Goal: Task Accomplishment & Management: Use online tool/utility

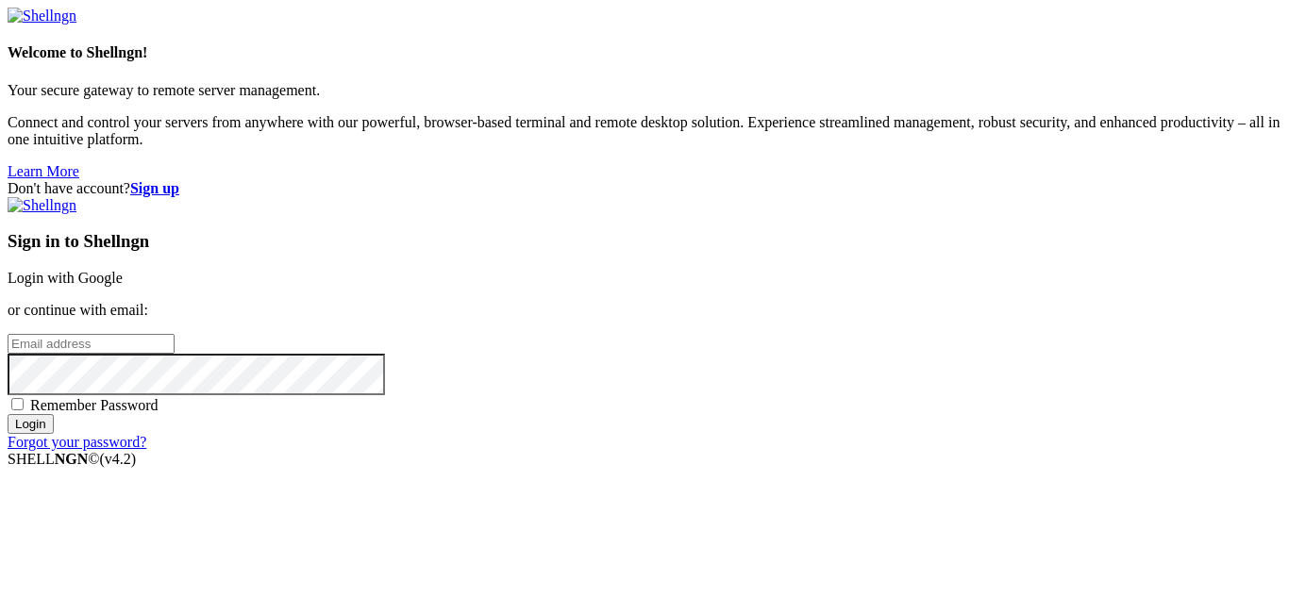
click at [123, 270] on link "Login with Google" at bounding box center [65, 278] width 115 height 16
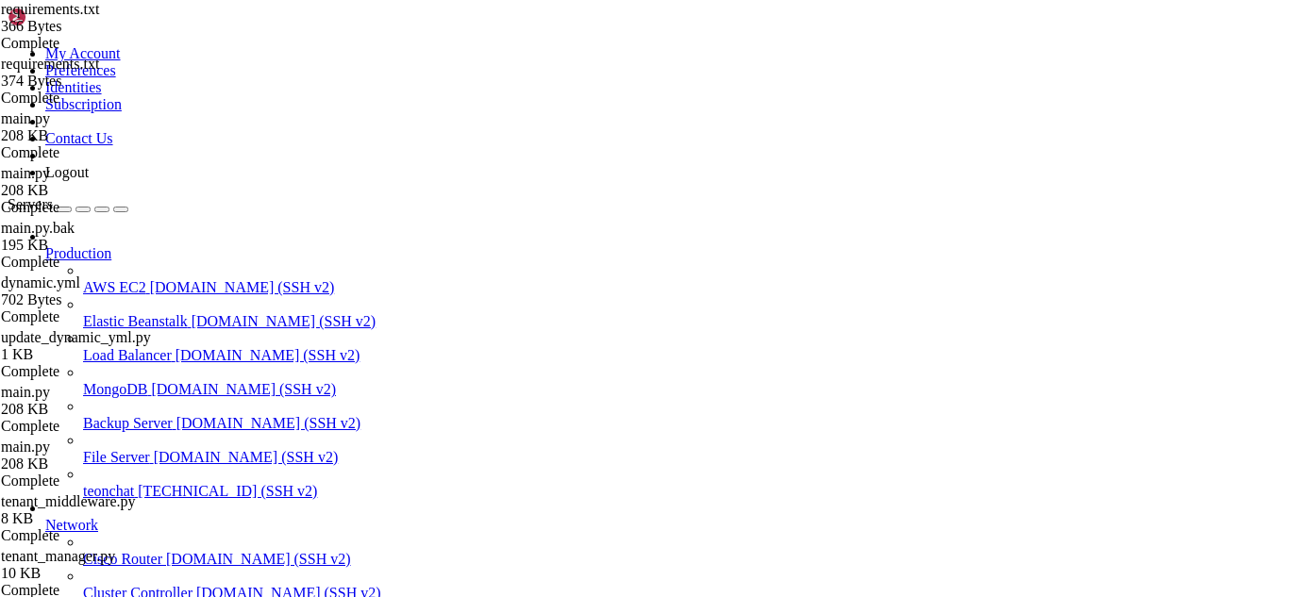
scroll to position [134741, 0]
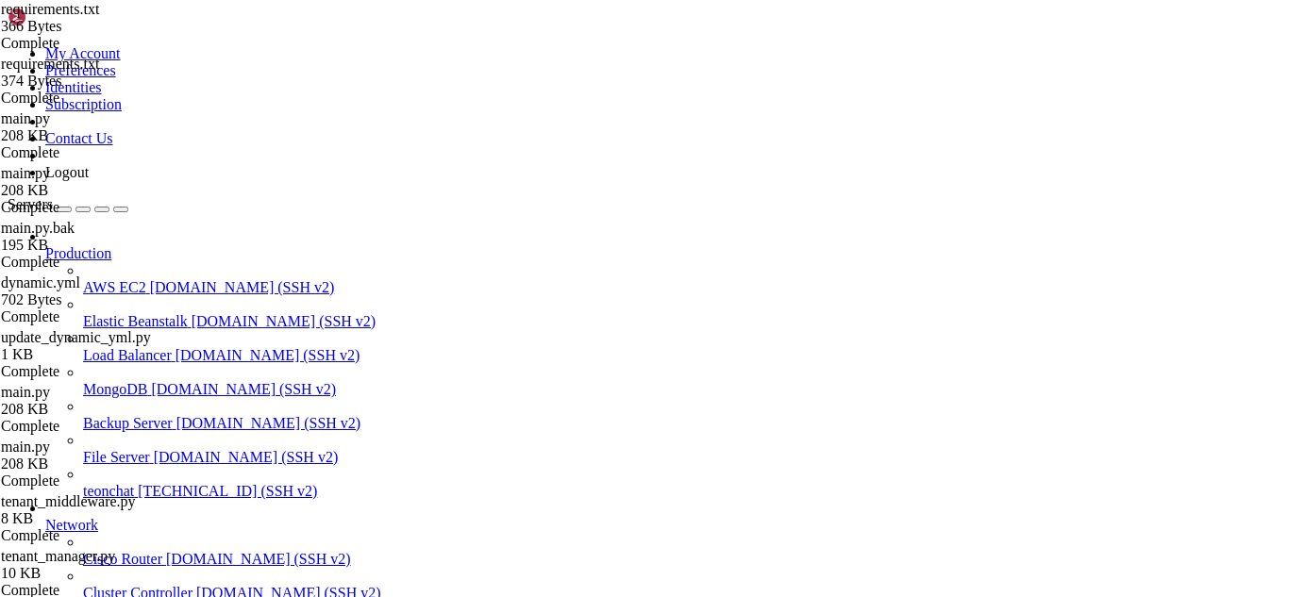
type input "/root/meuapp/flaskmkdir/oficial/app_delivery/attached_assets"
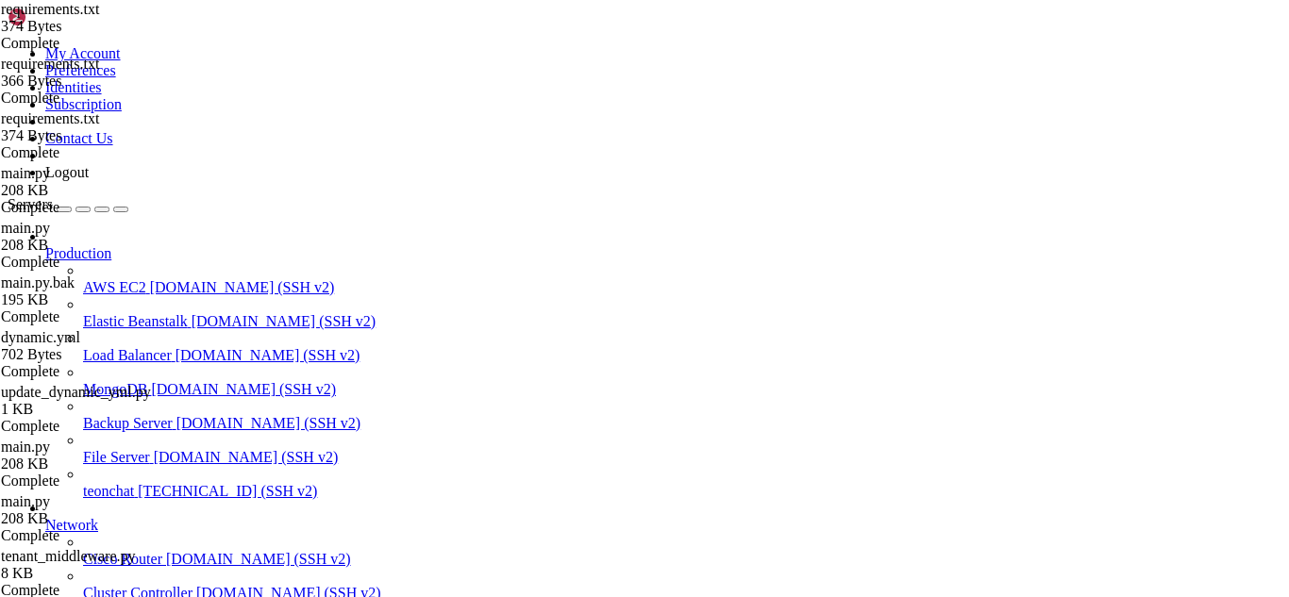
type textarea "yaml"
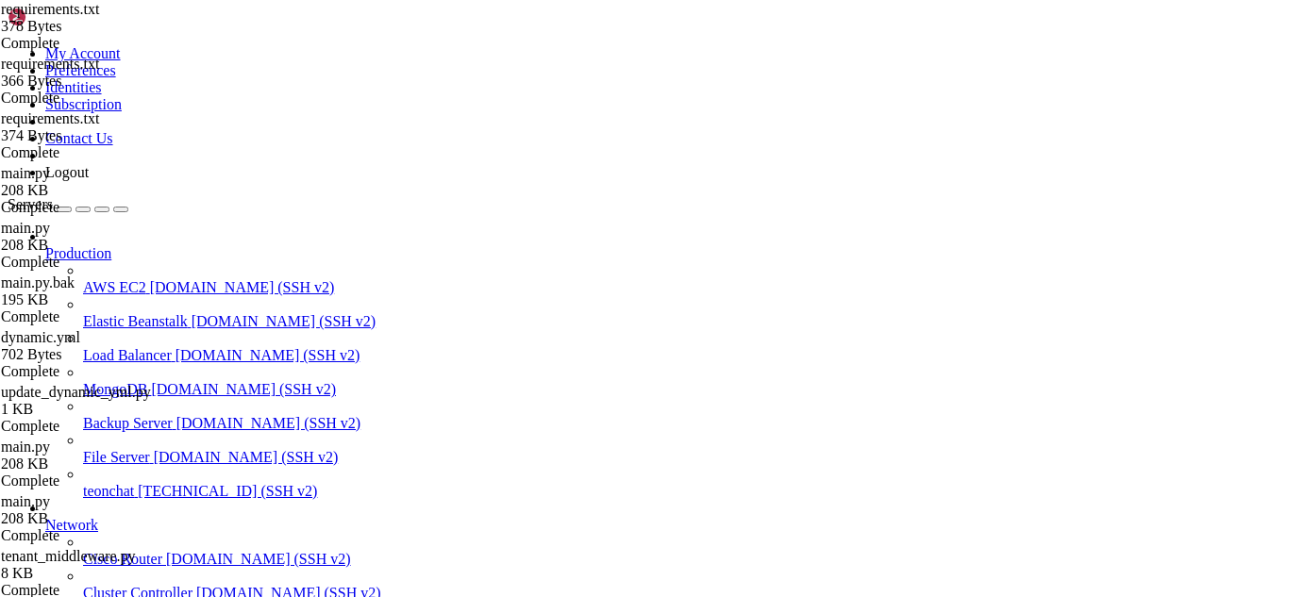
scroll to position [134962, 0]
drag, startPoint x: 470, startPoint y: 1548, endPoint x: 455, endPoint y: 1550, distance: 15.2
drag, startPoint x: 15, startPoint y: 1383, endPoint x: 320, endPoint y: 1557, distance: 351.3
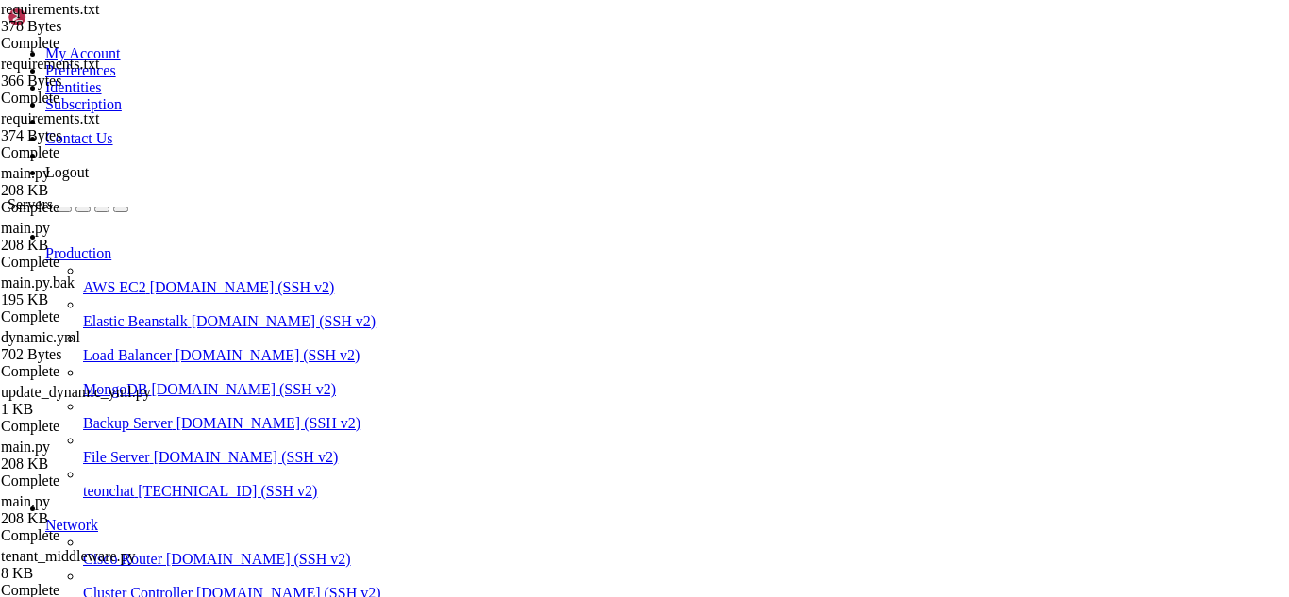
type input "/root/meuapp/flaskmkdir/oficial/app_delivery"
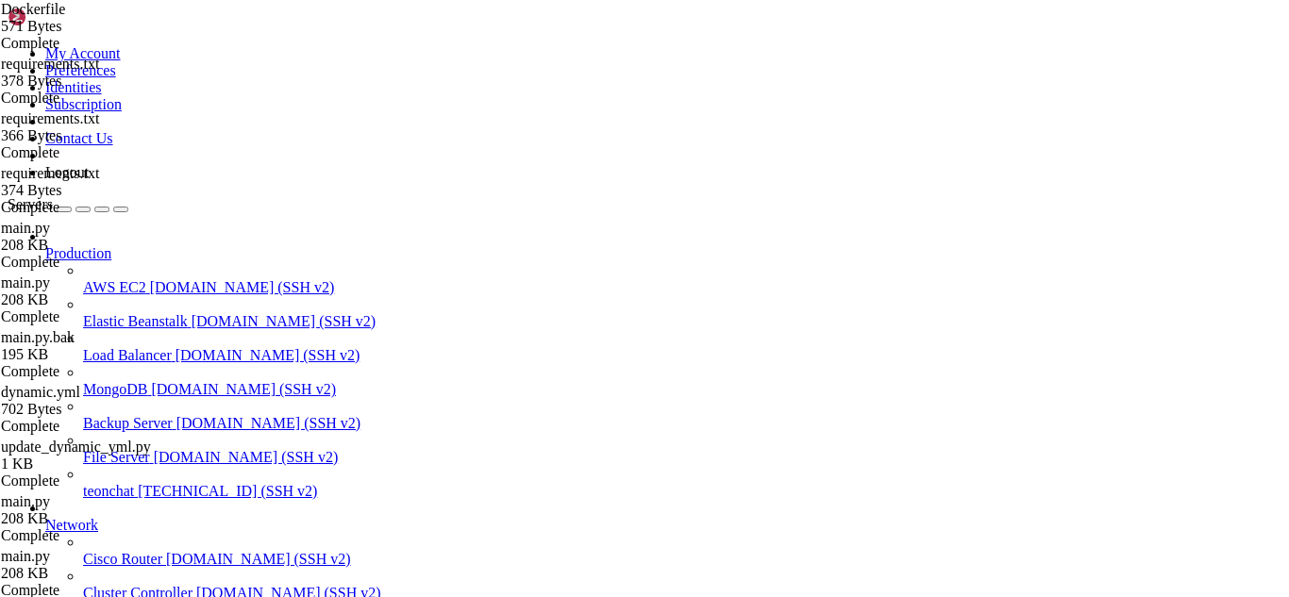
type textarea "# Copia todo o restante do código para /app"
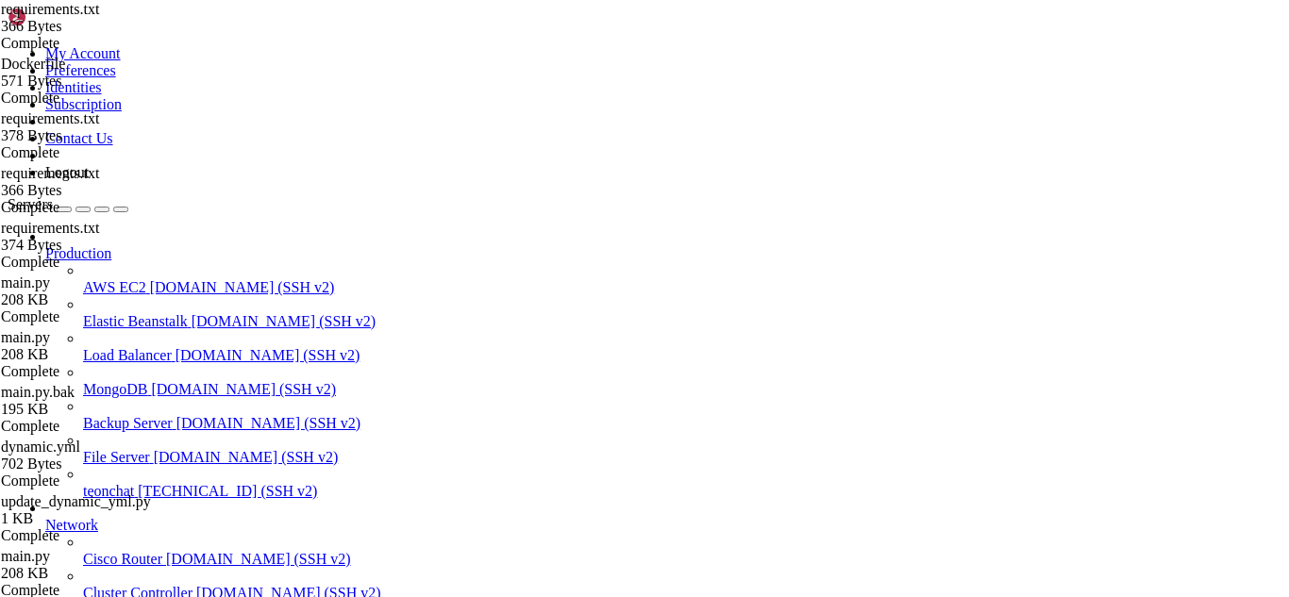
type textarea "PyYAML"
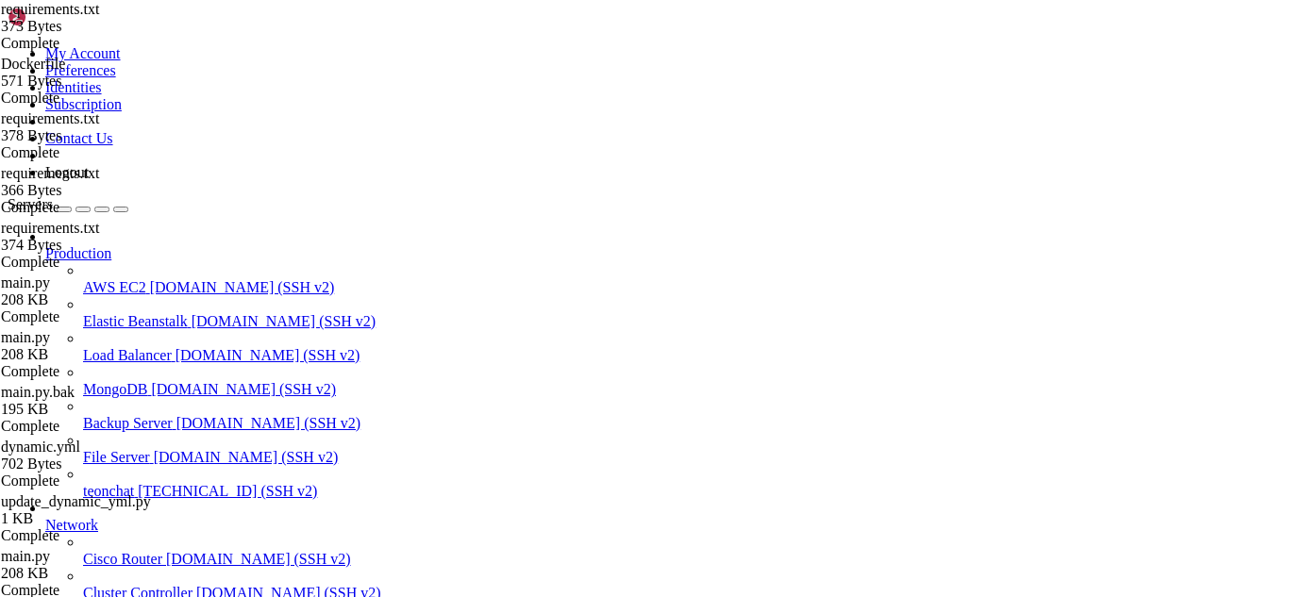
scroll to position [0, 0]
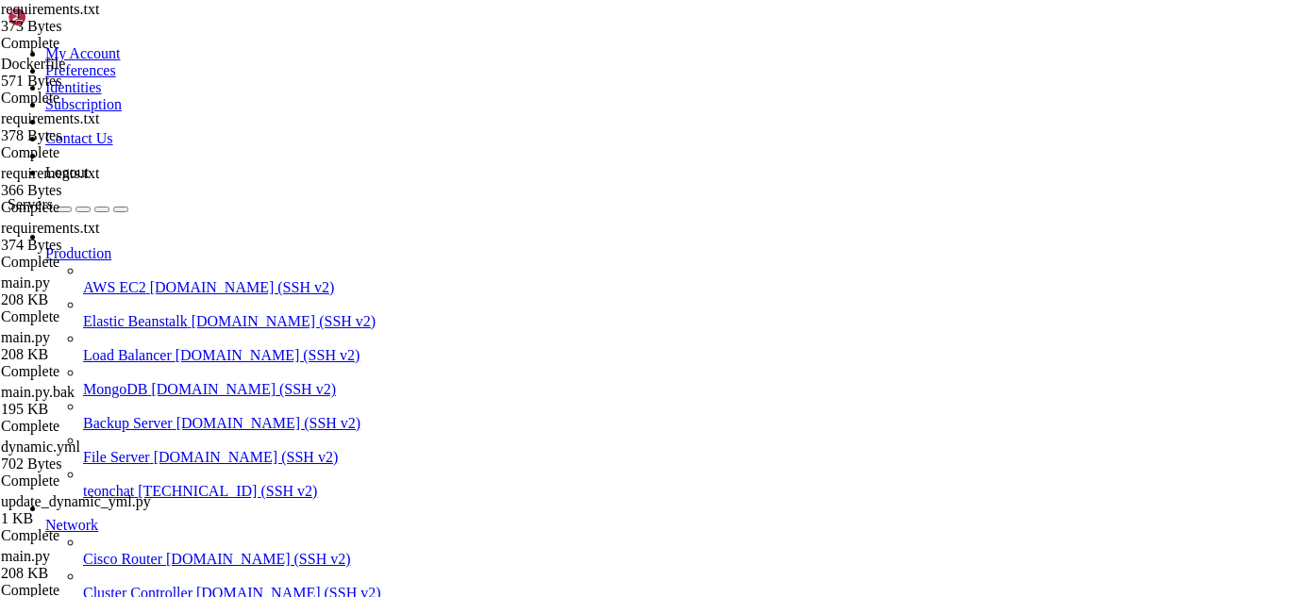
type input "/root/meuapp/flaskmkdir/oficial/app_delivery/templates/admin"
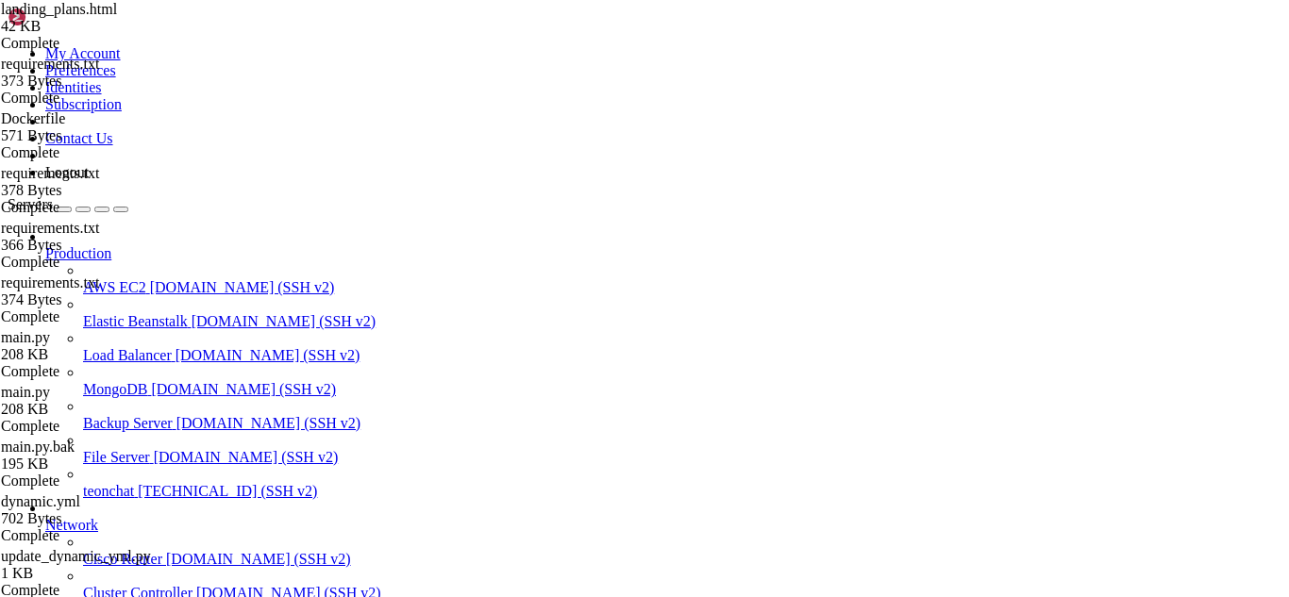
type input "Mantenha essas credenciais seguras. A senha foi gerada automaticamente."
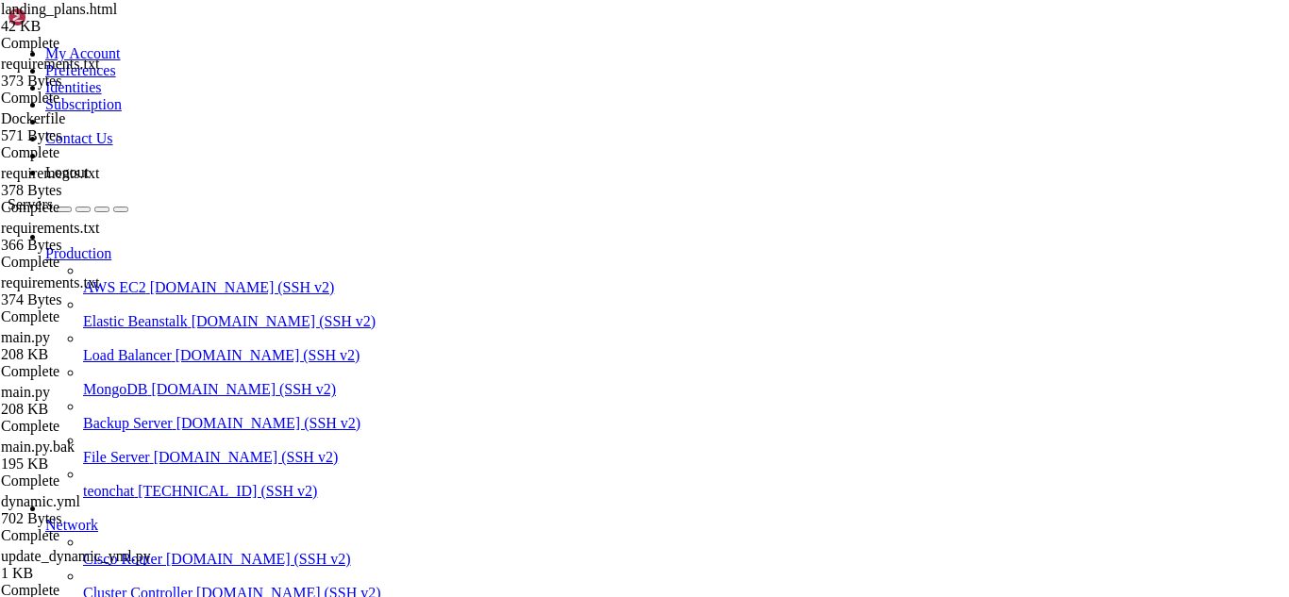
scroll to position [19403, 0]
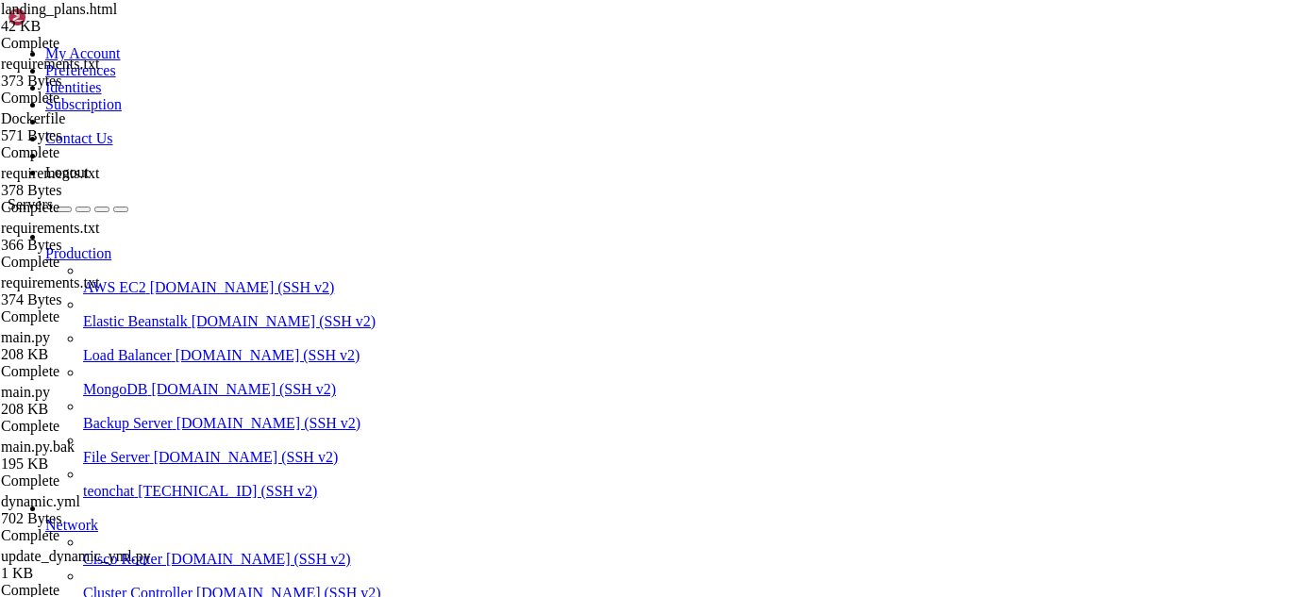
scroll to position [21291, 0]
type input "b"
type input "B"
type input "Mantenha essas credenciais seguras. A senha foi gerada automaticamente."
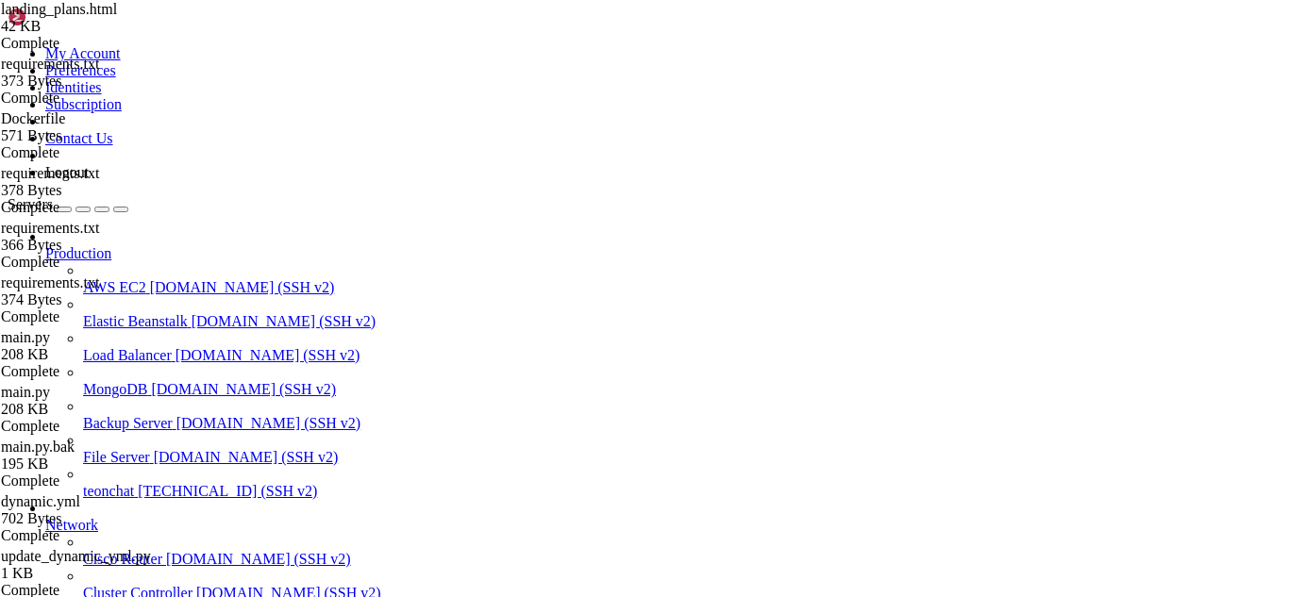
scroll to position [0, 0]
drag, startPoint x: 331, startPoint y: 418, endPoint x: 297, endPoint y: 152, distance: 268.3
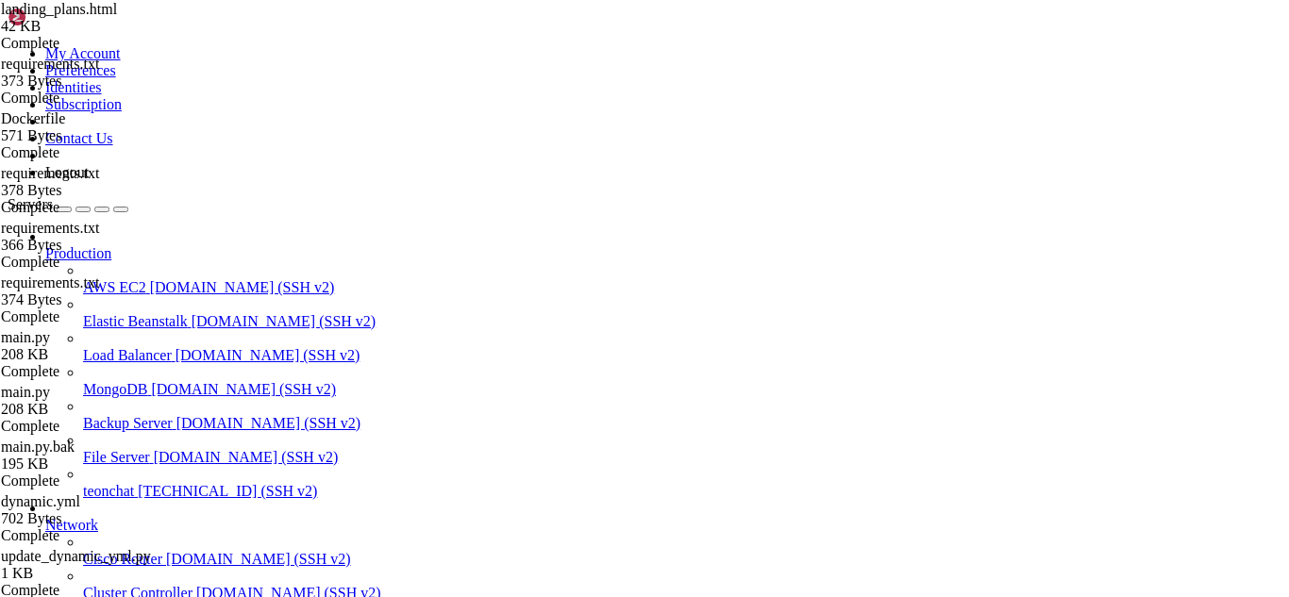
scroll to position [20647, 0]
drag, startPoint x: 294, startPoint y: 227, endPoint x: 462, endPoint y: 180, distance: 174.5
type textarea "<script>"
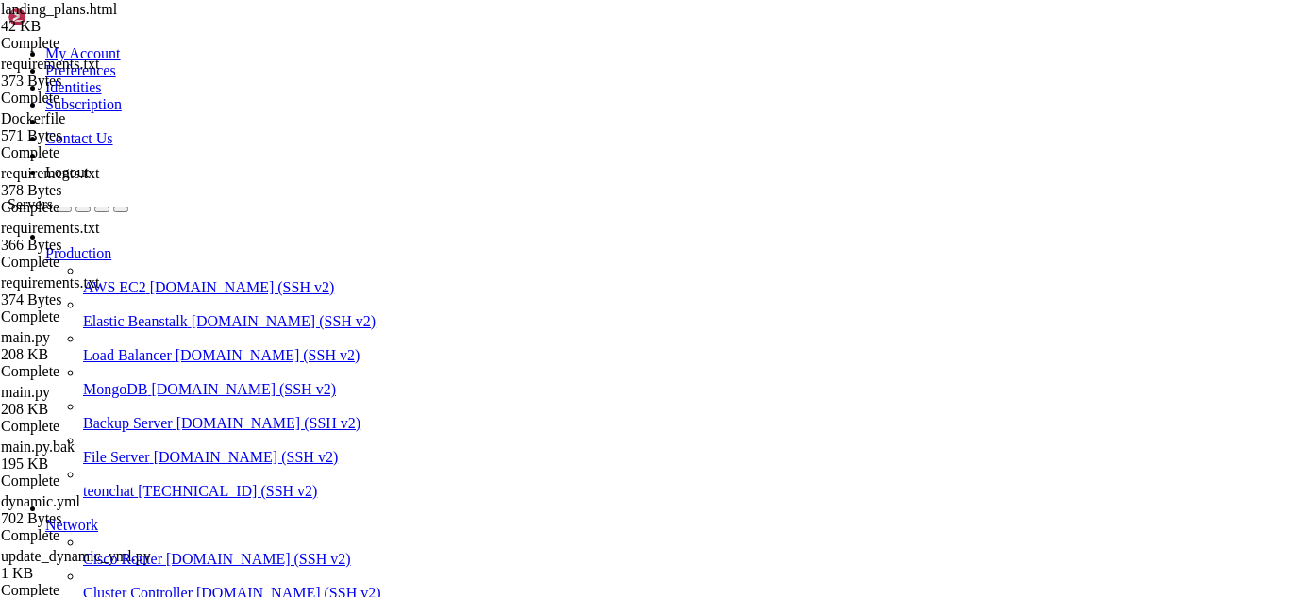
scroll to position [716, 0]
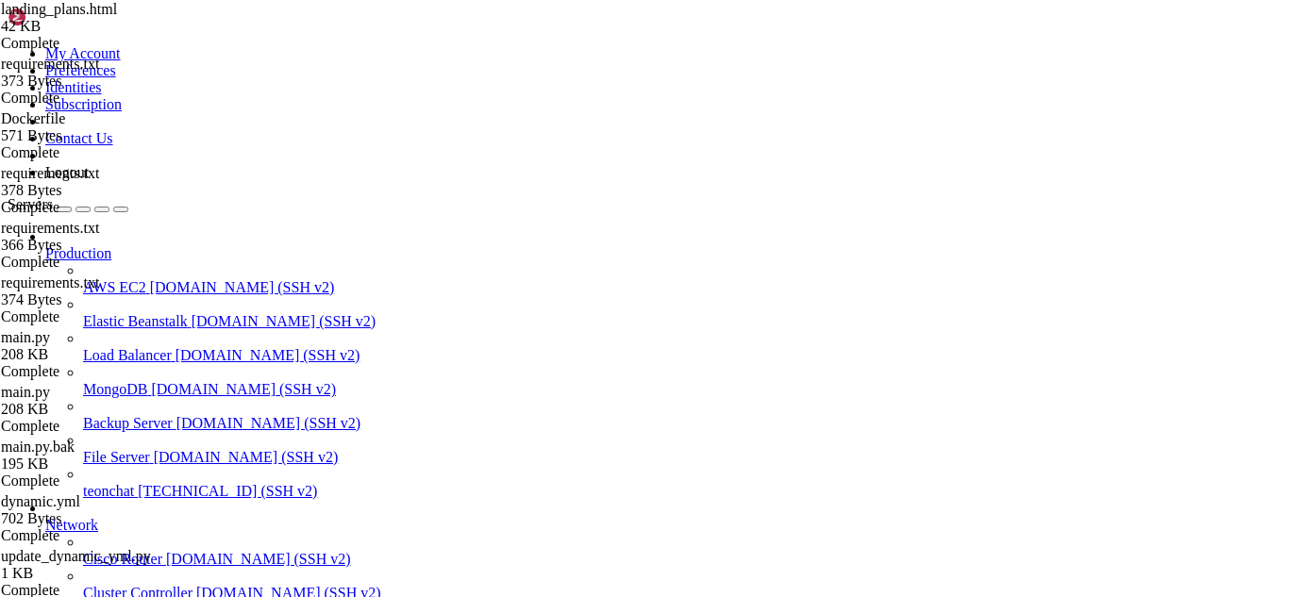
scroll to position [177, 0]
type input "/root/meuapp/flaskmkdir/oficial/app_delivery"
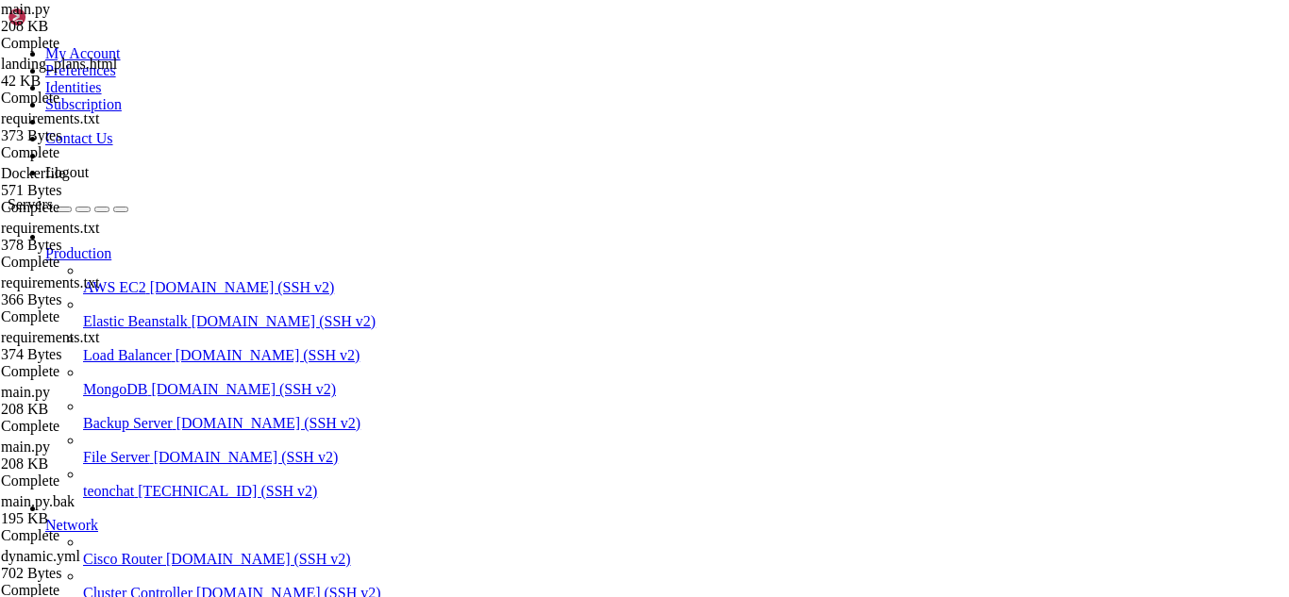
scroll to position [23132, 0]
type input "bem"
drag, startPoint x: 338, startPoint y: 197, endPoint x: 815, endPoint y: 394, distance: 515.5
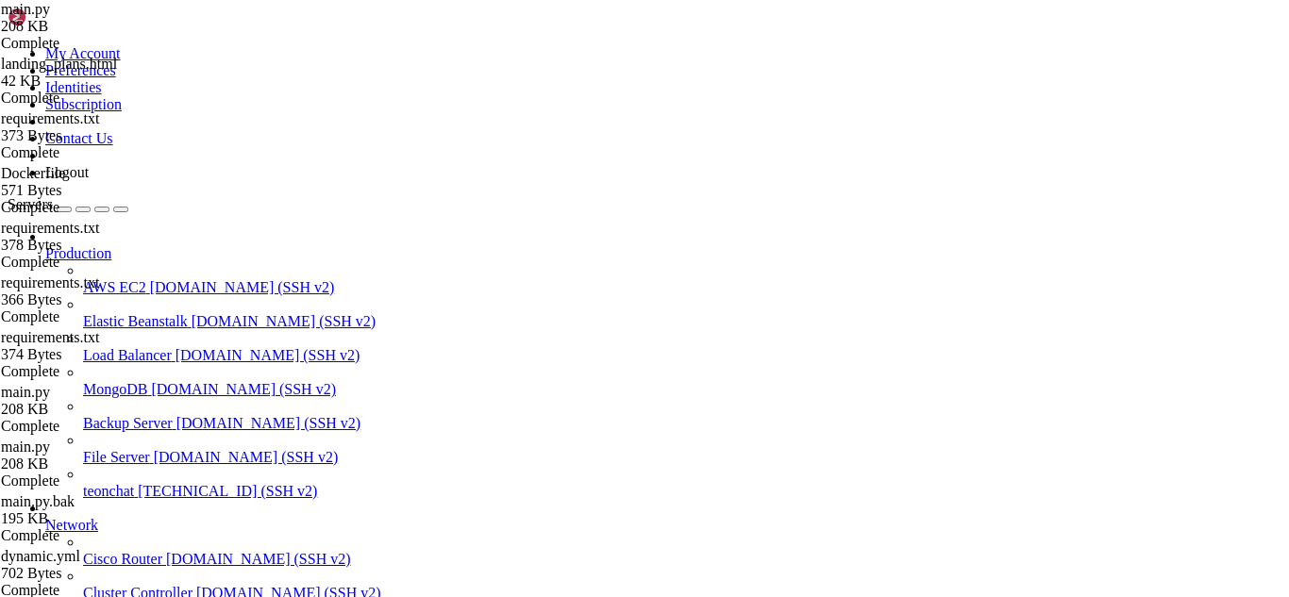
type textarea "return jsonify({'success': False, 'message': f'Erro ao criar usuário: {str(e)}'…"
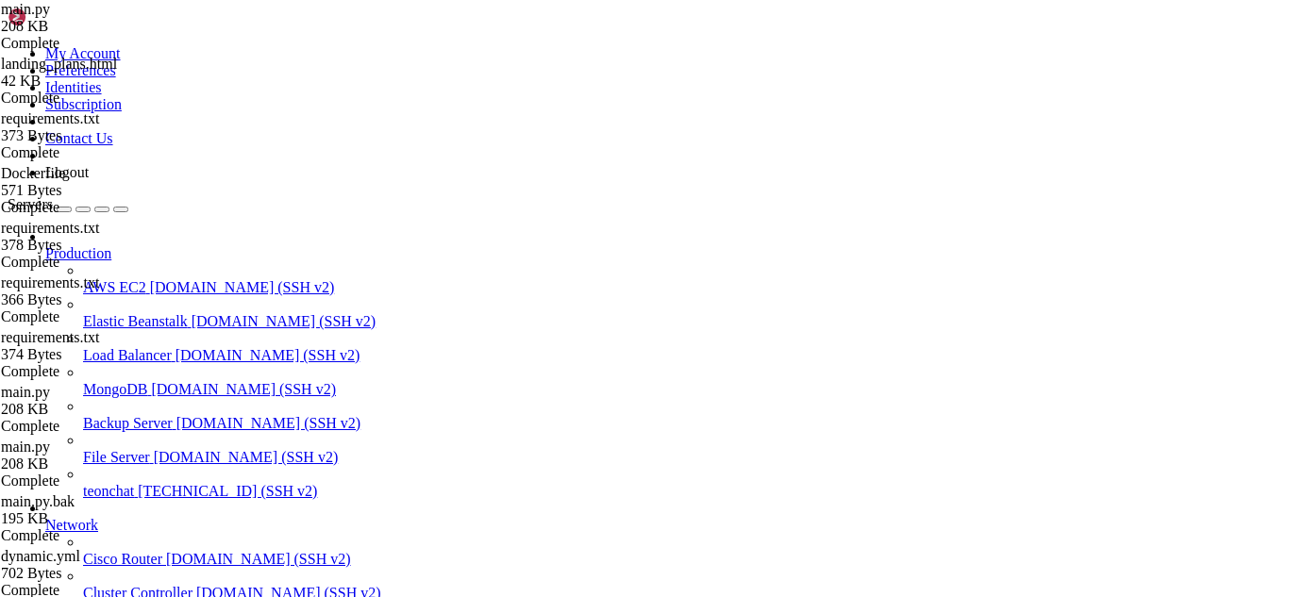
type input "/root/meuapp/flaskmkdir/oficial/app_delivery/templates/admin"
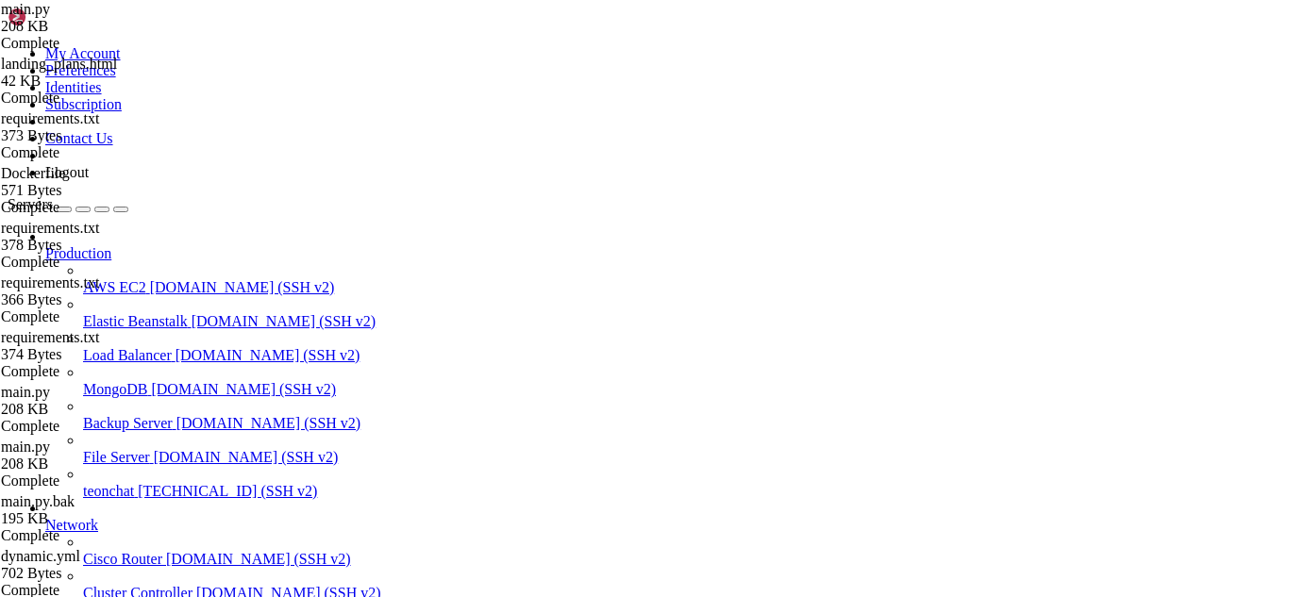
paste input "span i"
type input "span i"
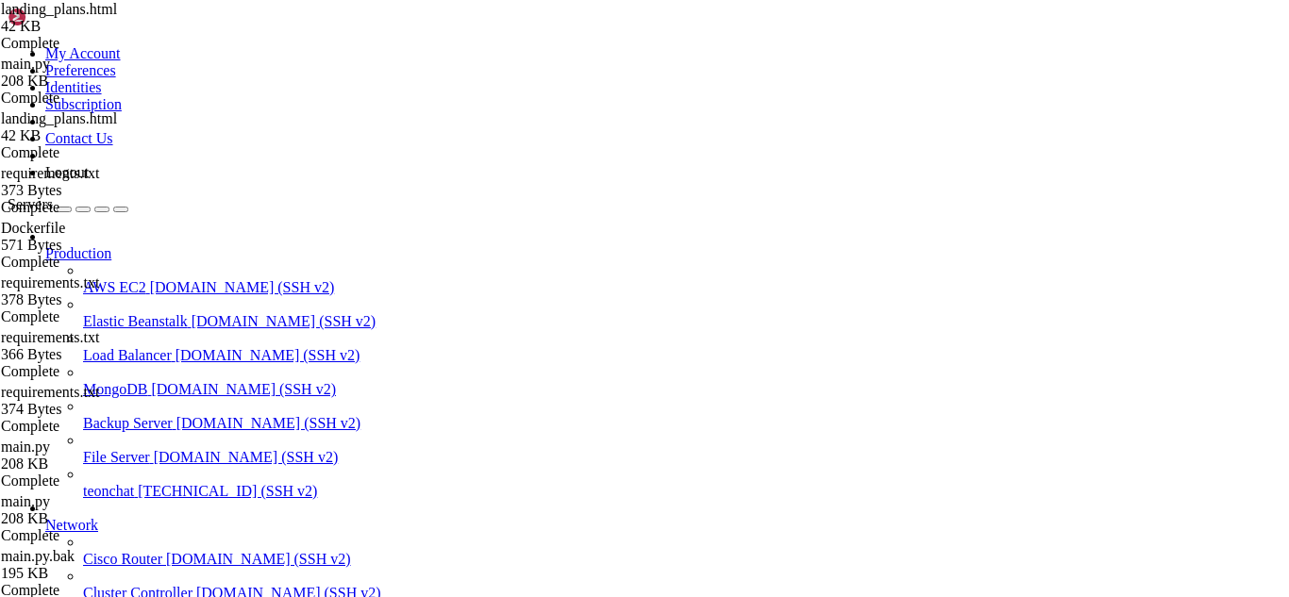
scroll to position [0, 0]
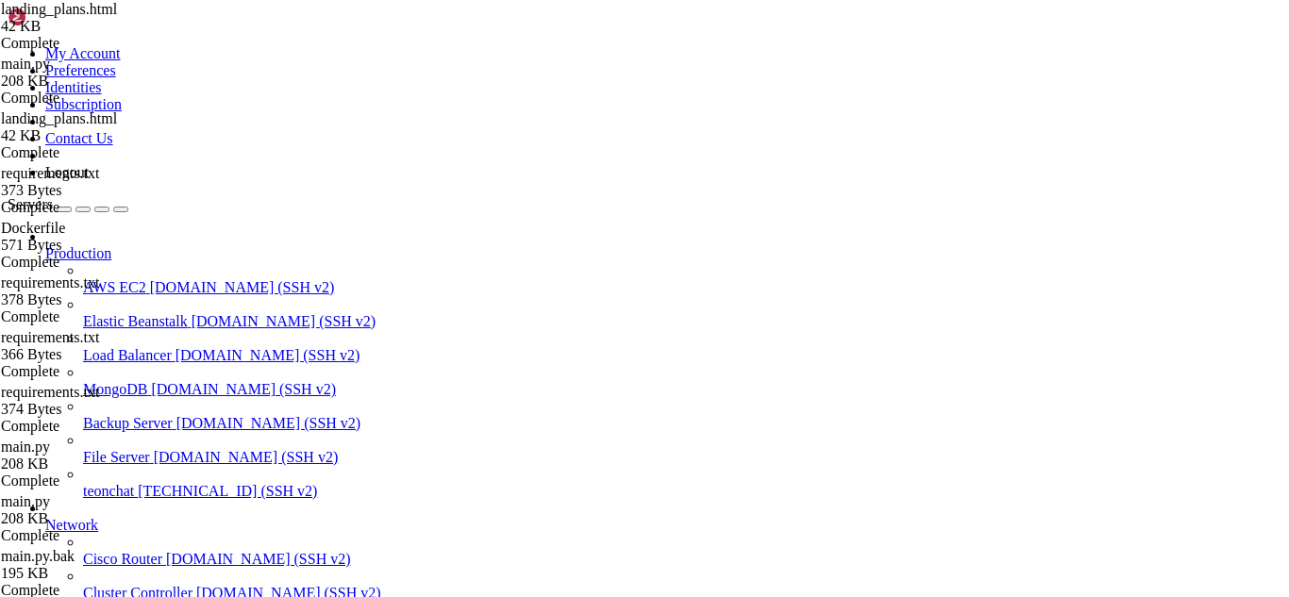
type input "/root/meuapp/flaskmkdir/oficial/app_delivery/static"
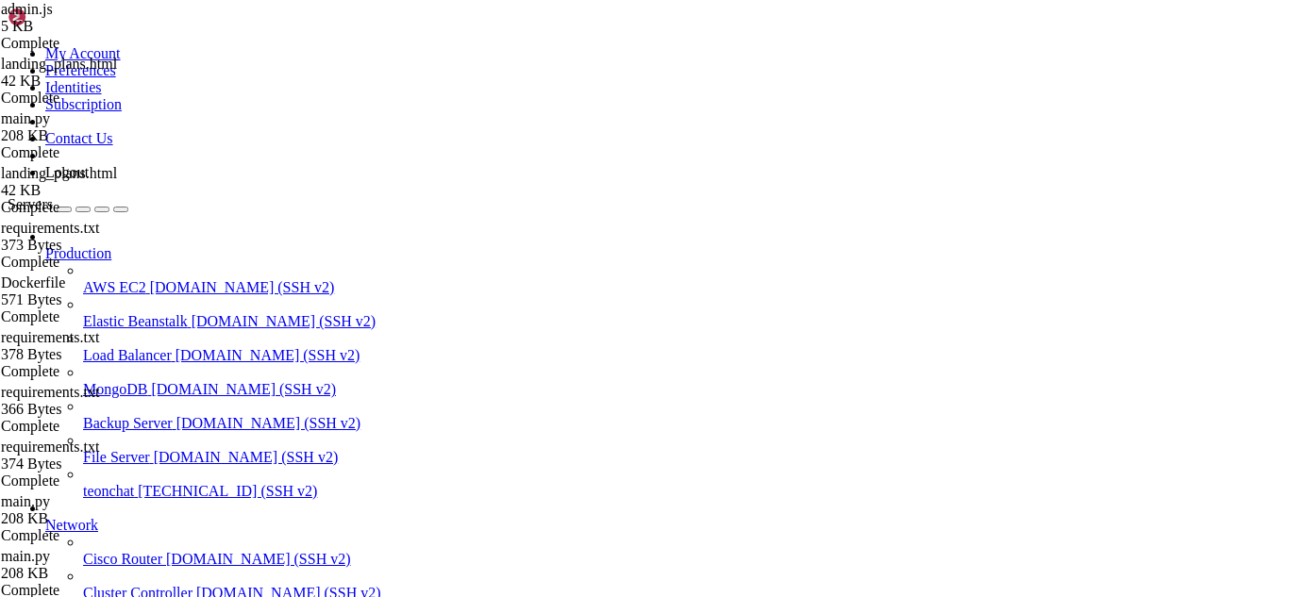
scroll to position [1339, 0]
type textarea "function validateForm(formElement) {"
paste input "etch"
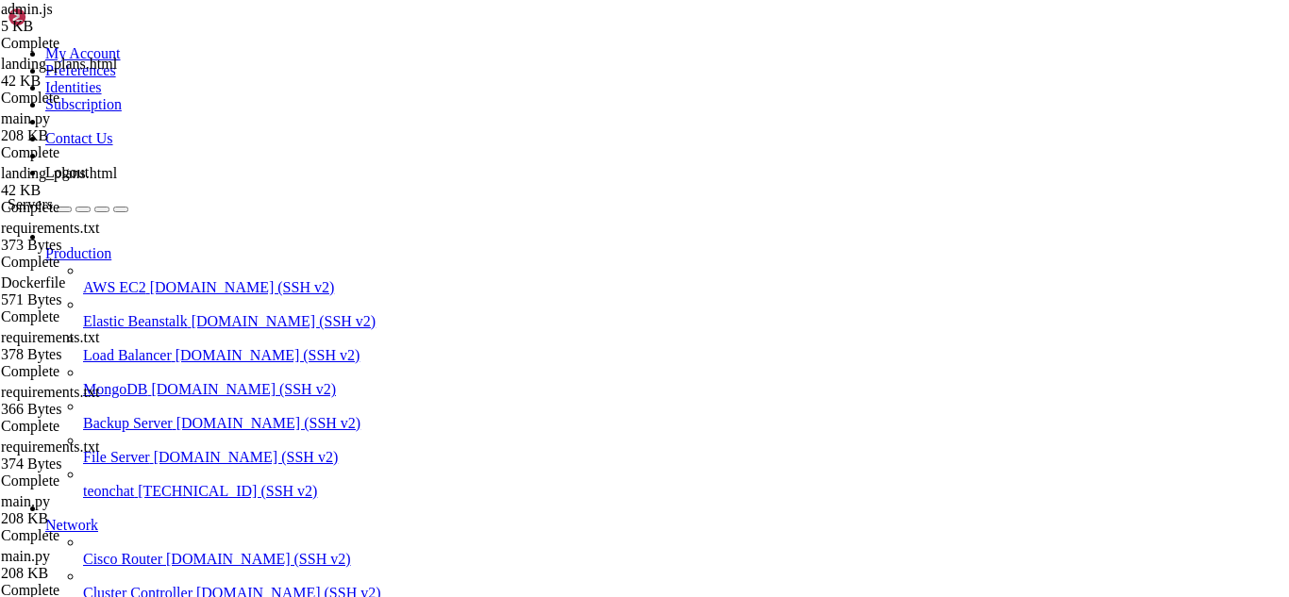
type input "f"
type input "a"
type input "l"
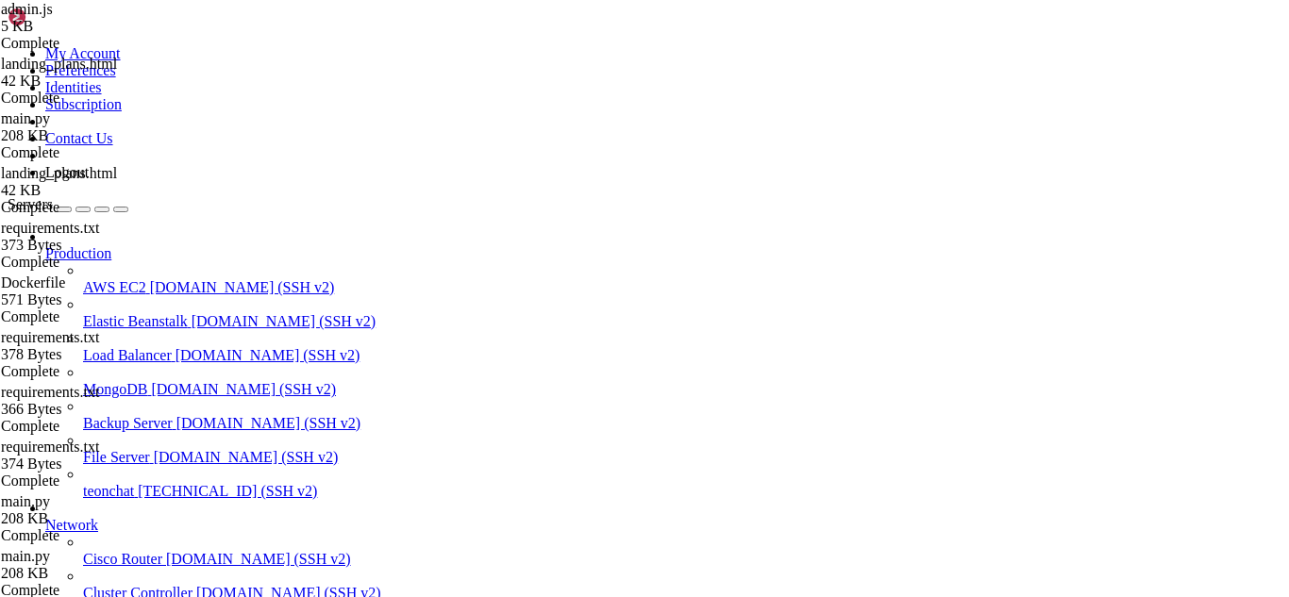
scroll to position [1339, 0]
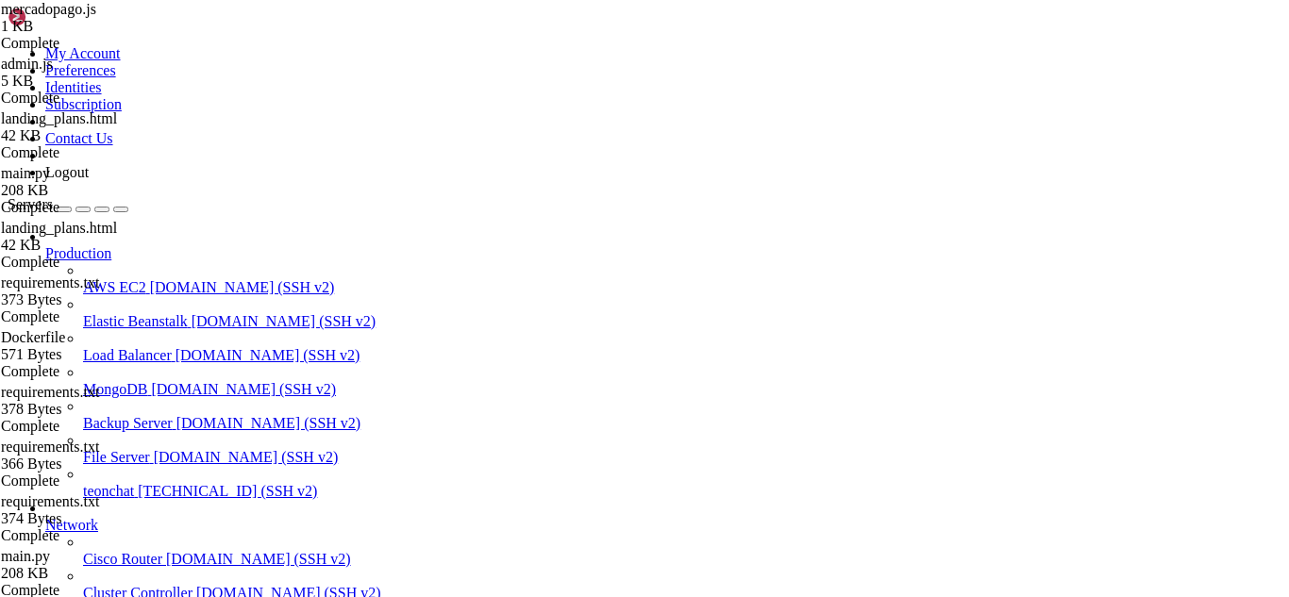
type input "/root/meuapp/flaskmkdir/oficial/app_delivery"
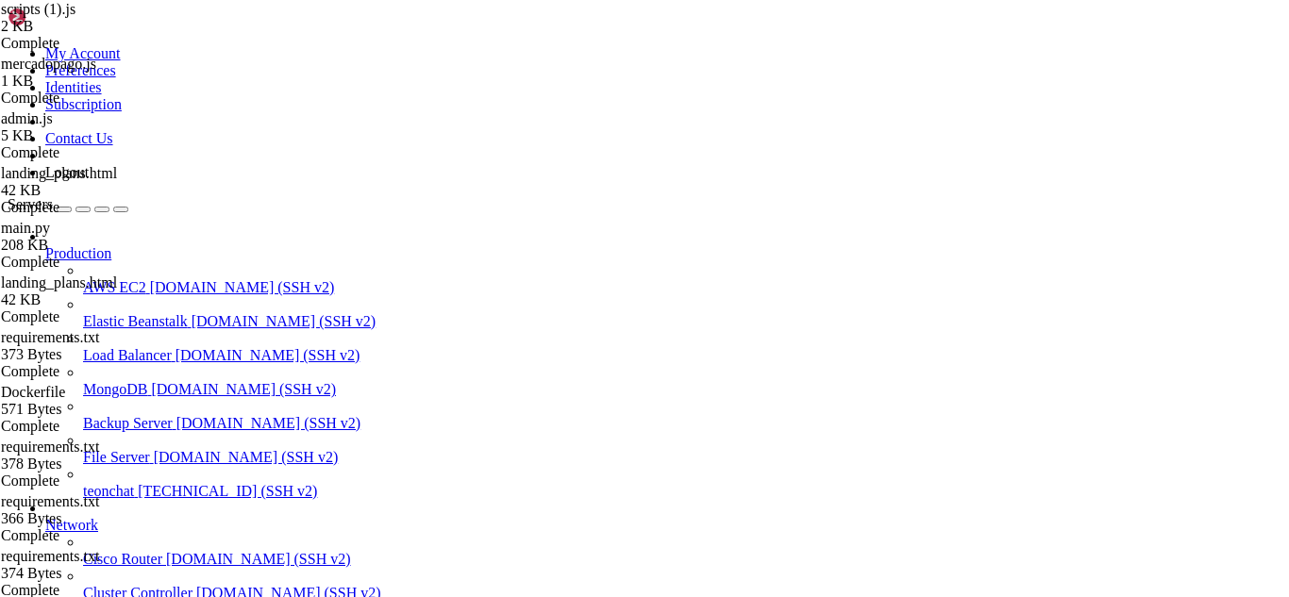
scroll to position [14, 0]
type input "fetch"
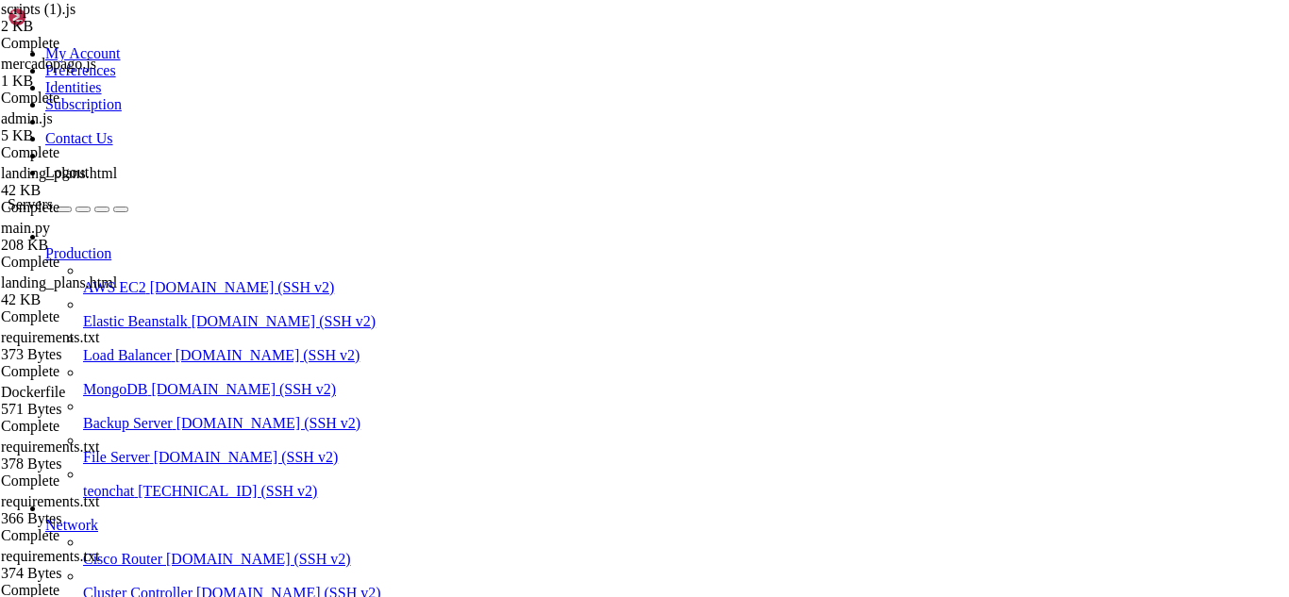
scroll to position [30, 0]
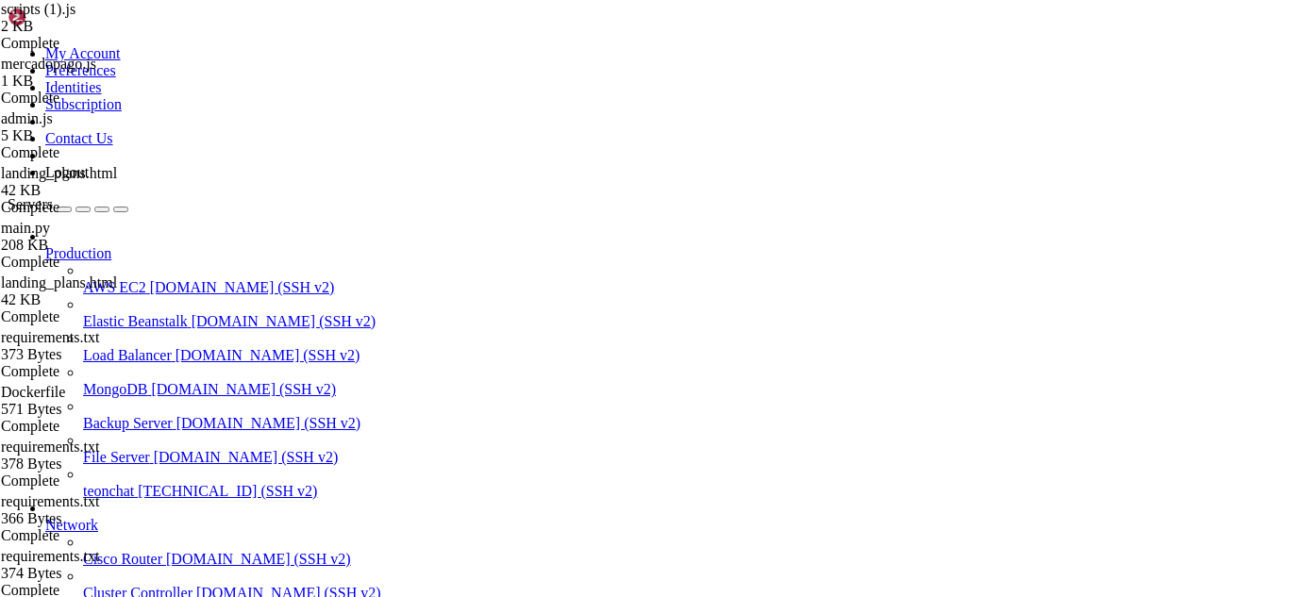
type input "/root/meuapp/flaskmkdir/oficial/app_delivery/static"
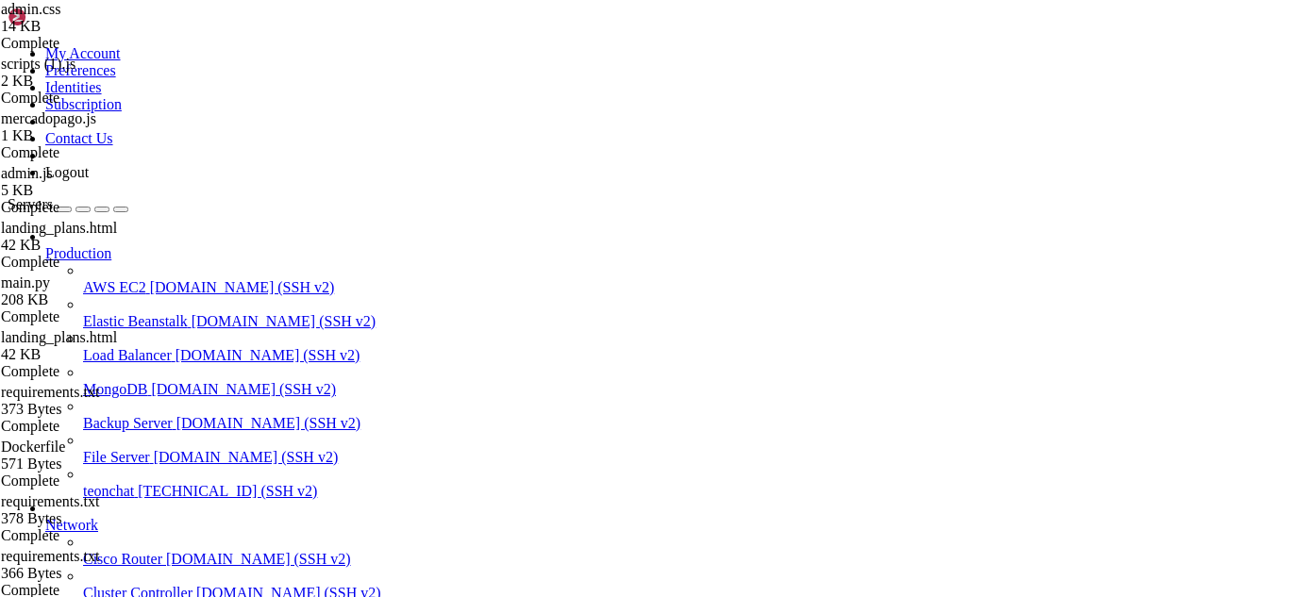
type input "e"
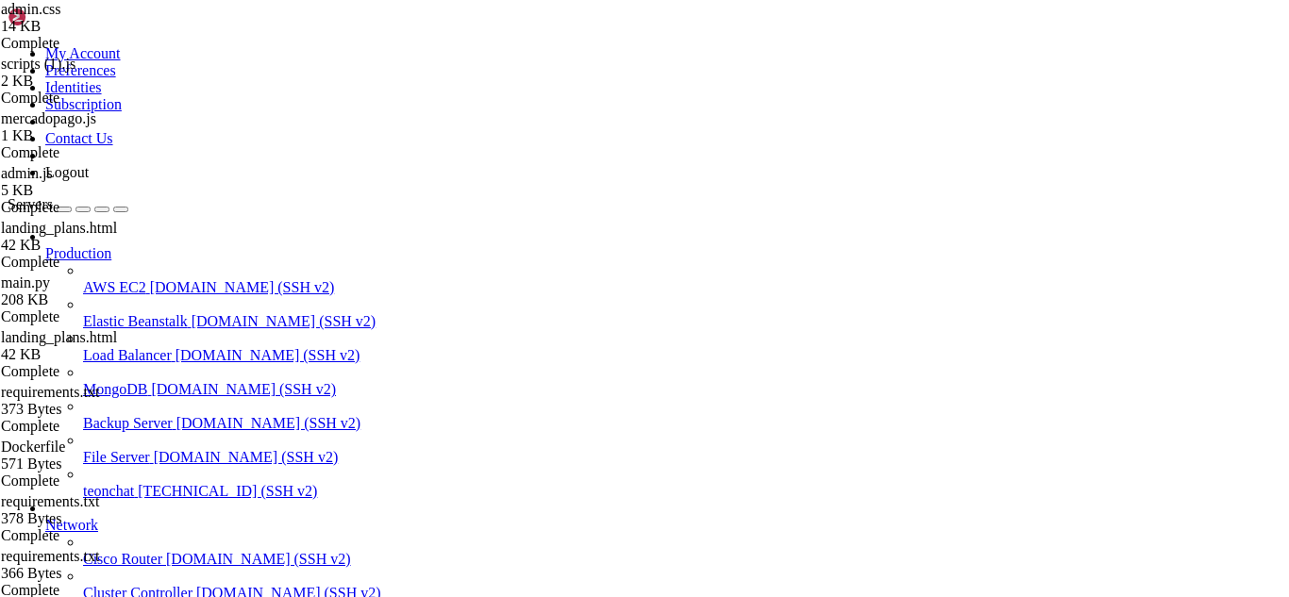
scroll to position [0, 0]
type input "/root/meuapp/flaskmkdir/oficial/app_delivery/static"
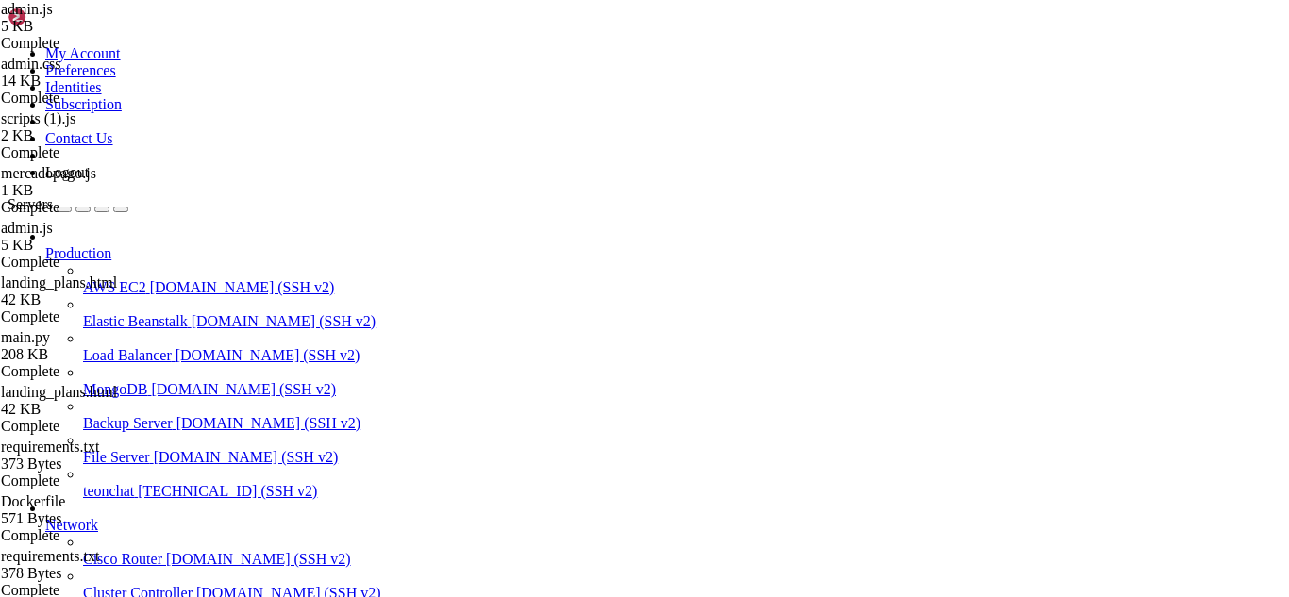
scroll to position [1339, 0]
type textarea "// Form validation helpers"
type input "e"
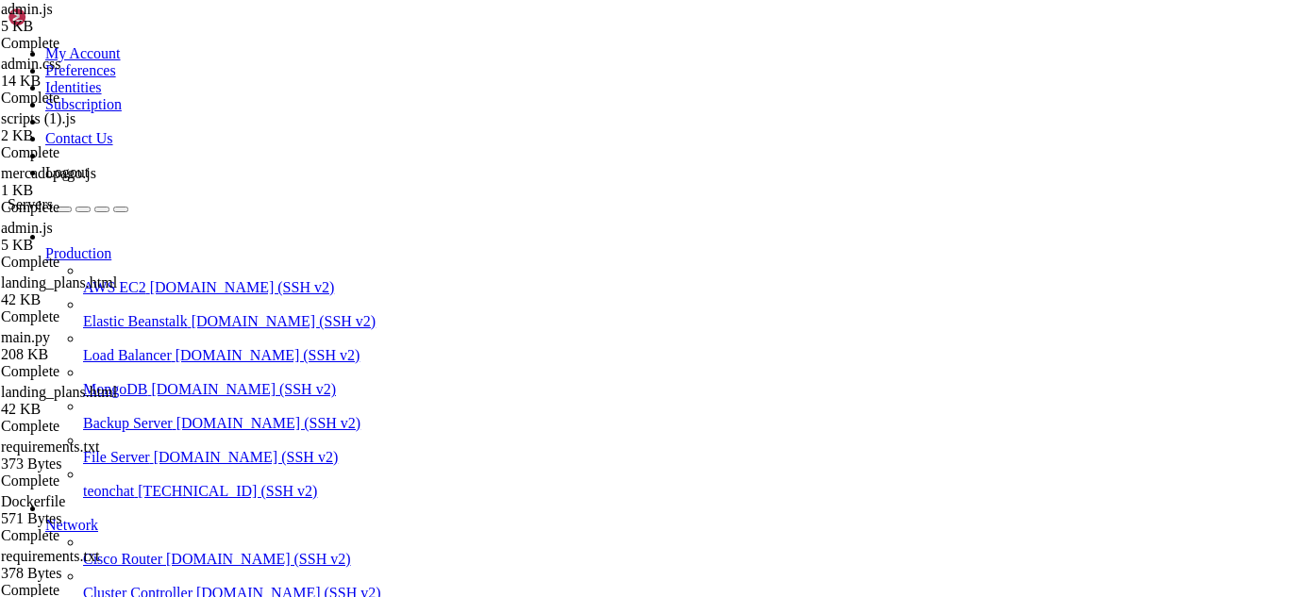
type input "win"
type textarea "}"
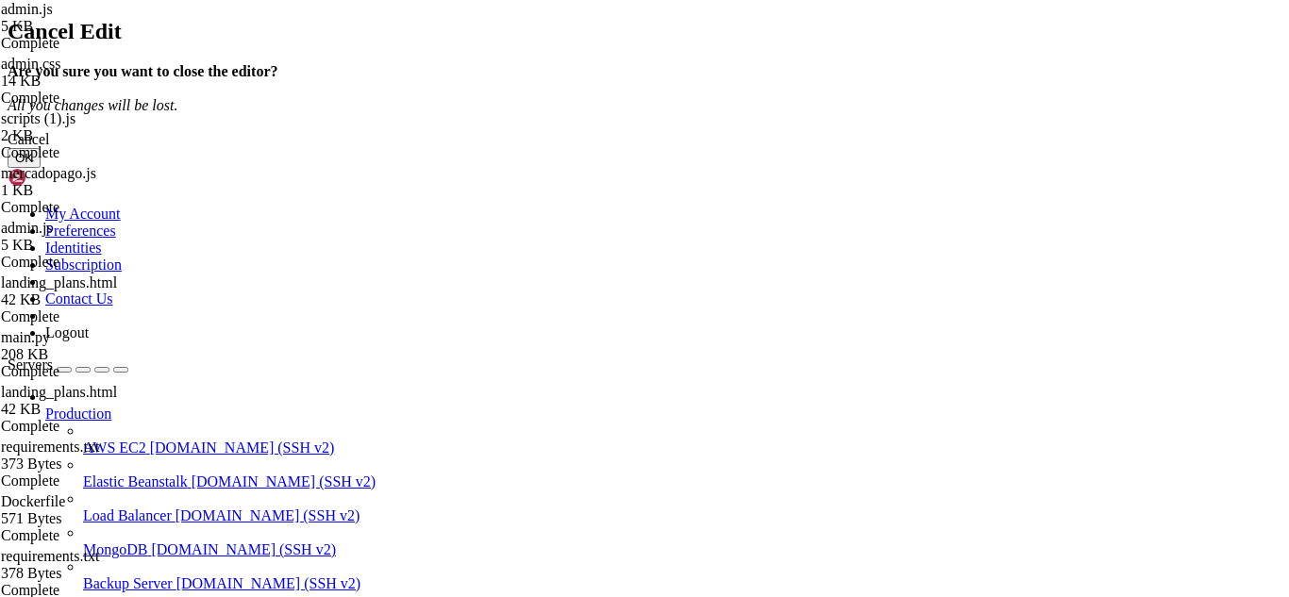
click at [885, 168] on div "Cancel OK" at bounding box center [645, 149] width 1274 height 37
click at [41, 168] on button "OK" at bounding box center [24, 158] width 33 height 20
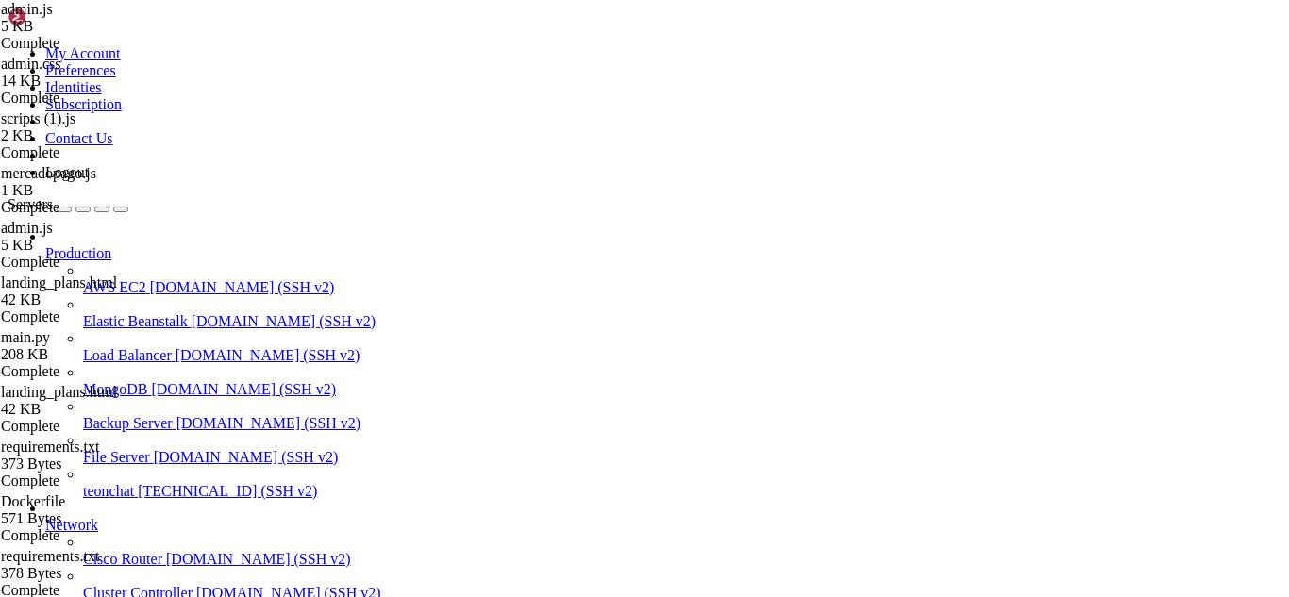
type input "/root/meuapp/flaskmkdir/oficial/app_delivery"
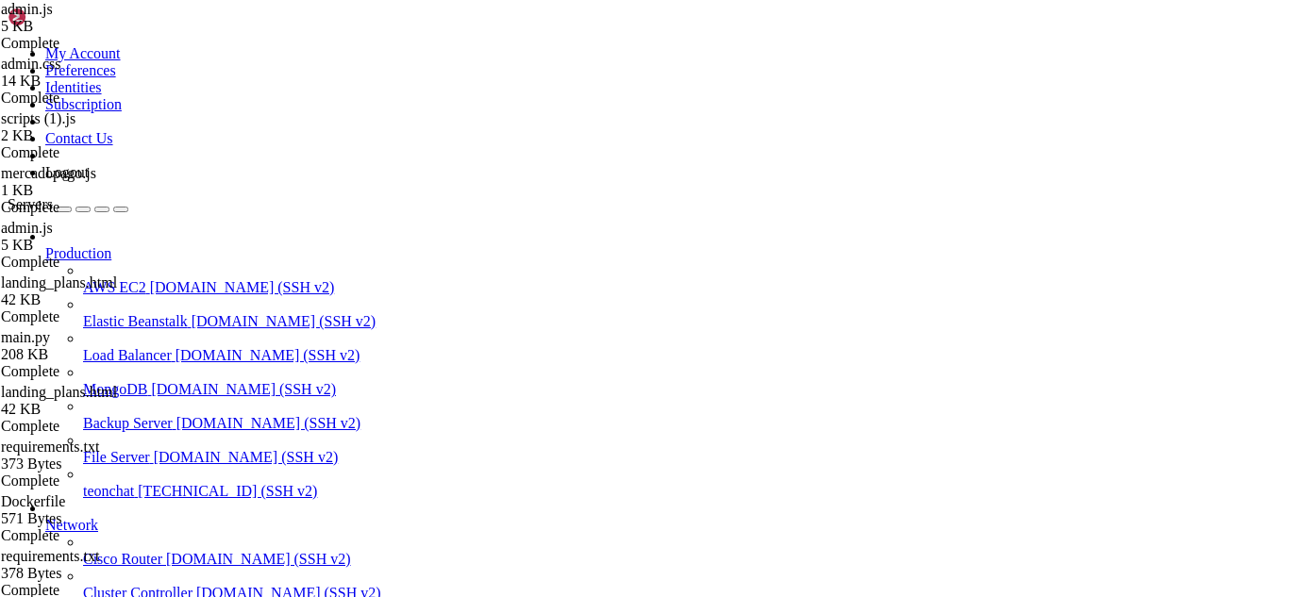
type input "/root/meuapp/flaskmkdir/oficial/app_delivery/templates/admin"
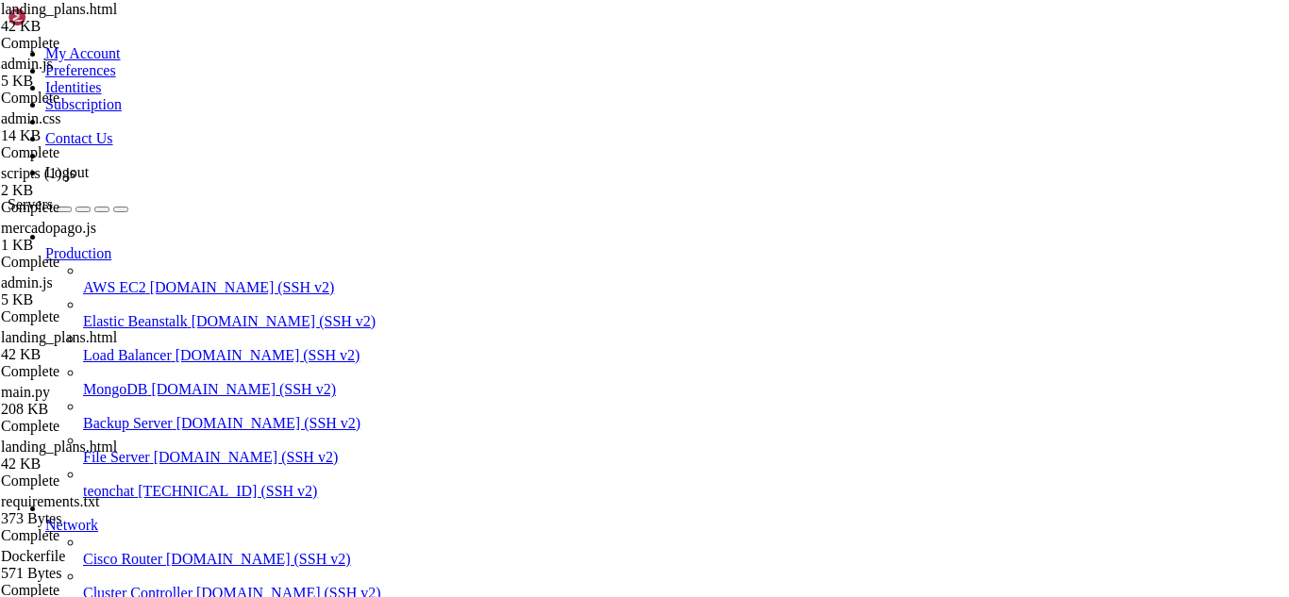
type input "// Admin JavaScript functionality // Auto-refresh functionality let autoRefresh…"
type input "id=""
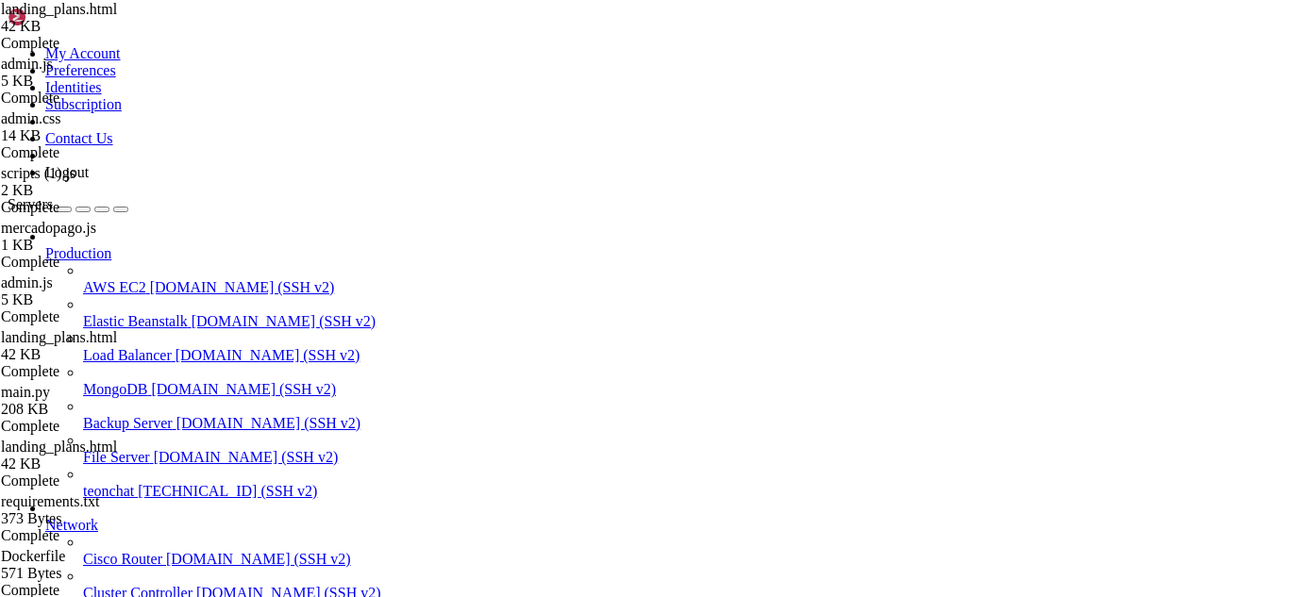
drag, startPoint x: 335, startPoint y: 142, endPoint x: 361, endPoint y: 191, distance: 55.3
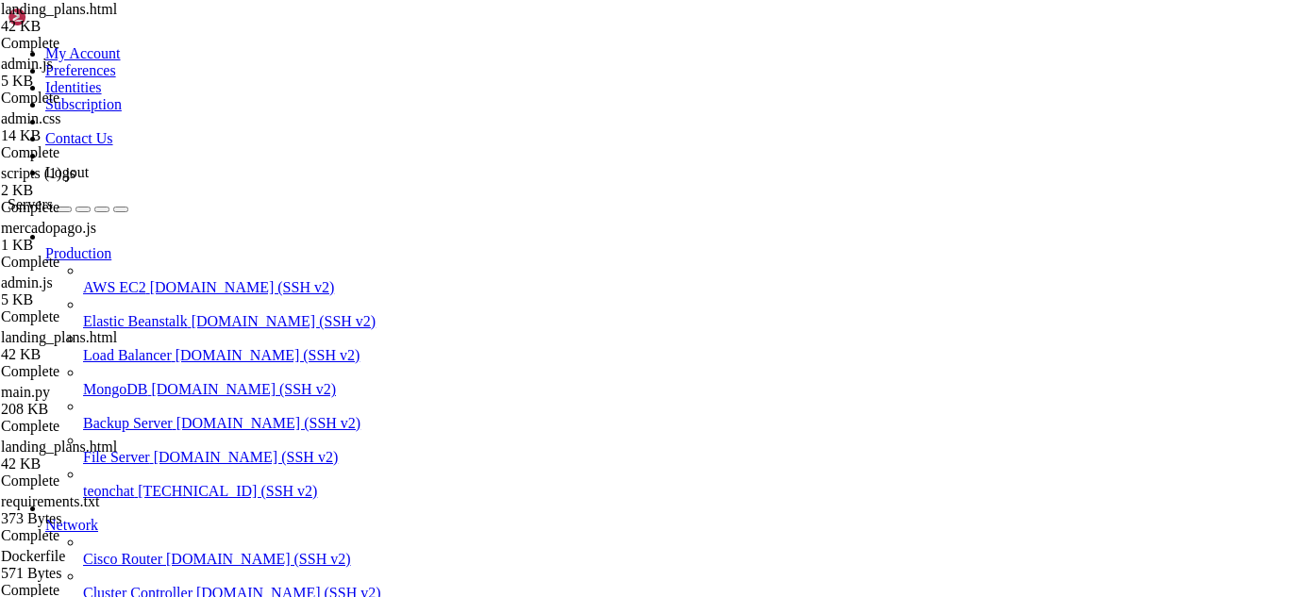
scroll to position [20003, 0]
drag, startPoint x: 295, startPoint y: 117, endPoint x: 495, endPoint y: 318, distance: 283.0
type textarea "</div>"
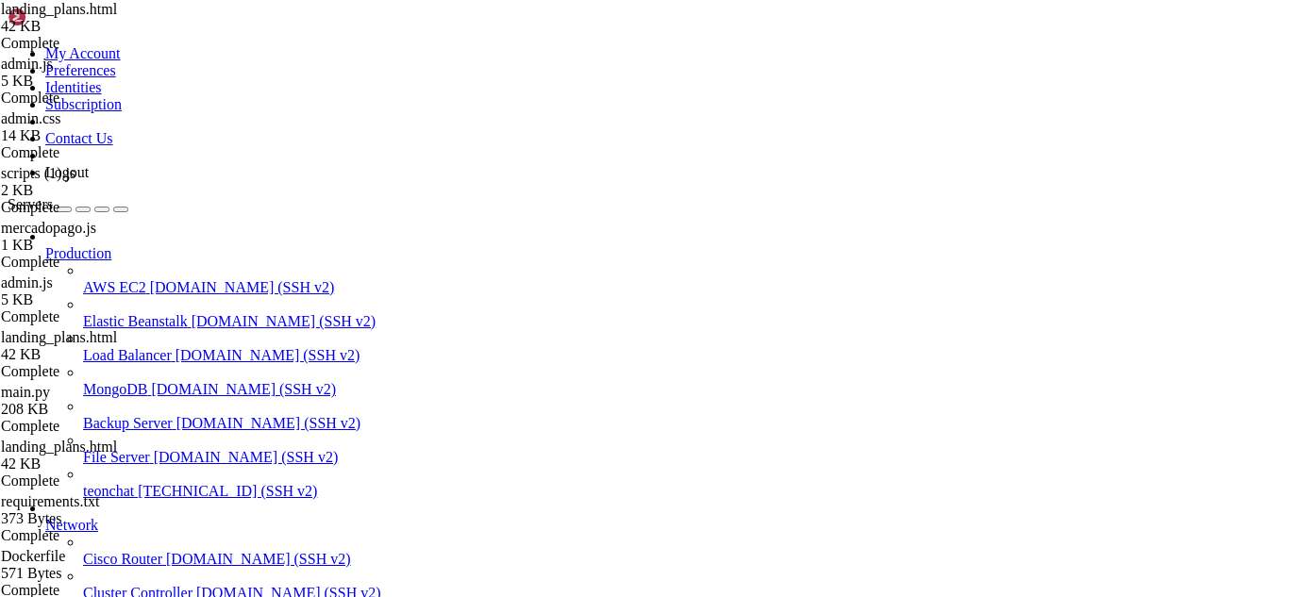
scroll to position [0, 0]
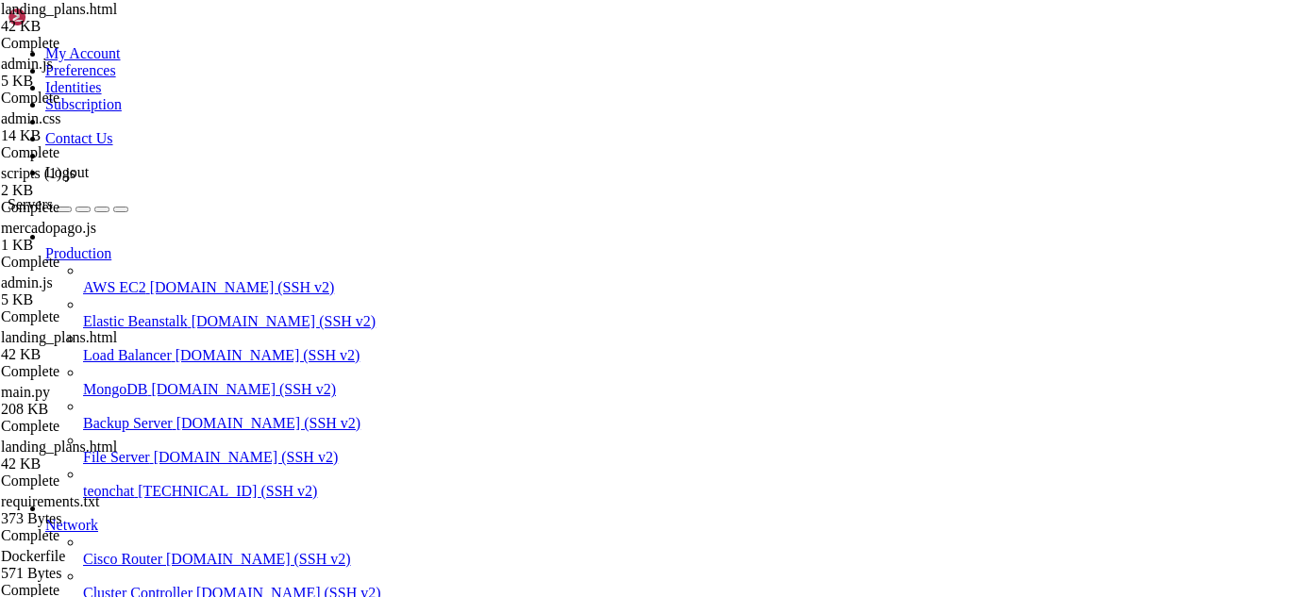
type input "/root/meuapp/flaskmkdir/oficial/app_delivery"
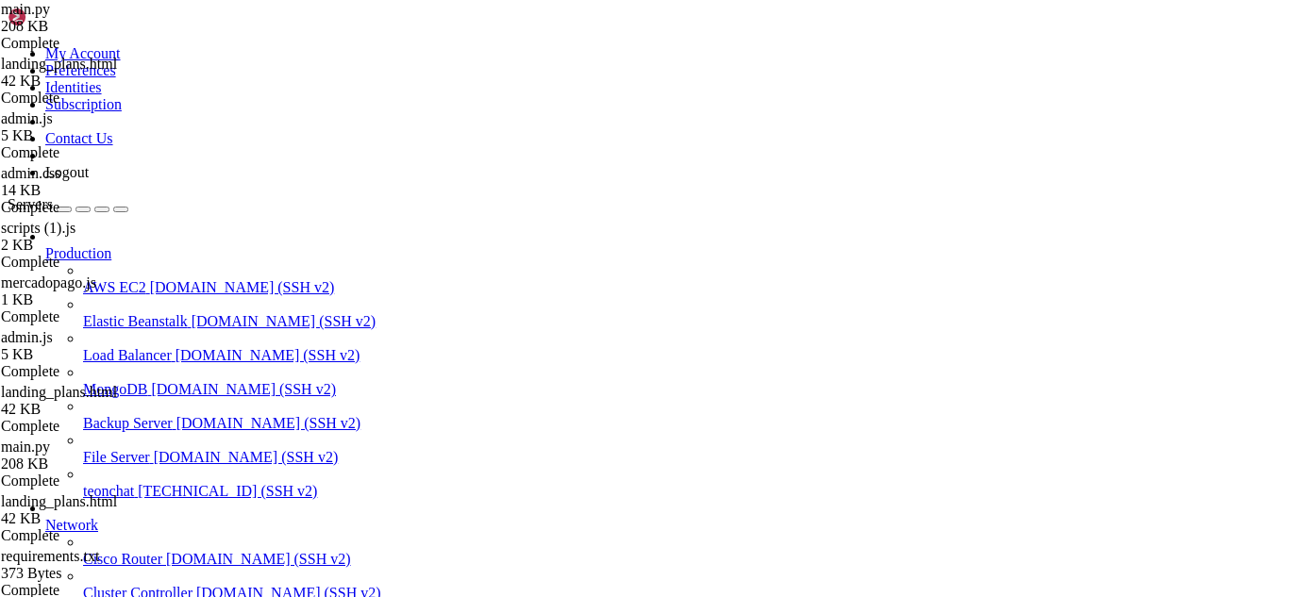
type input "s"
type input "bem-vindo"
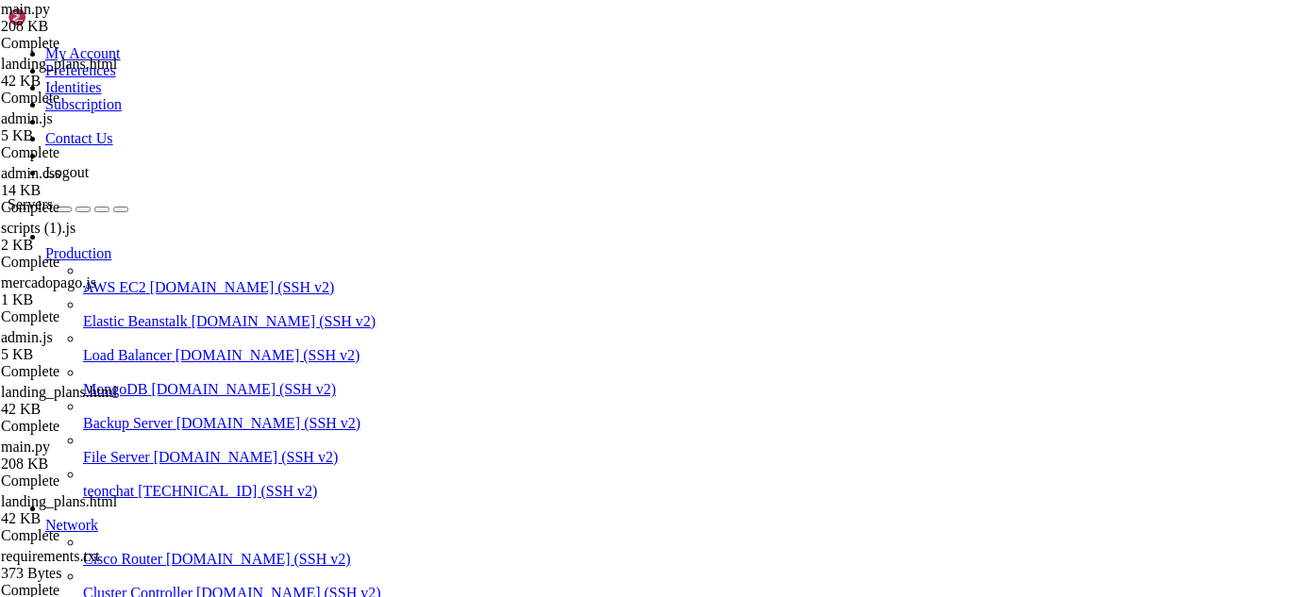
scroll to position [25800, 0]
drag, startPoint x: 299, startPoint y: 144, endPoint x: 649, endPoint y: 243, distance: 363.7
type textarea "return redirect(url_for('admin_landing_plans'))"
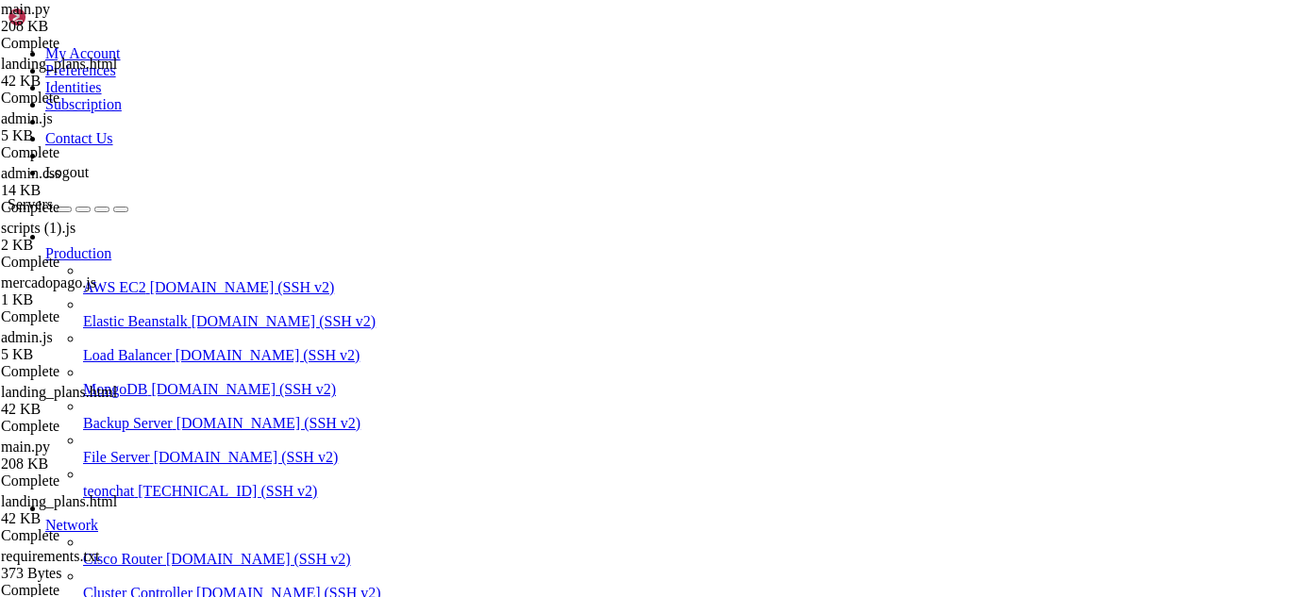
scroll to position [0, 0]
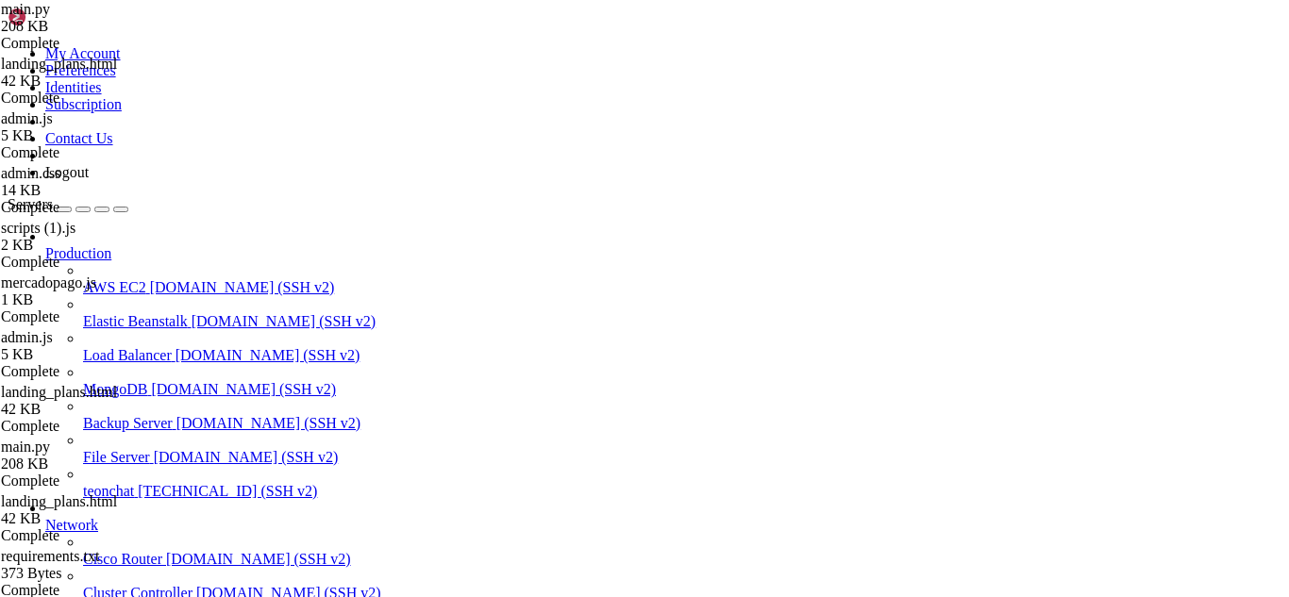
type input "/root/meuapp/flaskmkdir/oficial/app_delivery/templates/admin"
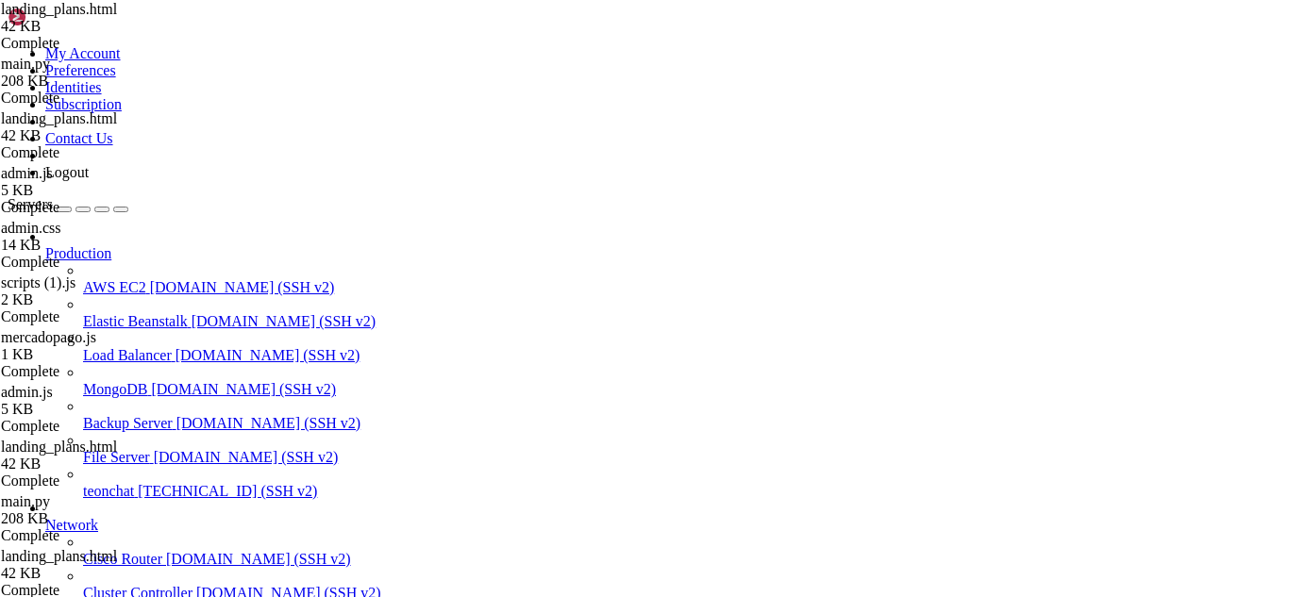
type input "id=""
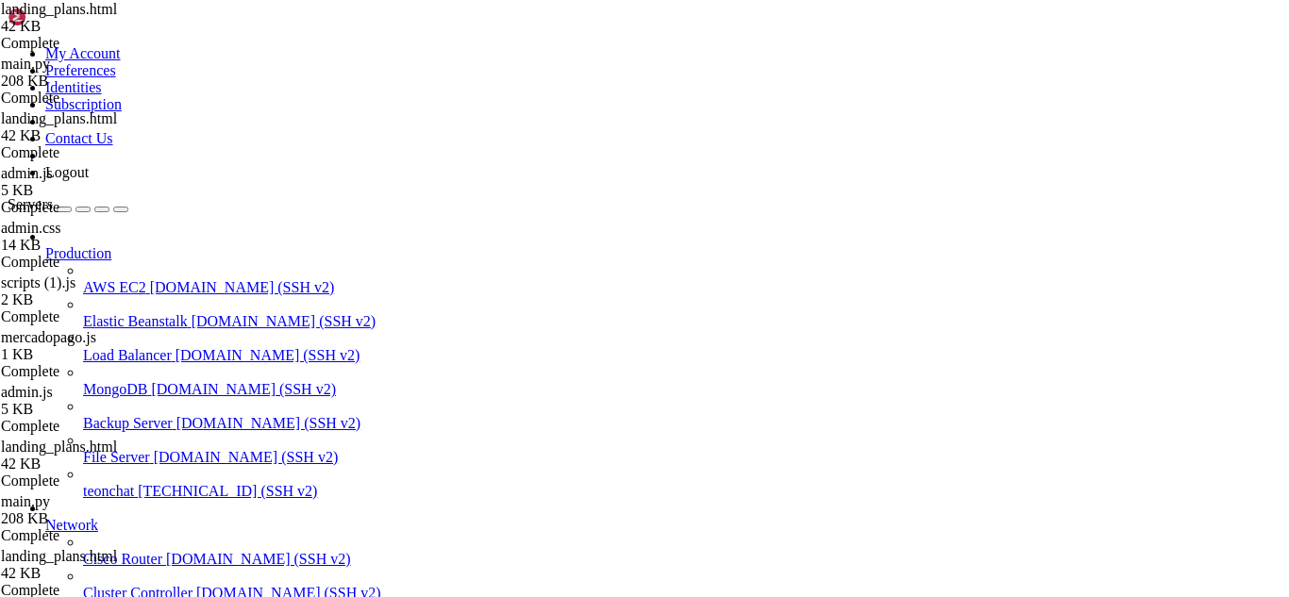
drag, startPoint x: 484, startPoint y: 1546, endPoint x: 408, endPoint y: 1556, distance: 77.0
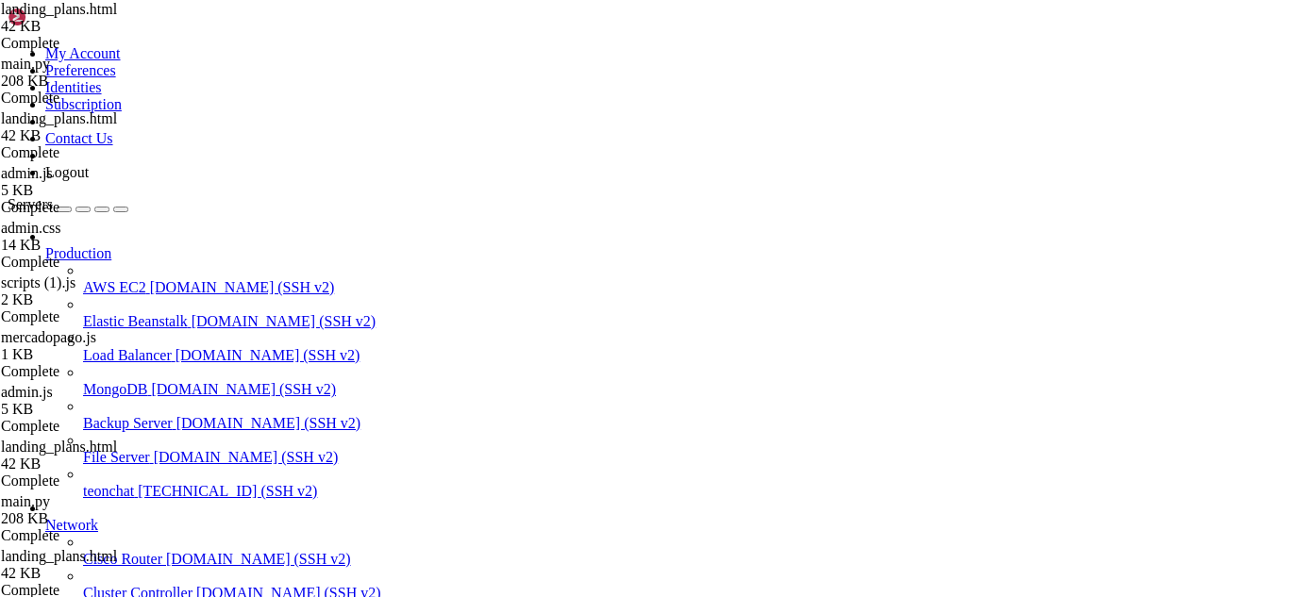
type input "/root/meuapp/flaskmkdir/oficial/app_delivery"
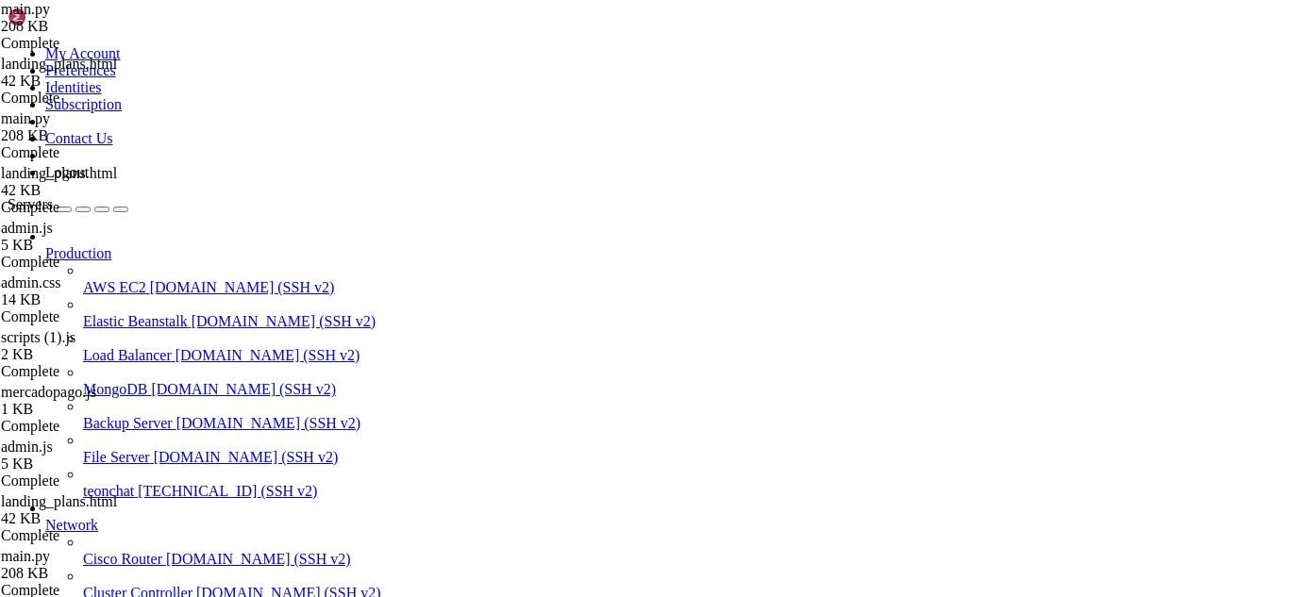
scroll to position [25440, 0]
type input "bem"
type textarea "if create_user == 'yes':"
drag, startPoint x: 301, startPoint y: 263, endPoint x: 404, endPoint y: 362, distance: 142.2
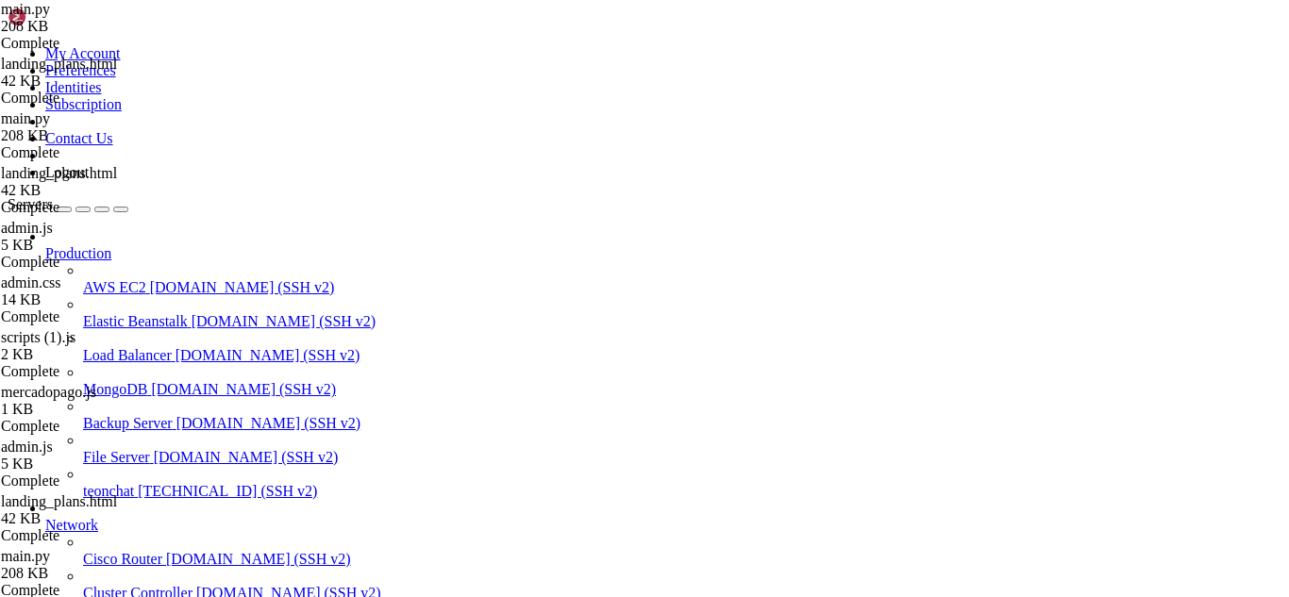
scroll to position [25698, 0]
drag, startPoint x: 303, startPoint y: 244, endPoint x: 596, endPoint y: 494, distance: 384.3
type textarea "return redirect(url_for('admin_landing_plans'))"
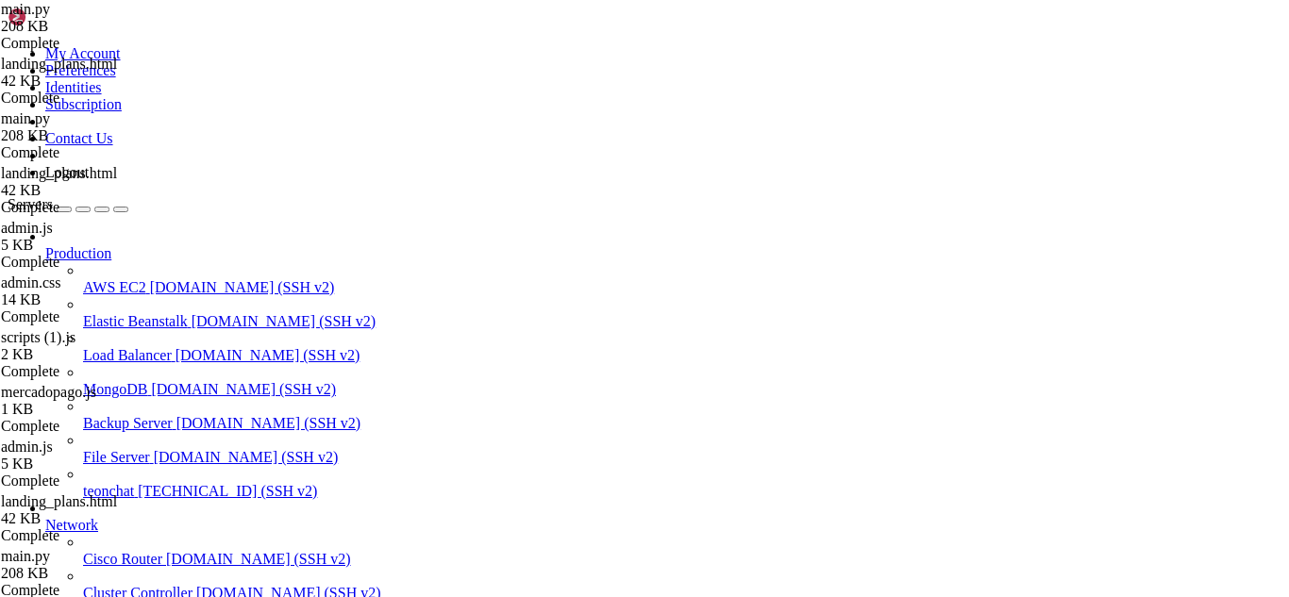
drag, startPoint x: 294, startPoint y: 207, endPoint x: 598, endPoint y: 297, distance: 318.1
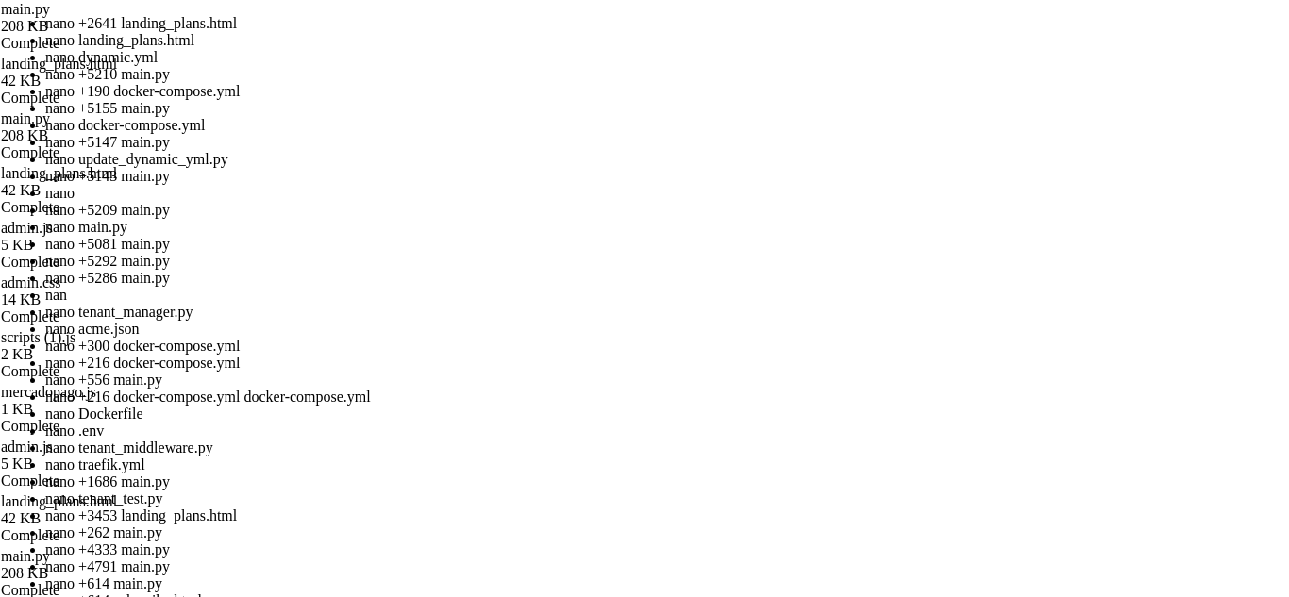
scroll to position [106, 0]
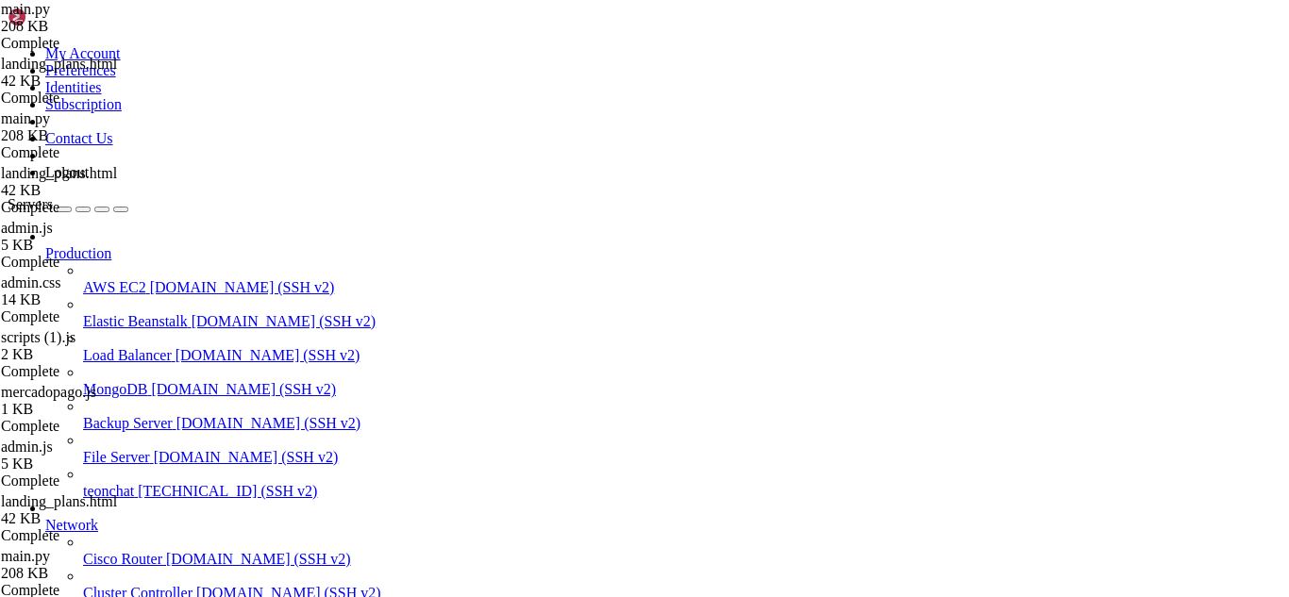
drag, startPoint x: 44, startPoint y: 1313, endPoint x: 23, endPoint y: 1321, distance: 23.3
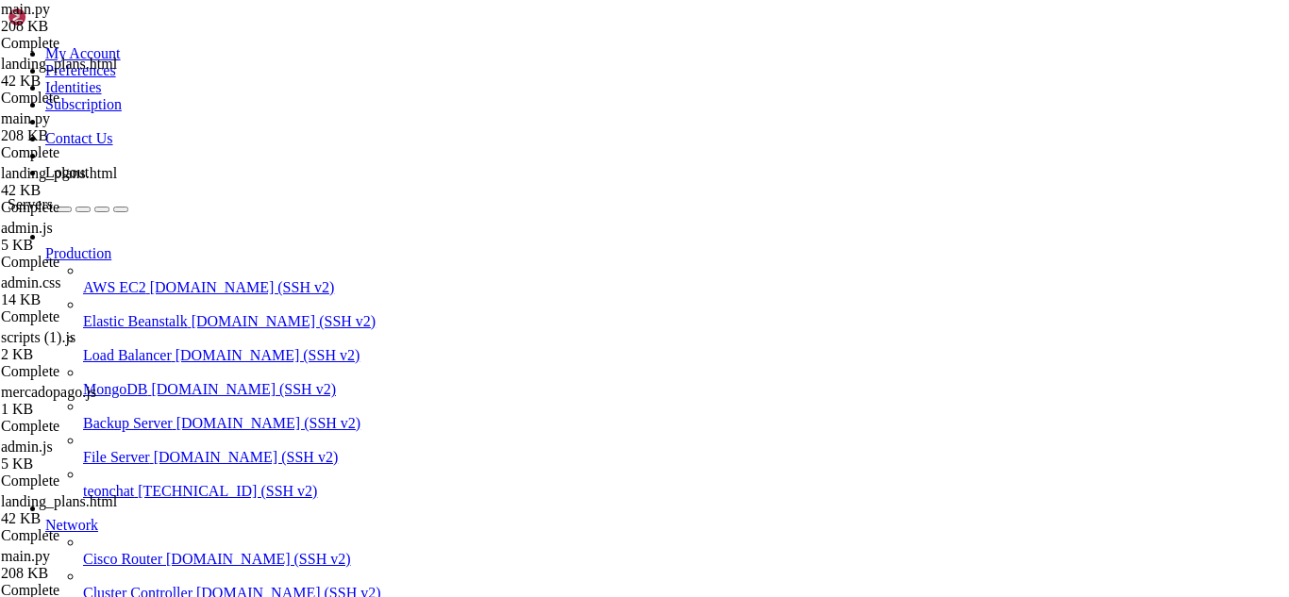
scroll to position [136312, 0]
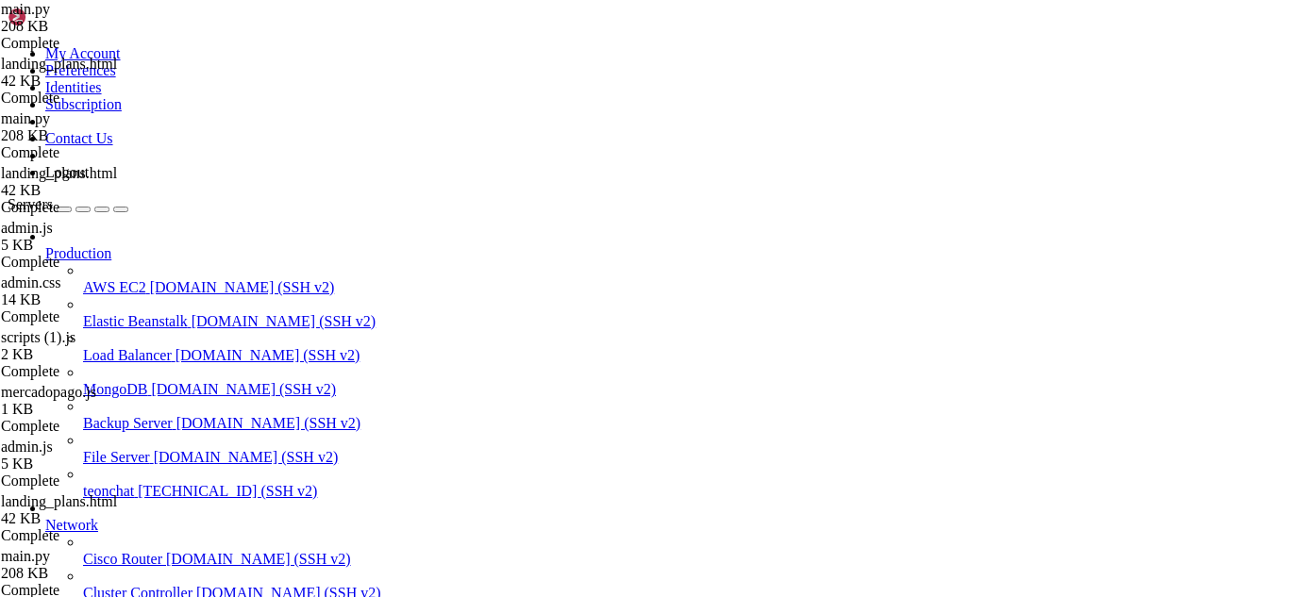
type input "/root/meuapp/flaskmkdir/oficial/app_delivery/templates/admin"
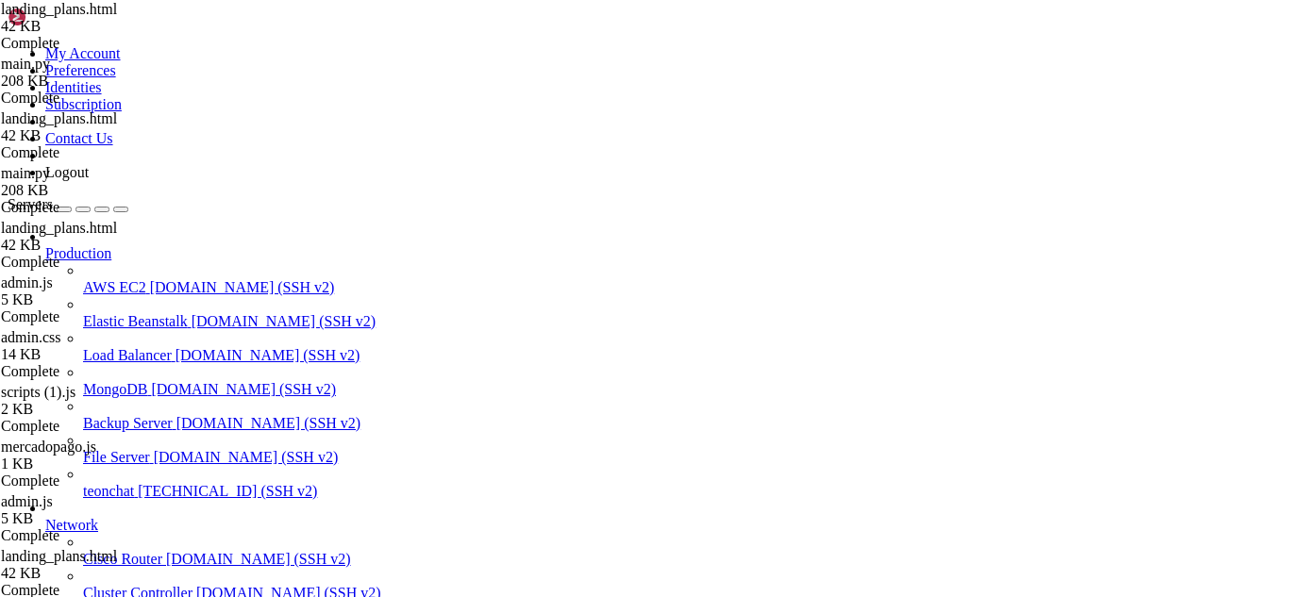
scroll to position [19062, 0]
type input "crede"
drag, startPoint x: 294, startPoint y: 136, endPoint x: 526, endPoint y: 492, distance: 424.9
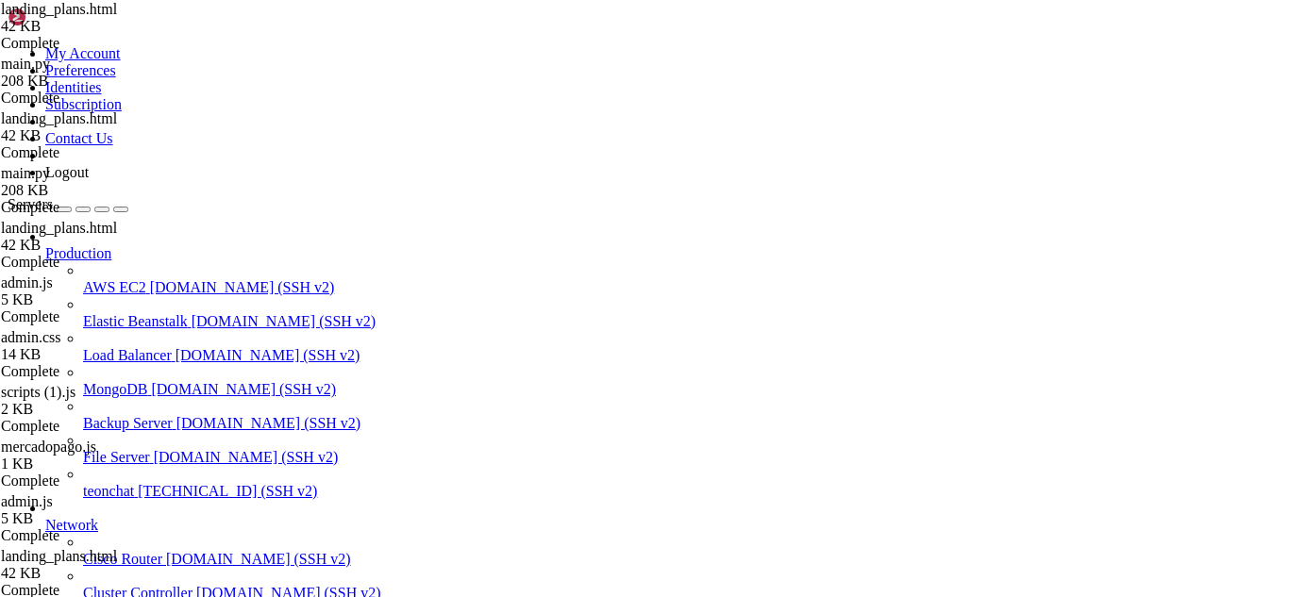
type textarea "</div>"
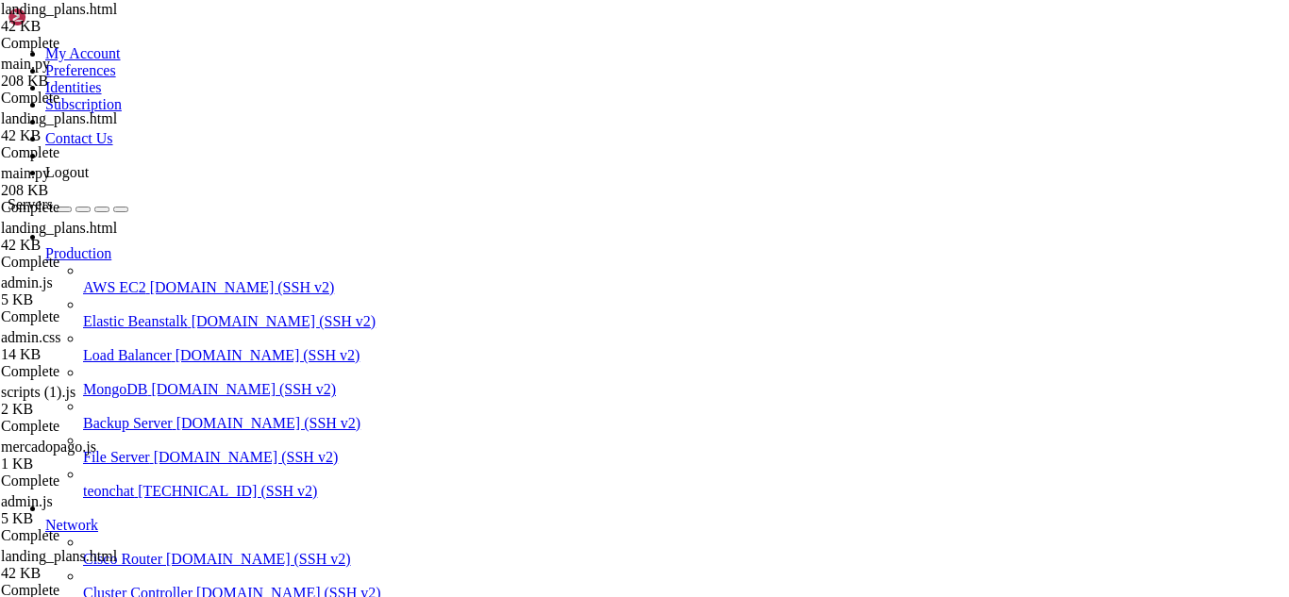
type textarea "<i class="fas fa-exclamation-triangle"></i> Erro ao carregar nciais"
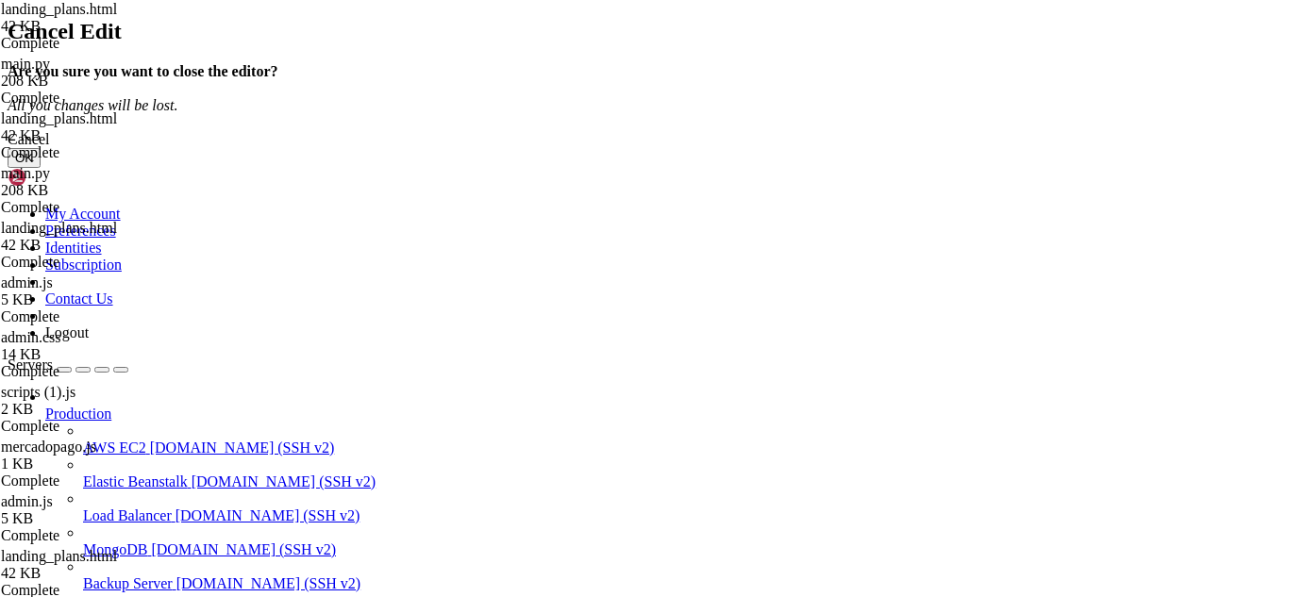
click at [41, 168] on button "OK" at bounding box center [24, 158] width 33 height 20
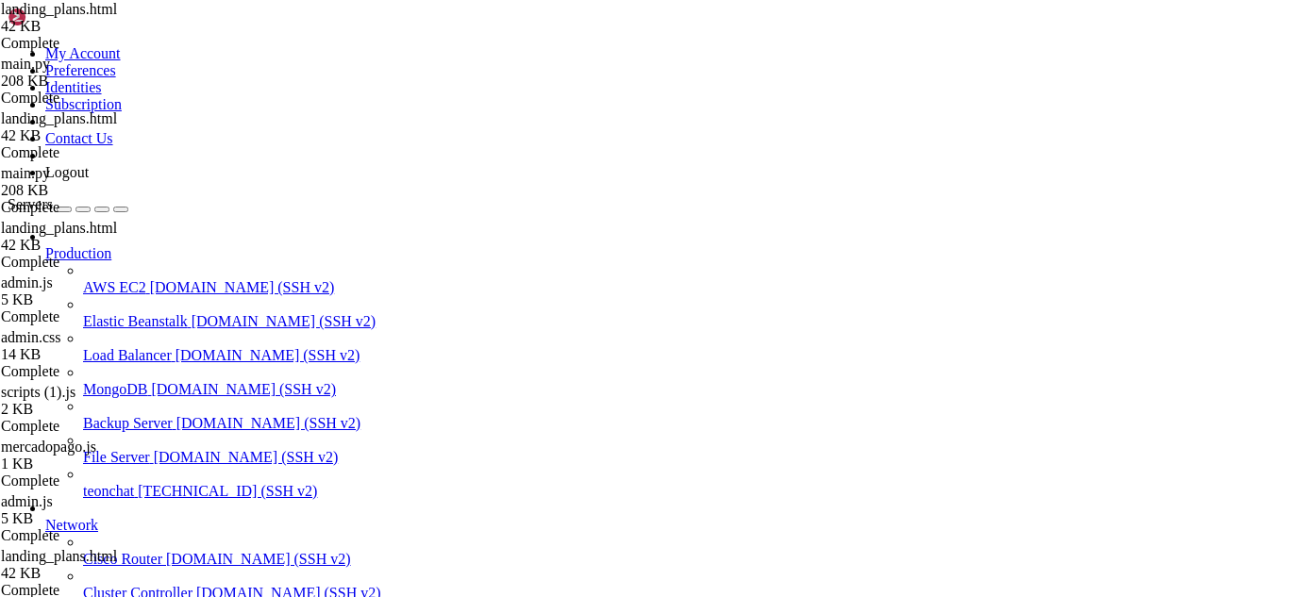
drag, startPoint x: 306, startPoint y: 1195, endPoint x: 233, endPoint y: 1287, distance: 116.9
drag, startPoint x: 122, startPoint y: 1312, endPoint x: 43, endPoint y: 1378, distance: 102.5
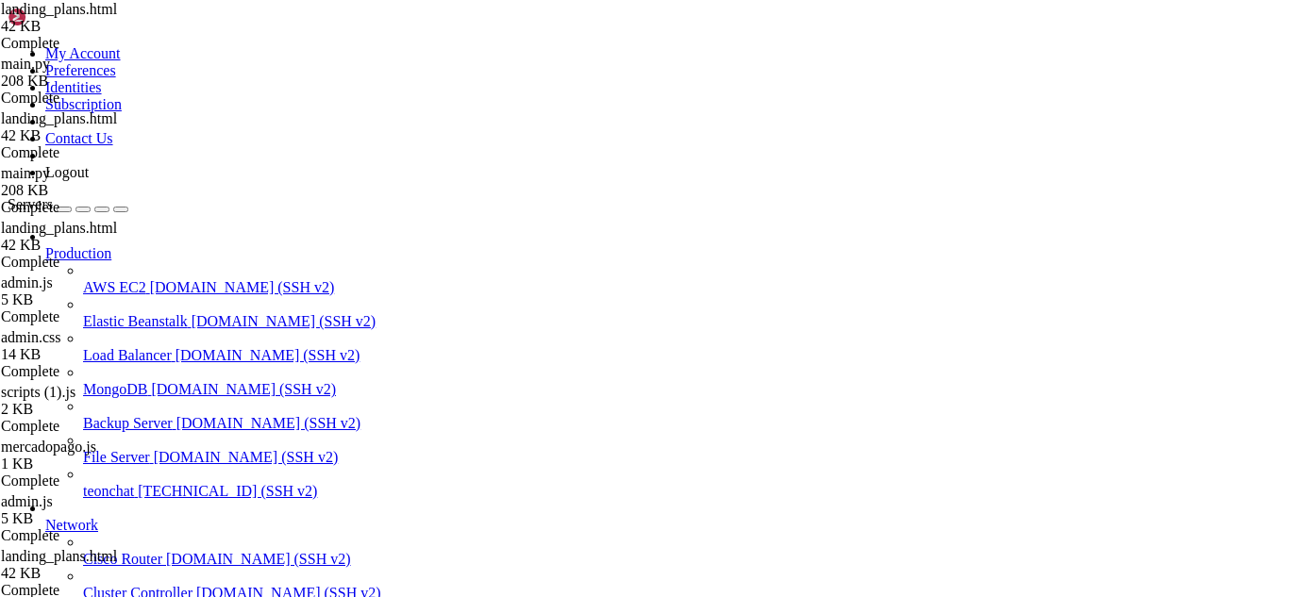
drag, startPoint x: 505, startPoint y: 1549, endPoint x: 455, endPoint y: 1556, distance: 50.6
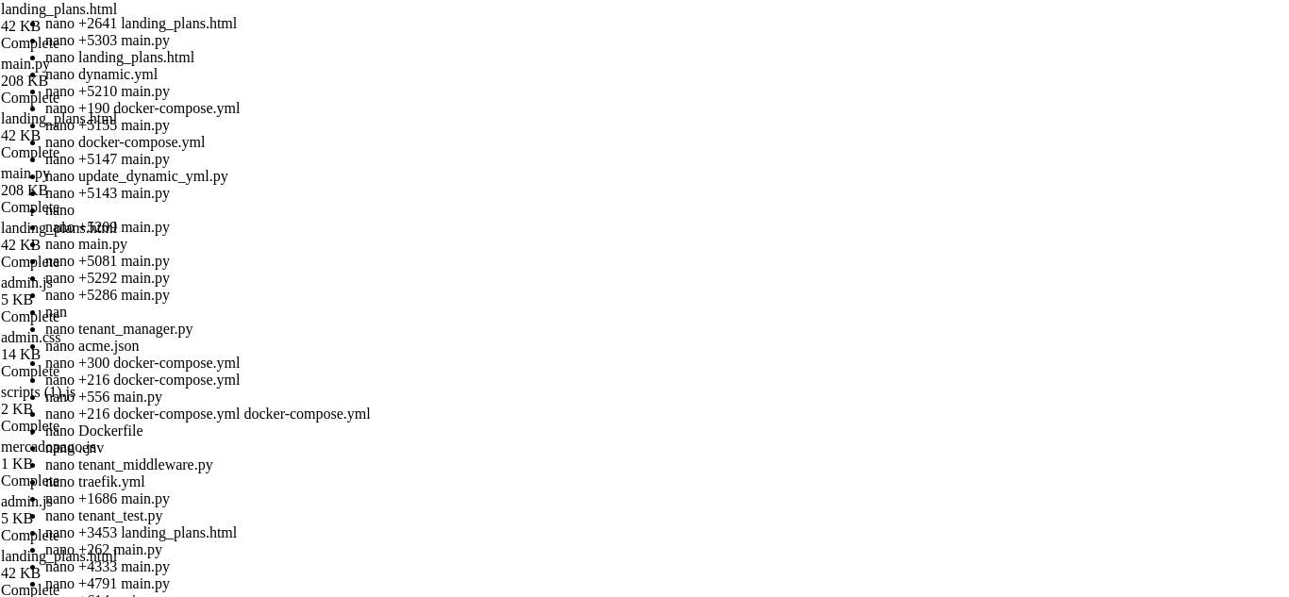
scroll to position [26, 0]
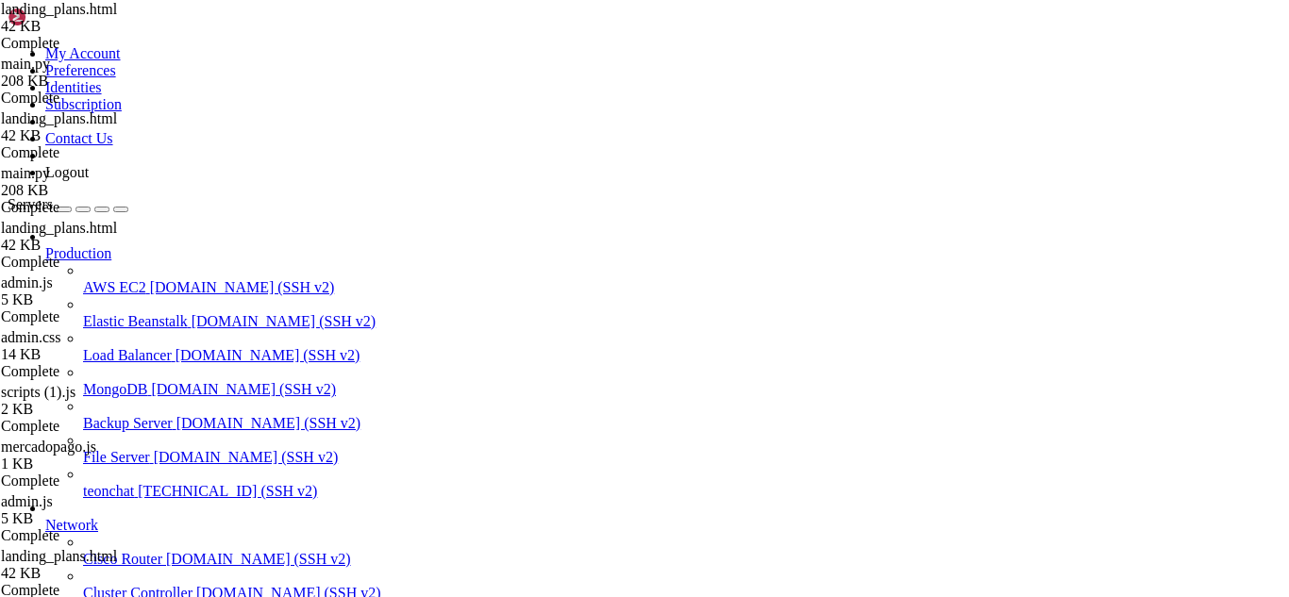
scroll to position [136741, 0]
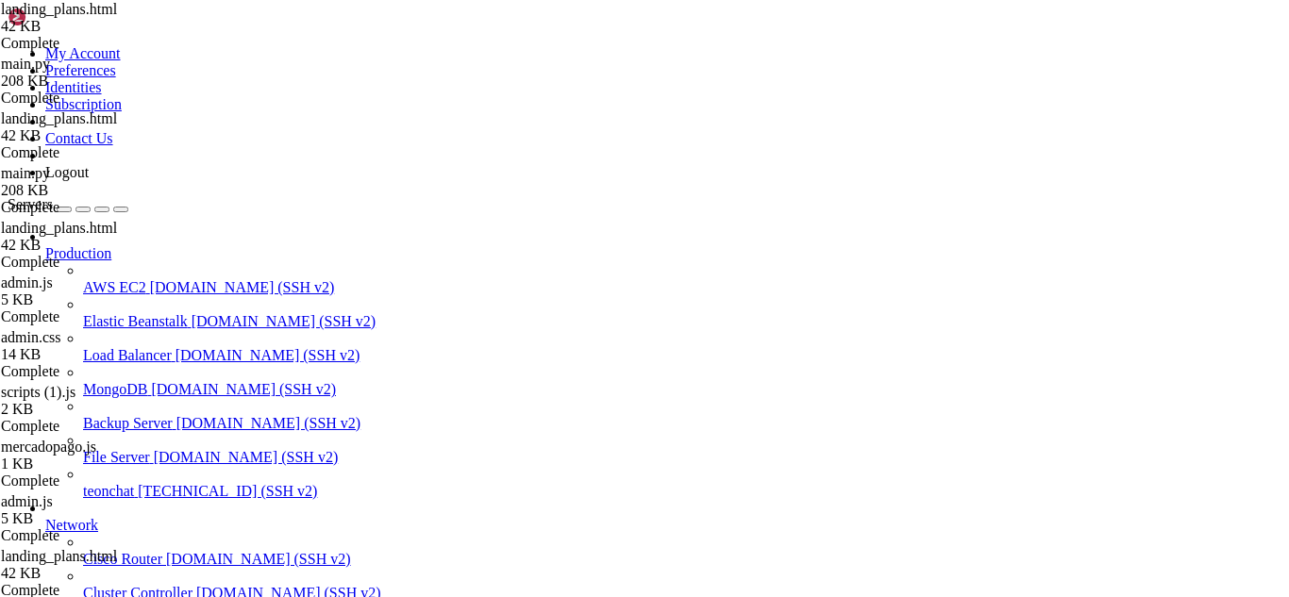
scroll to position [136790, 0]
drag, startPoint x: 286, startPoint y: 1472, endPoint x: 219, endPoint y: 1472, distance: 67.0
drag, startPoint x: 438, startPoint y: 1426, endPoint x: 580, endPoint y: 1488, distance: 154.3
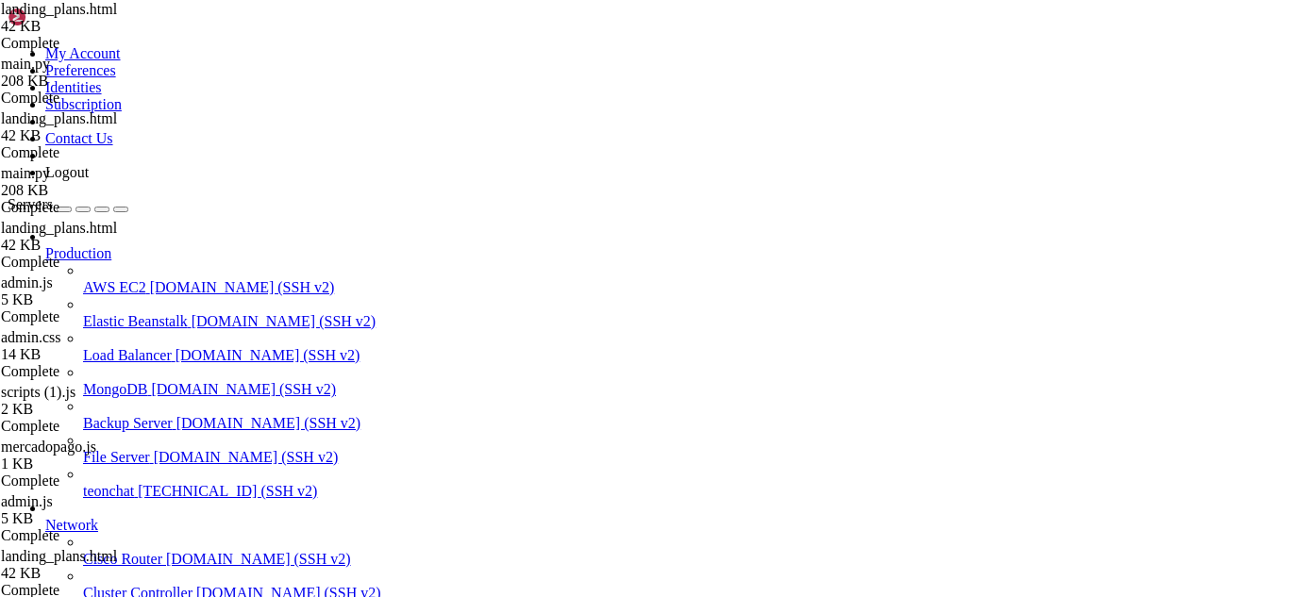
type input "/root/meuapp/flaskmkdir/oficial/app_delivery/templates/admin"
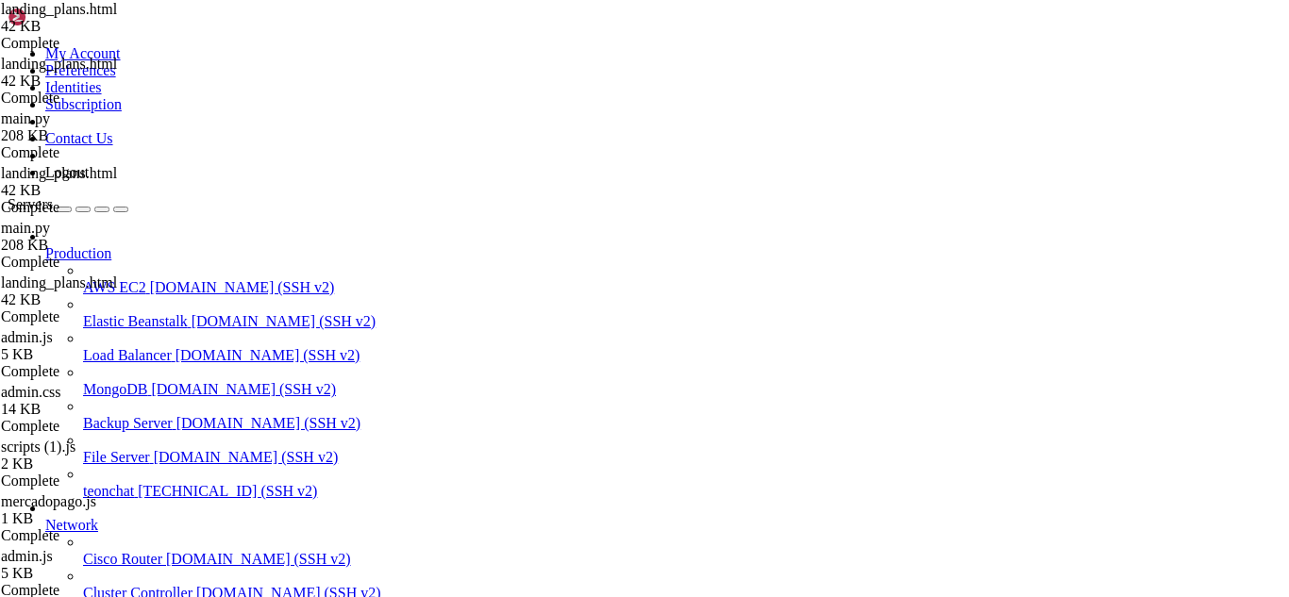
scroll to position [954, 0]
type input "<"
type input "body"
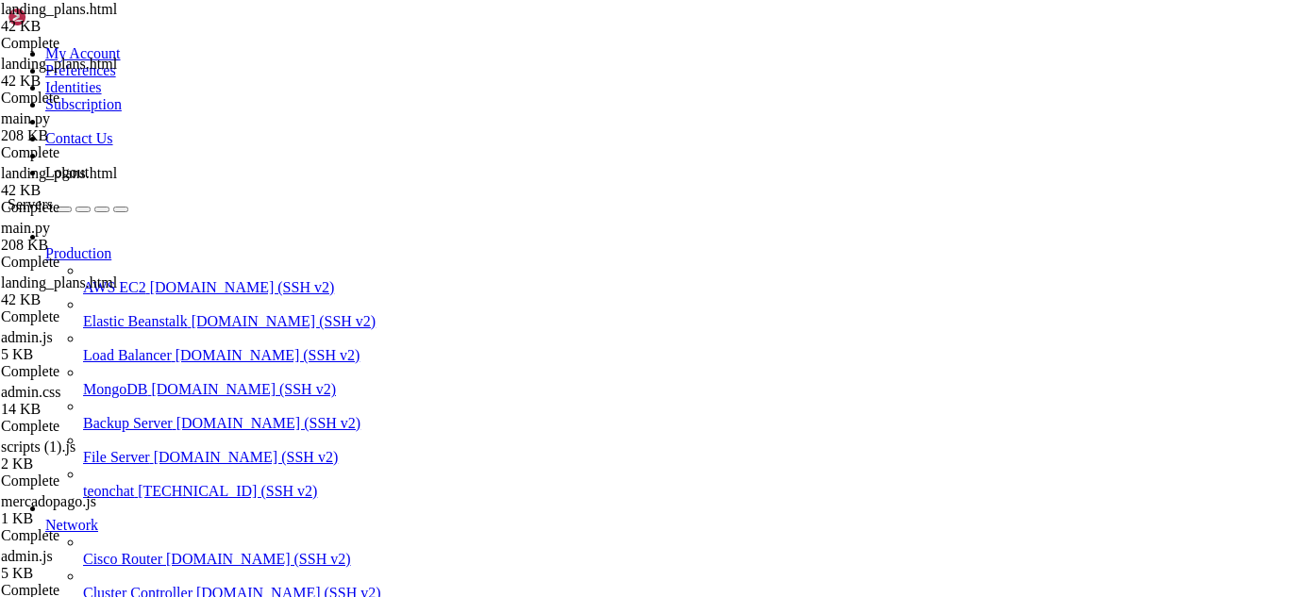
scroll to position [4482, 0]
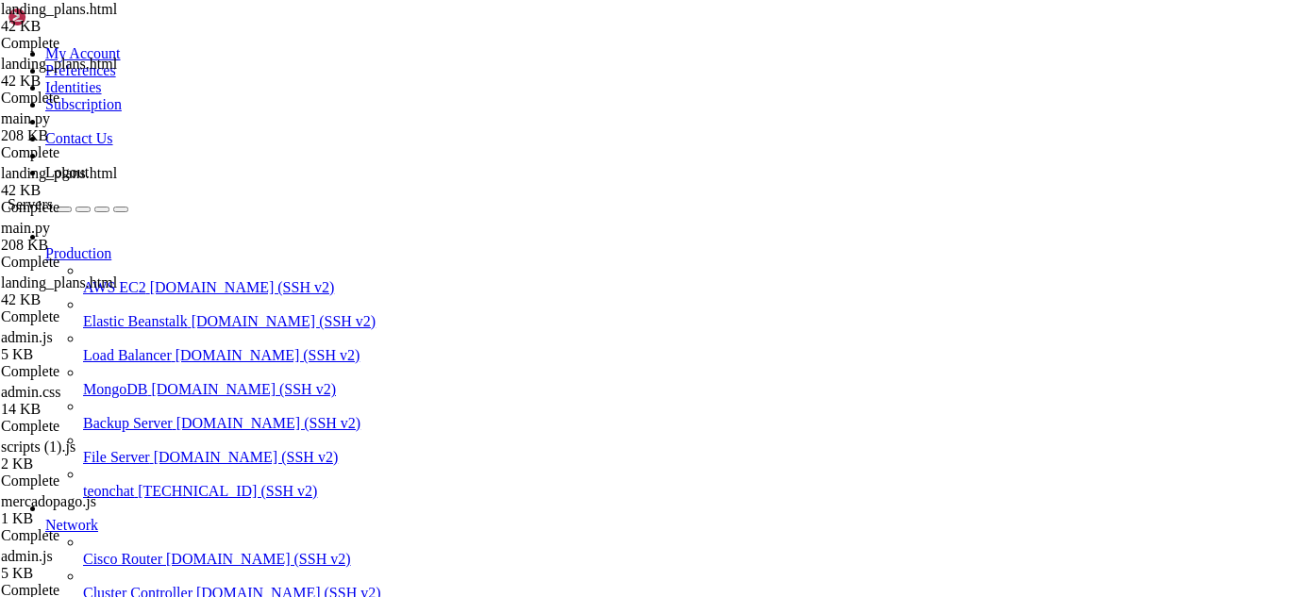
type input "endblock"
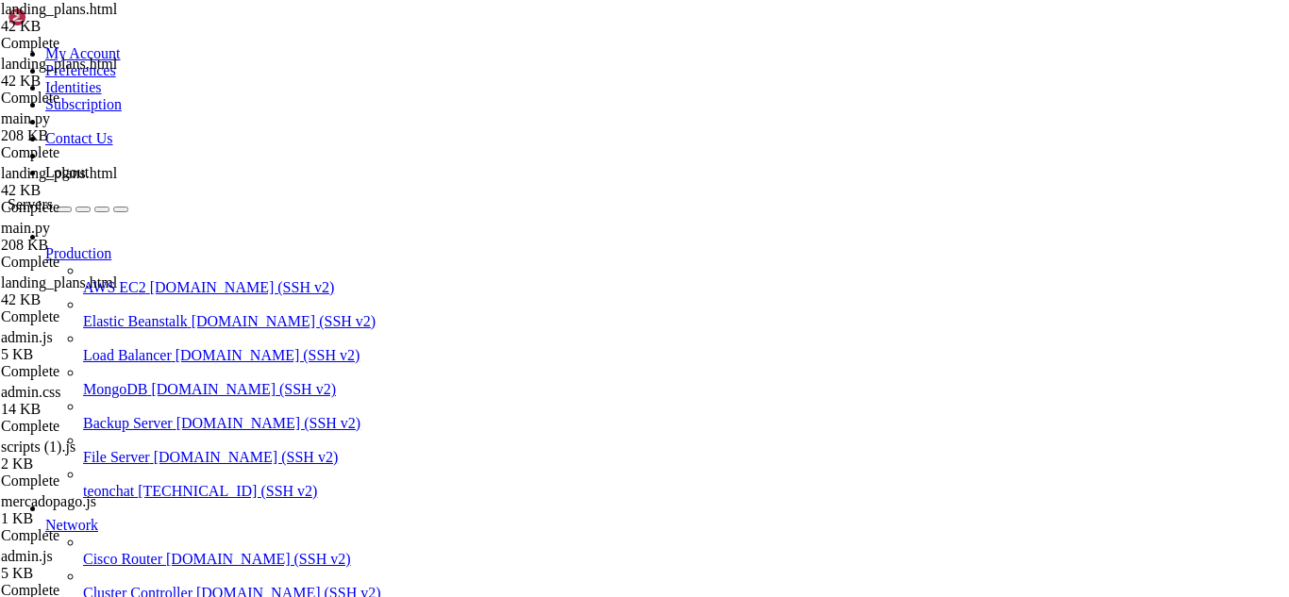
drag, startPoint x: 58, startPoint y: 1434, endPoint x: 164, endPoint y: 1484, distance: 117.8
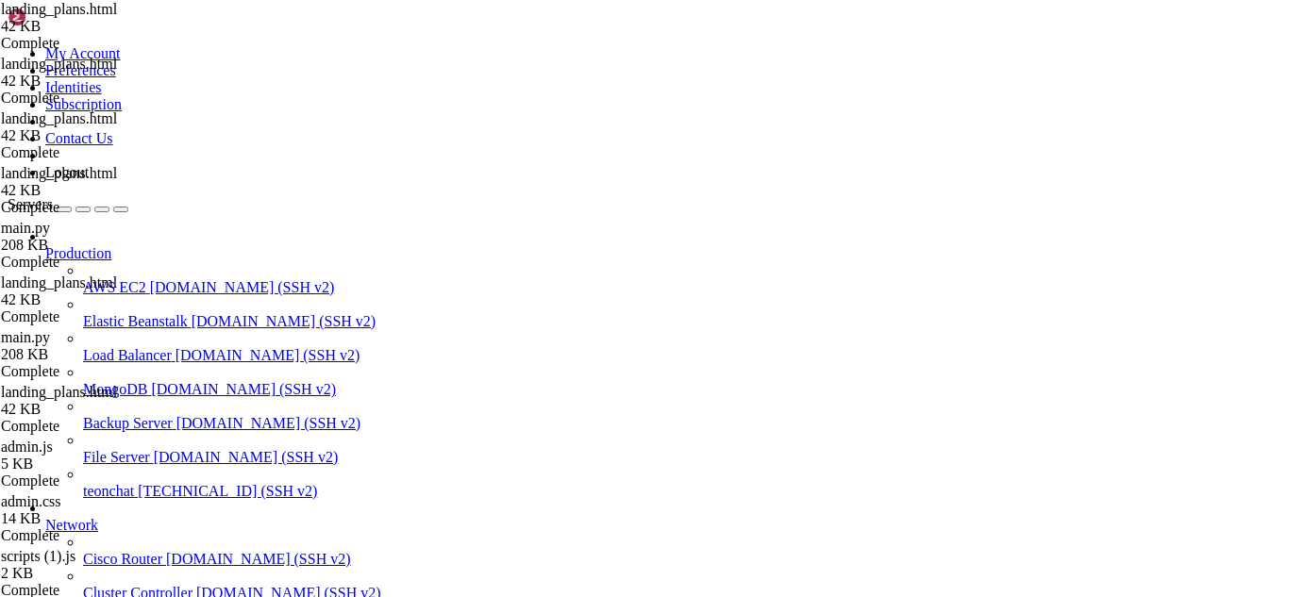
scroll to position [5886, 0]
type textarea "}"
type input "aces"
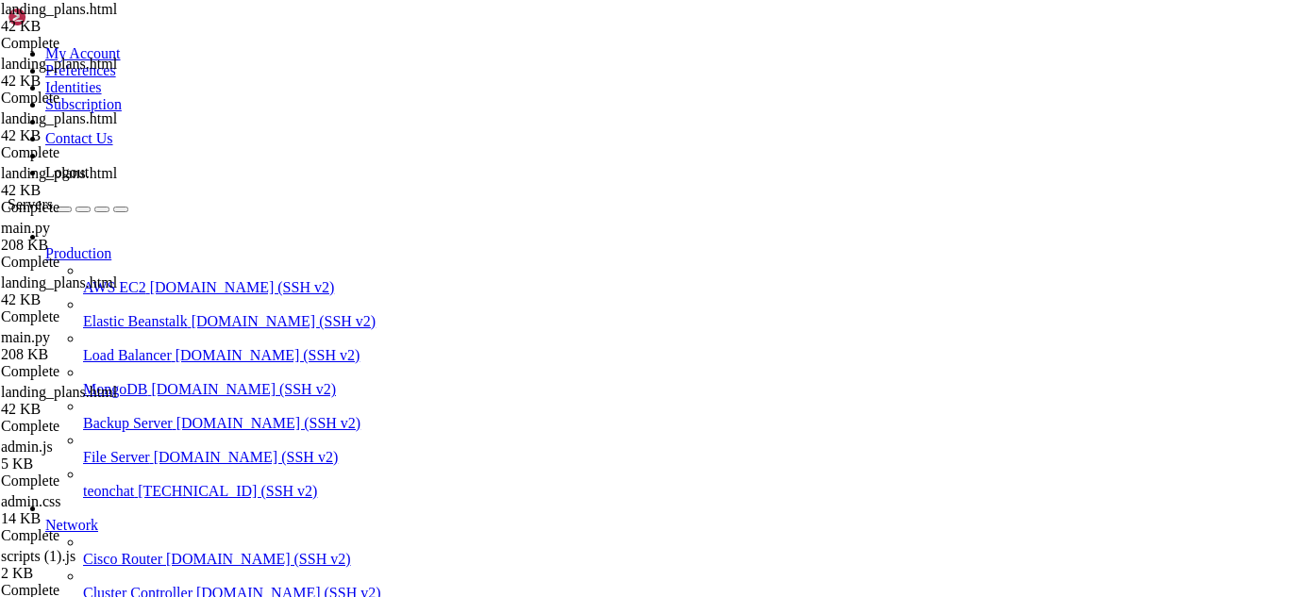
scroll to position [30459, 0]
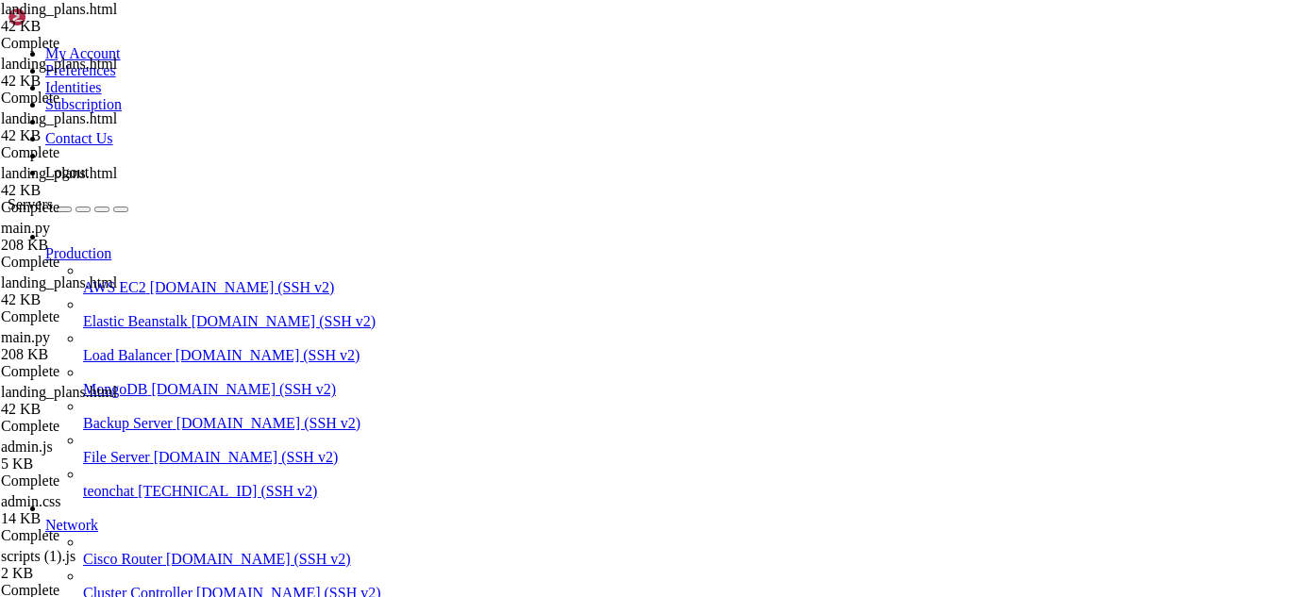
type input "/root/meuapp/flaskmkdir/oficial/app_delivery"
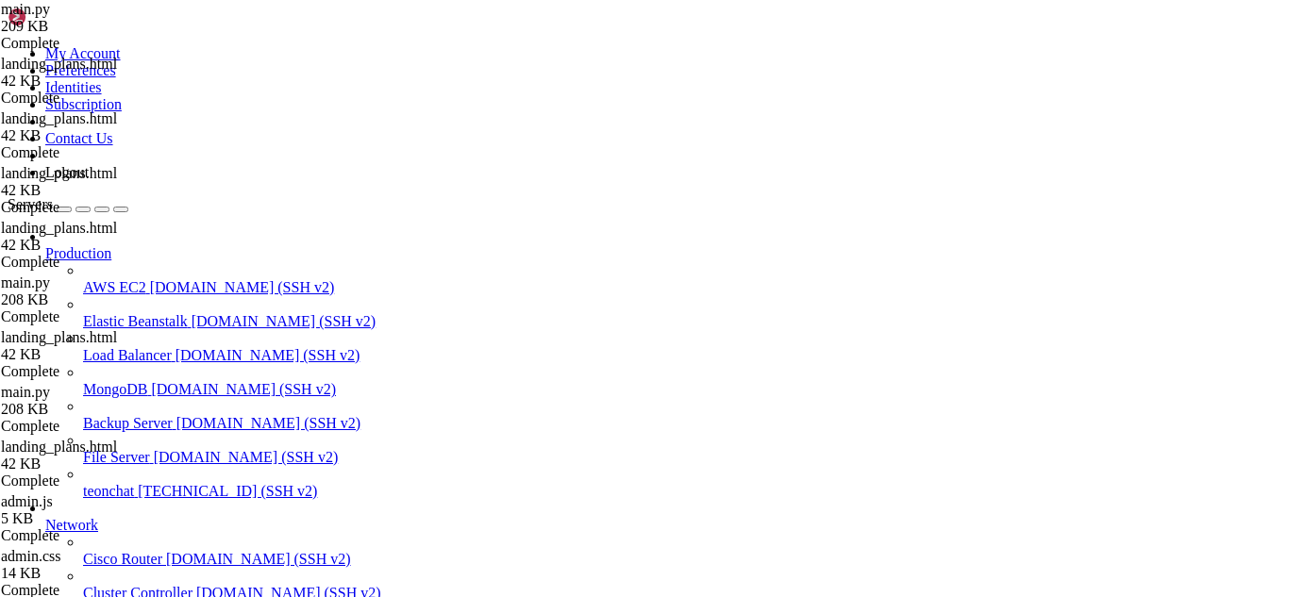
scroll to position [0, 1]
type input "bem"
drag, startPoint x: 296, startPoint y: 160, endPoint x: 602, endPoint y: 351, distance: 360.4
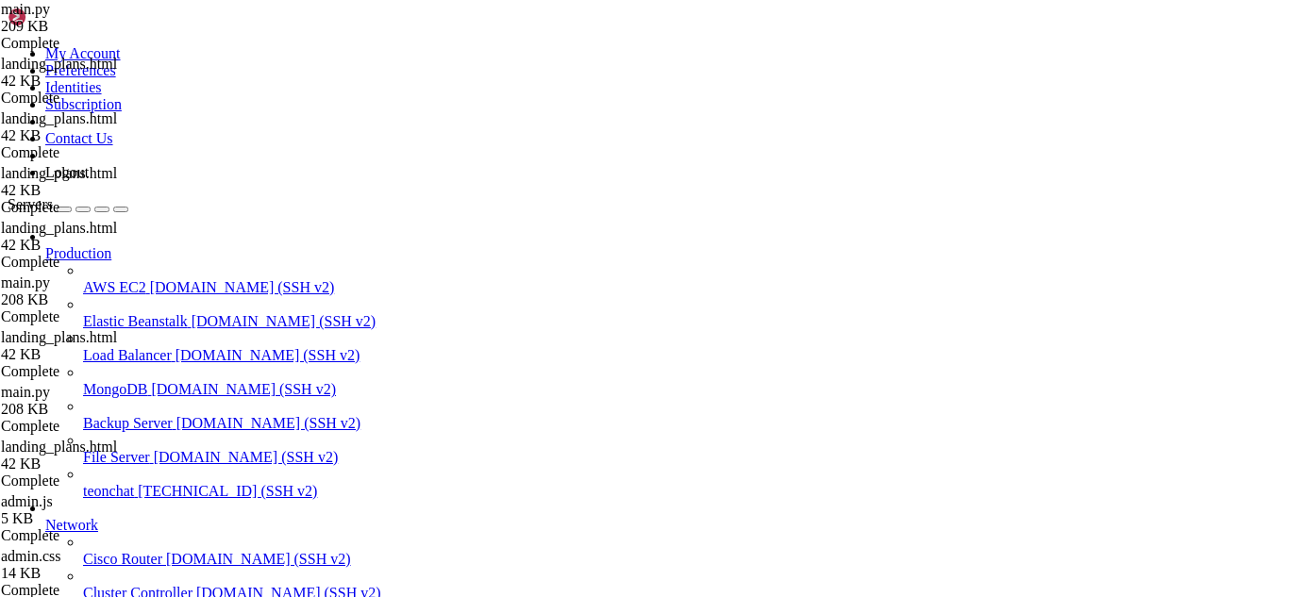
type textarea "return redirect(url_for('admin_landing_plans'))"
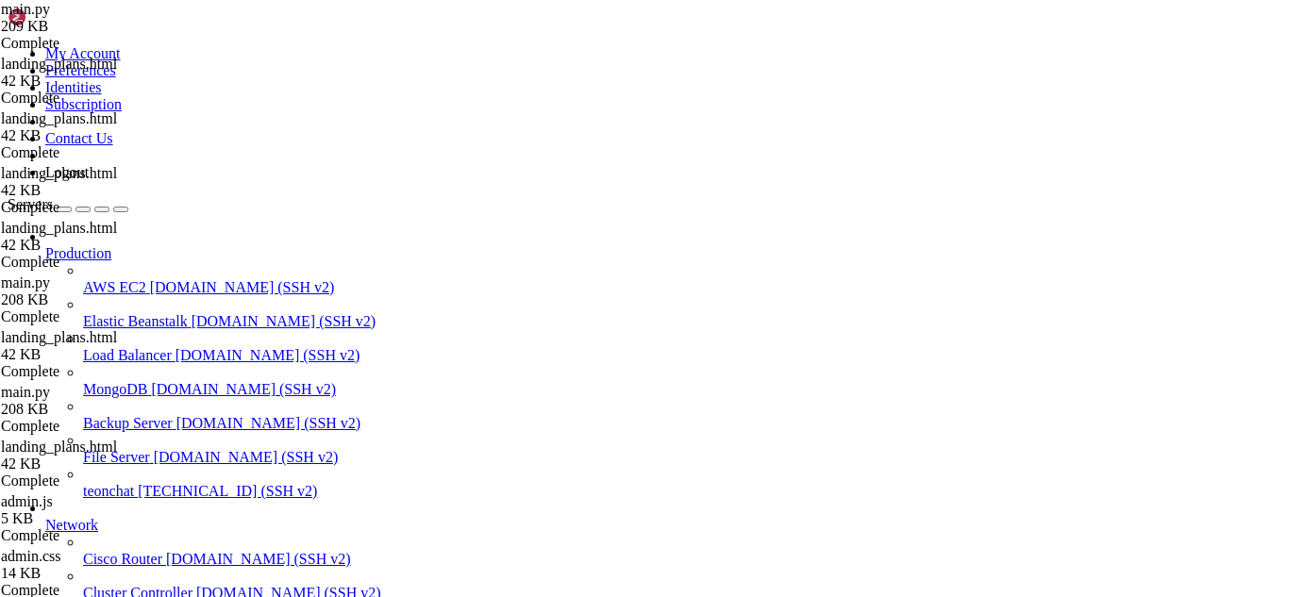
scroll to position [137563, 0]
drag, startPoint x: 21, startPoint y: 1321, endPoint x: 187, endPoint y: 1446, distance: 207.7
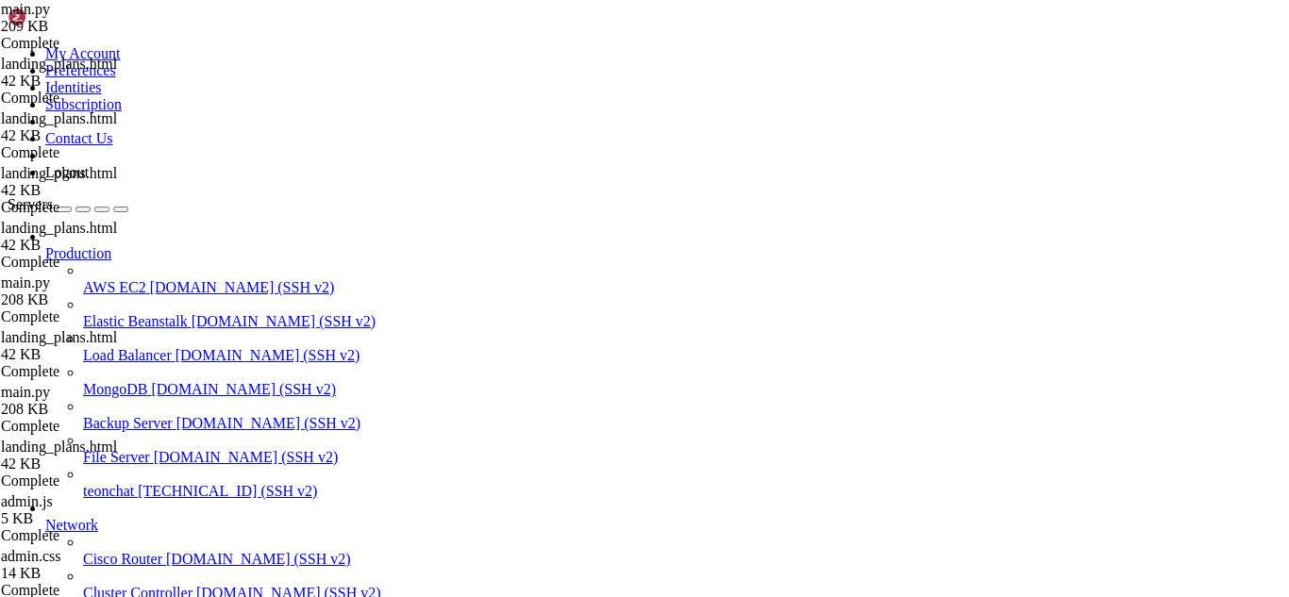
drag, startPoint x: 92, startPoint y: 1398, endPoint x: 74, endPoint y: 1388, distance: 21.1
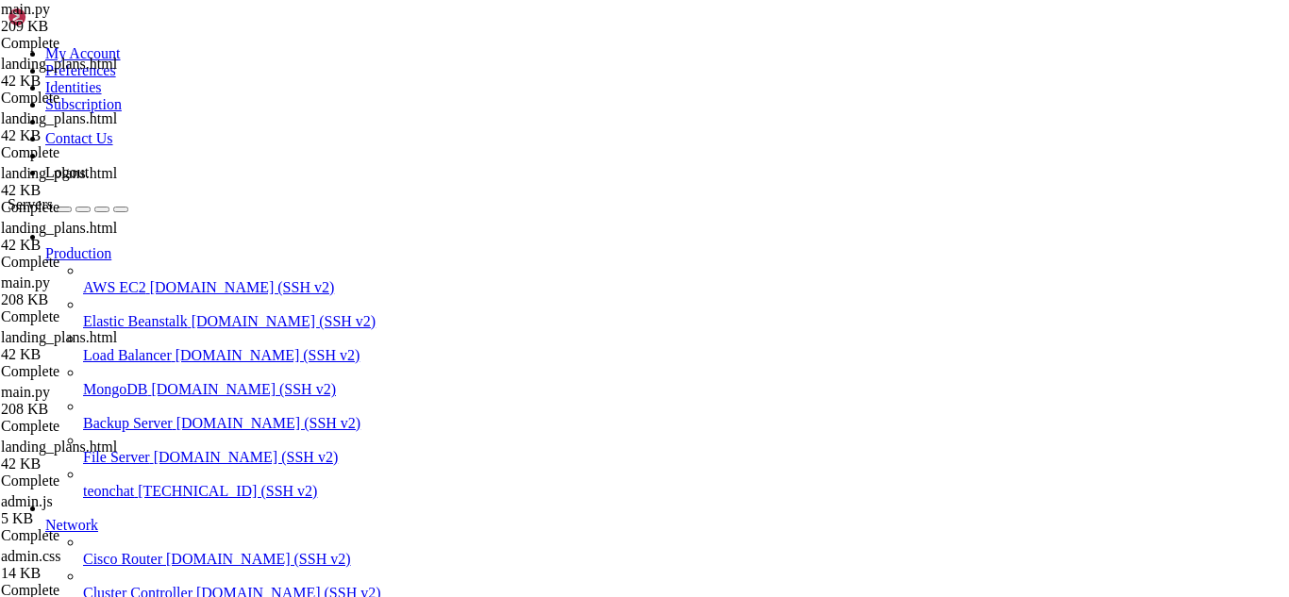
scroll to position [137576, 0]
drag, startPoint x: 739, startPoint y: 1677, endPoint x: 471, endPoint y: 1562, distance: 291.7
drag, startPoint x: 468, startPoint y: 1561, endPoint x: 436, endPoint y: 1554, distance: 33.0
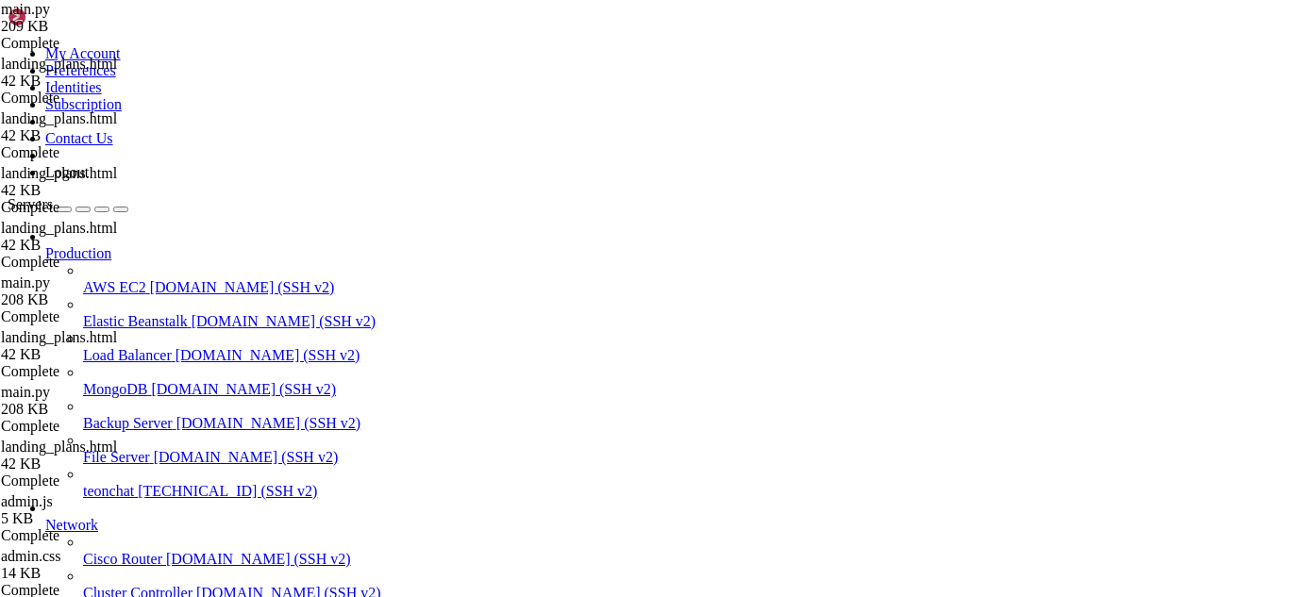
scroll to position [146998, 0]
drag, startPoint x: 177, startPoint y: 1448, endPoint x: 273, endPoint y: 1434, distance: 97.3
drag, startPoint x: 17, startPoint y: 1162, endPoint x: 625, endPoint y: 1434, distance: 665.9
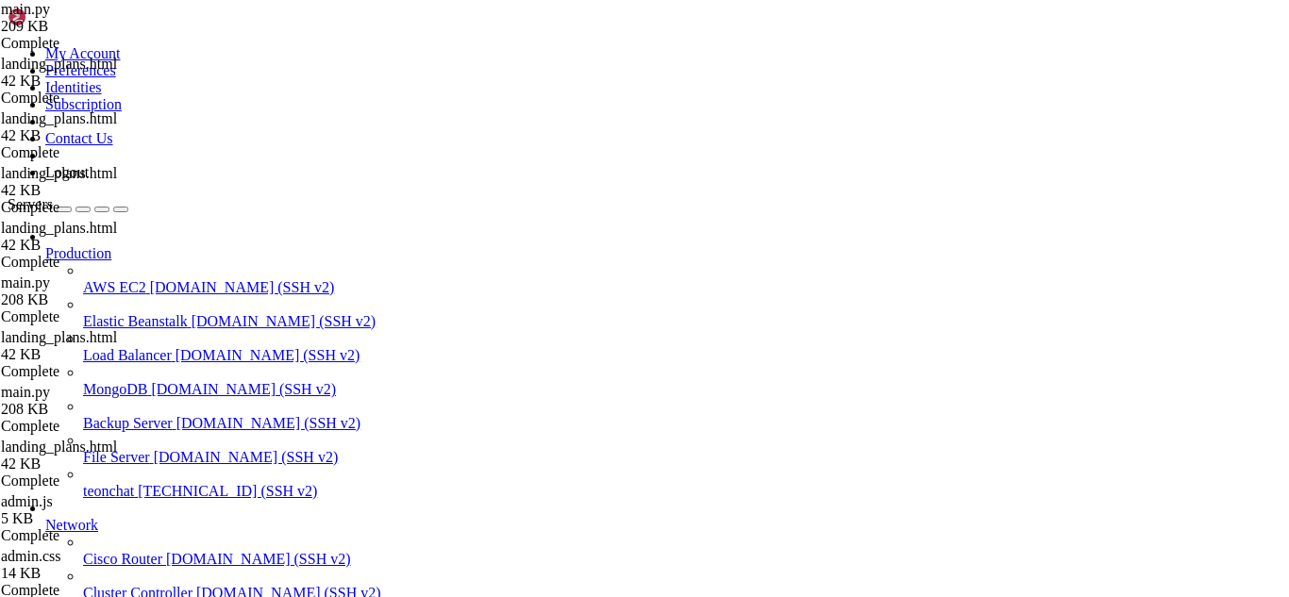
drag, startPoint x: 98, startPoint y: 1469, endPoint x: 14, endPoint y: 1341, distance: 152.6
drag, startPoint x: 436, startPoint y: 1226, endPoint x: 251, endPoint y: 1288, distance: 195.2
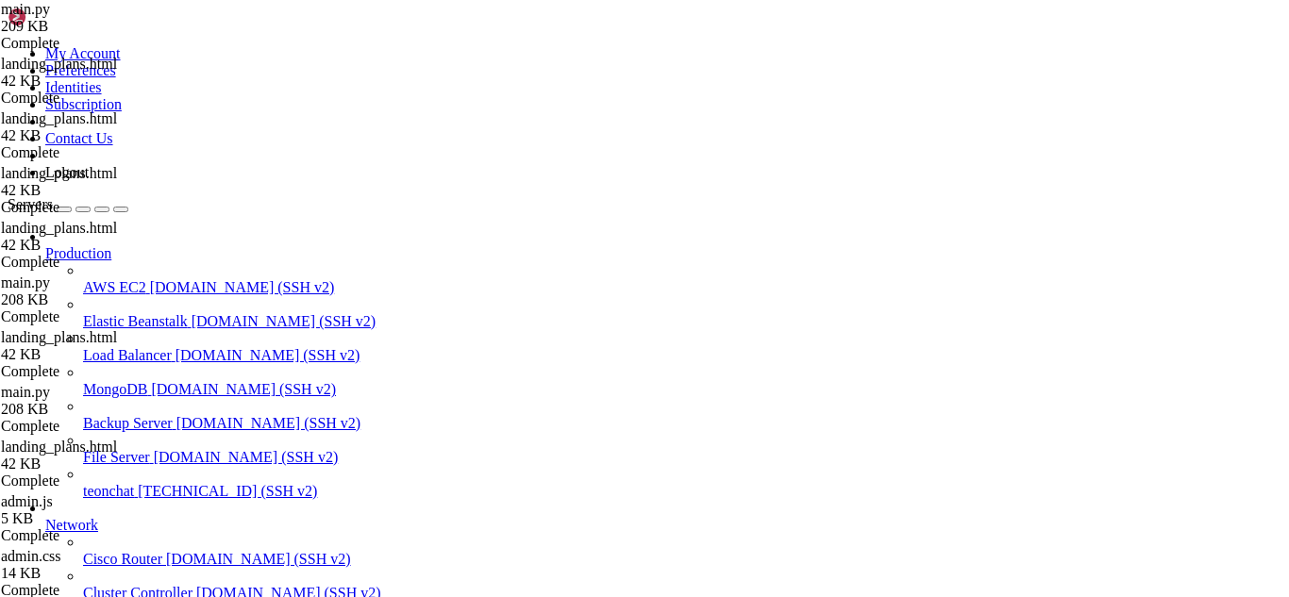
drag, startPoint x: 438, startPoint y: 1534, endPoint x: 371, endPoint y: 1551, distance: 69.1
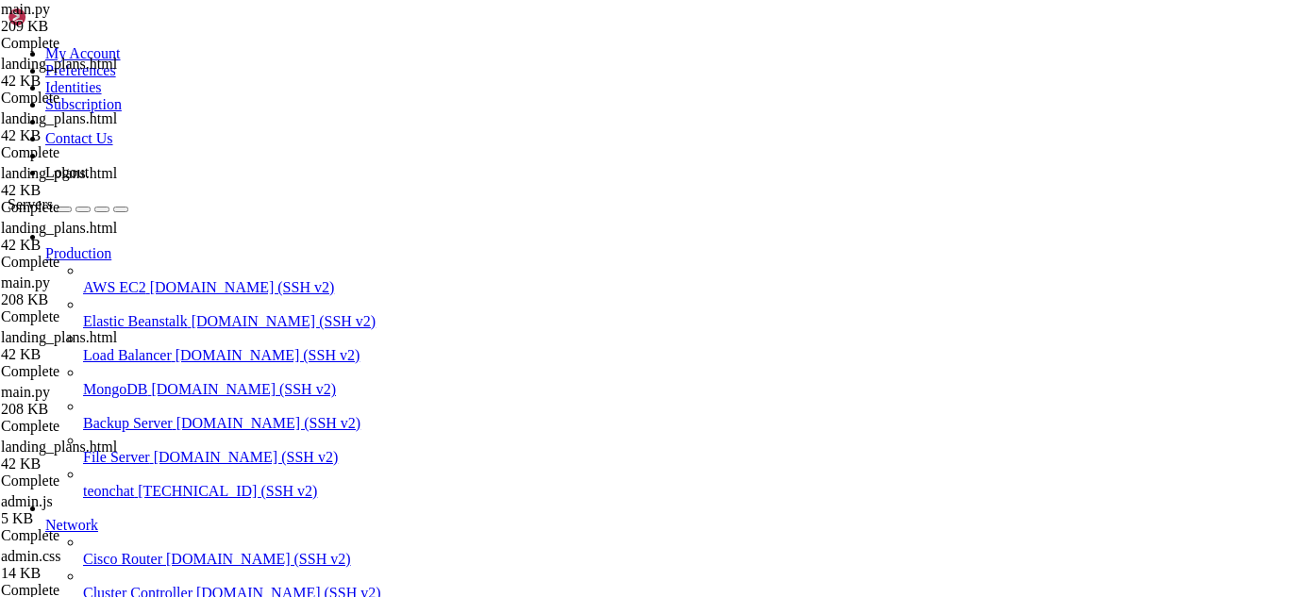
drag, startPoint x: 102, startPoint y: 1444, endPoint x: 15, endPoint y: 1320, distance: 151.9
drag, startPoint x: 33, startPoint y: 1327, endPoint x: 266, endPoint y: 1411, distance: 247.8
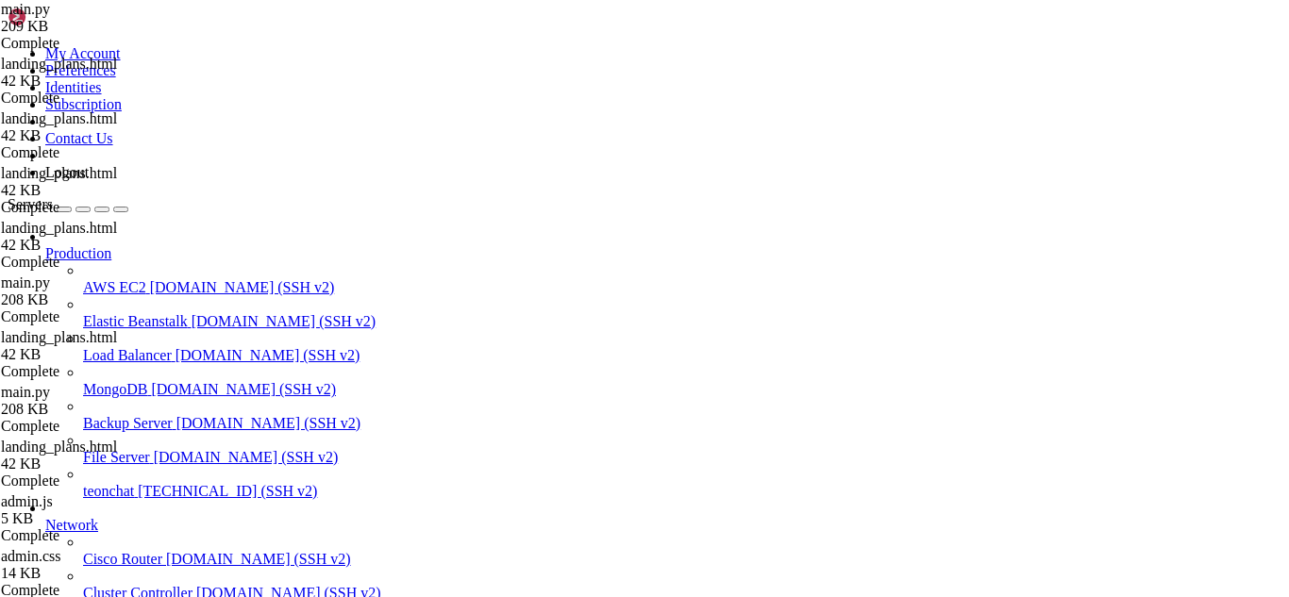
drag, startPoint x: 19, startPoint y: 1320, endPoint x: 64, endPoint y: 1348, distance: 52.9
drag, startPoint x: 106, startPoint y: 1444, endPoint x: 16, endPoint y: 1318, distance: 155.0
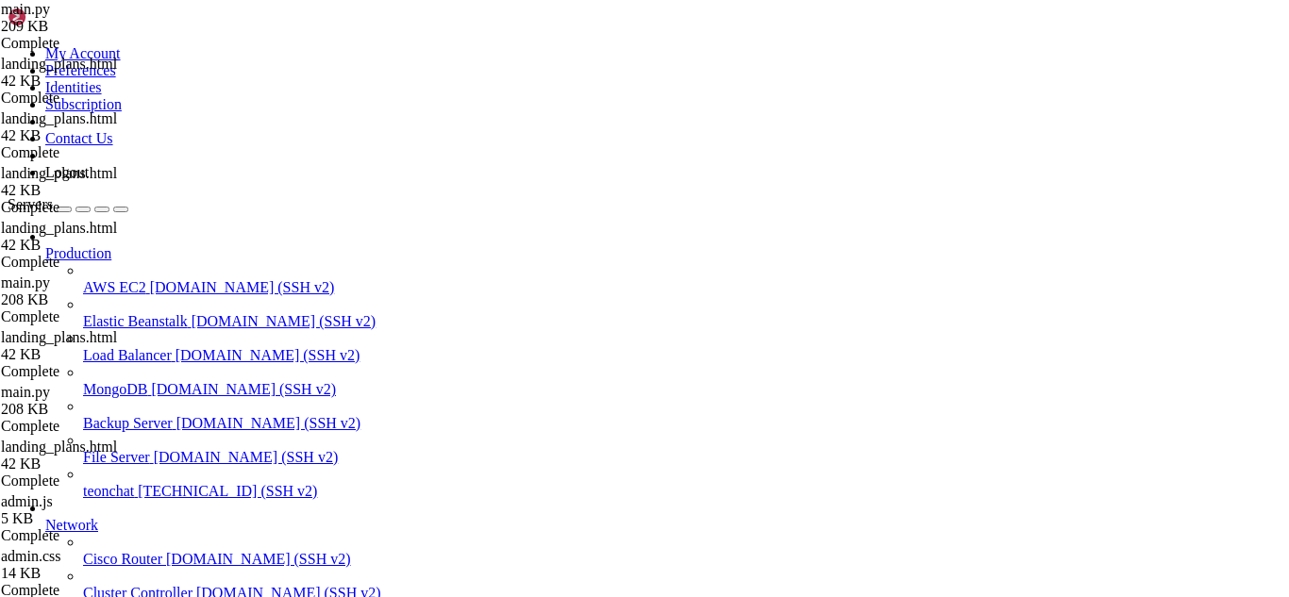
drag, startPoint x: 16, startPoint y: 1318, endPoint x: 444, endPoint y: 1360, distance: 429.7
drag, startPoint x: 698, startPoint y: 1454, endPoint x: 628, endPoint y: 1532, distance: 105.0
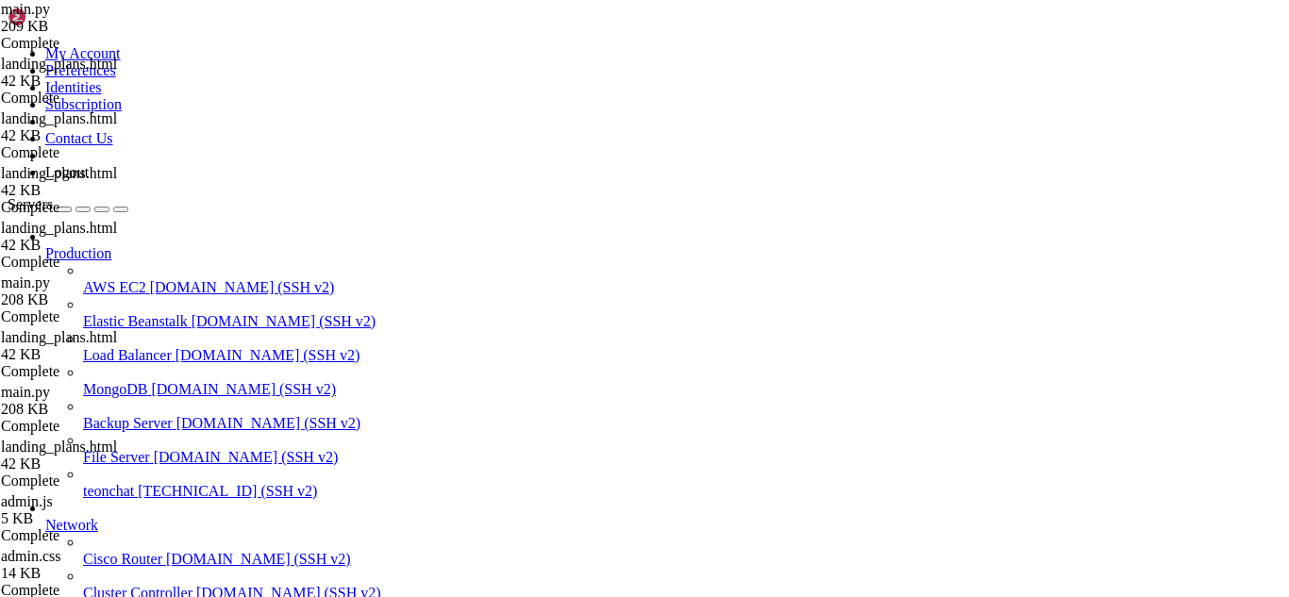
scroll to position [164816, 0]
drag, startPoint x: 85, startPoint y: 1461, endPoint x: 139, endPoint y: 1514, distance: 75.4
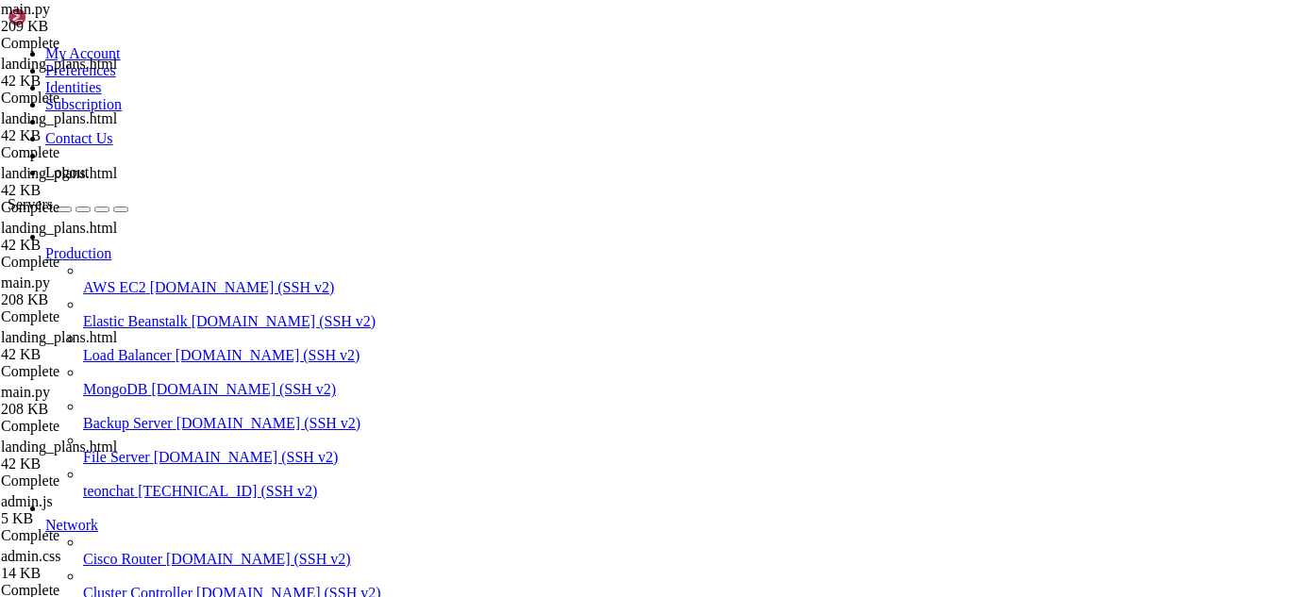
scroll to position [165024, 0]
type textarea "flash(f'Erro ao criar assinatura/tenant: {str(e)}', 'danger')"
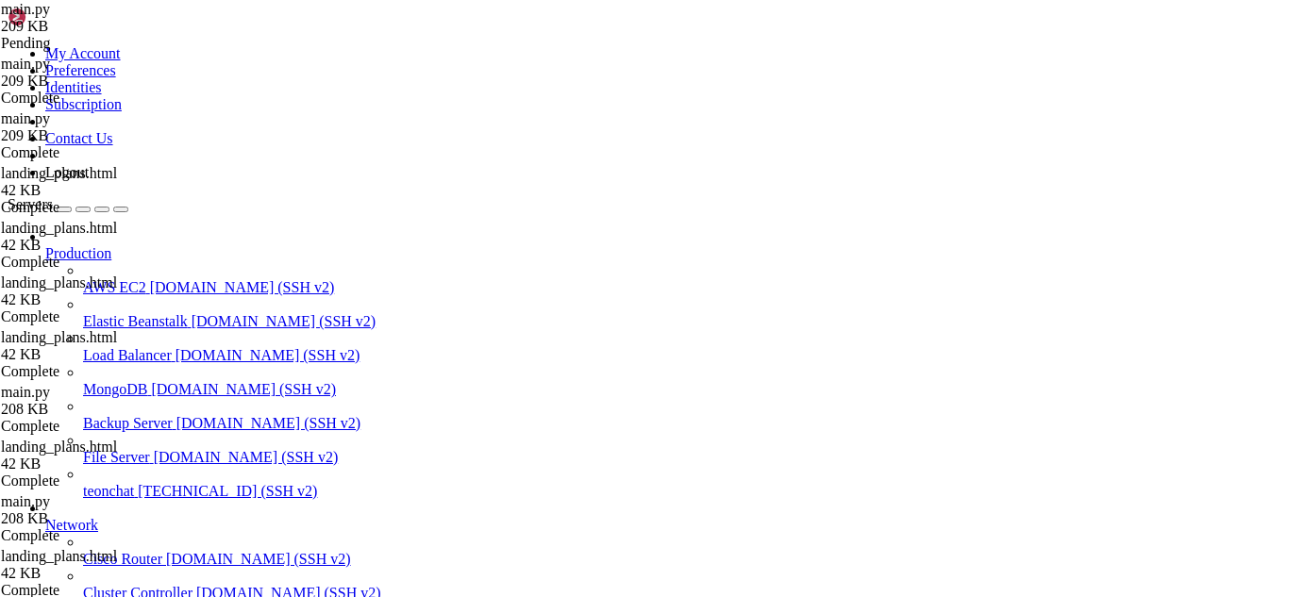
type textarea "app.run(host="0.0.0.0", port=5000, debug=True)"
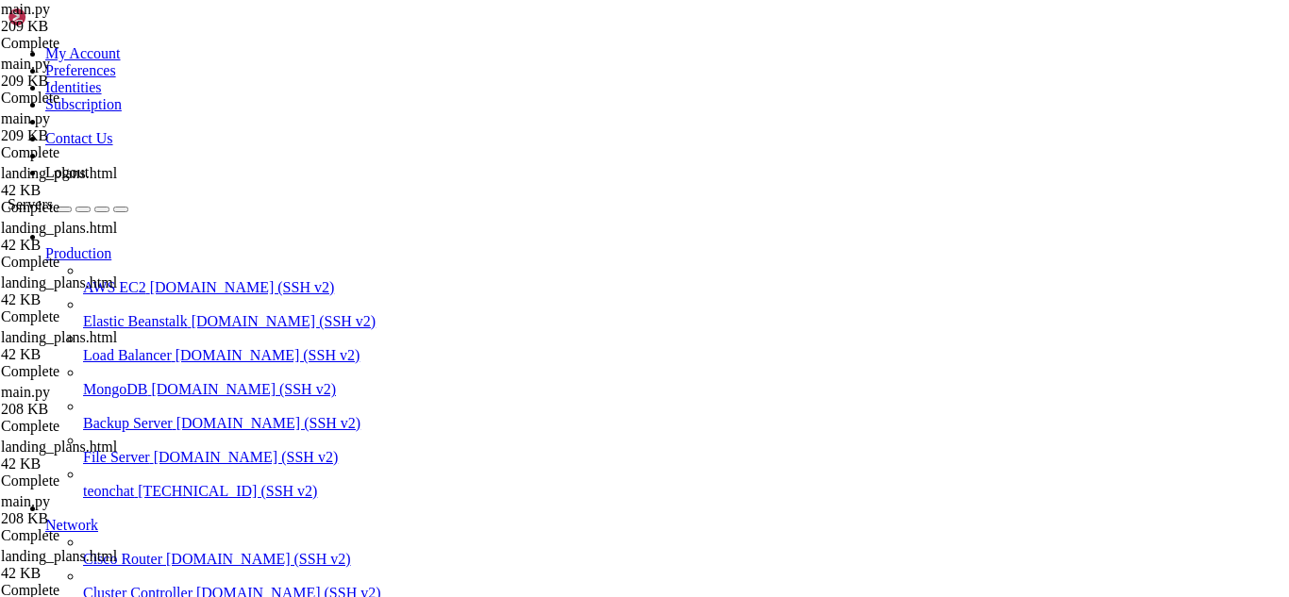
drag, startPoint x: 274, startPoint y: 71, endPoint x: 262, endPoint y: 68, distance: 11.7
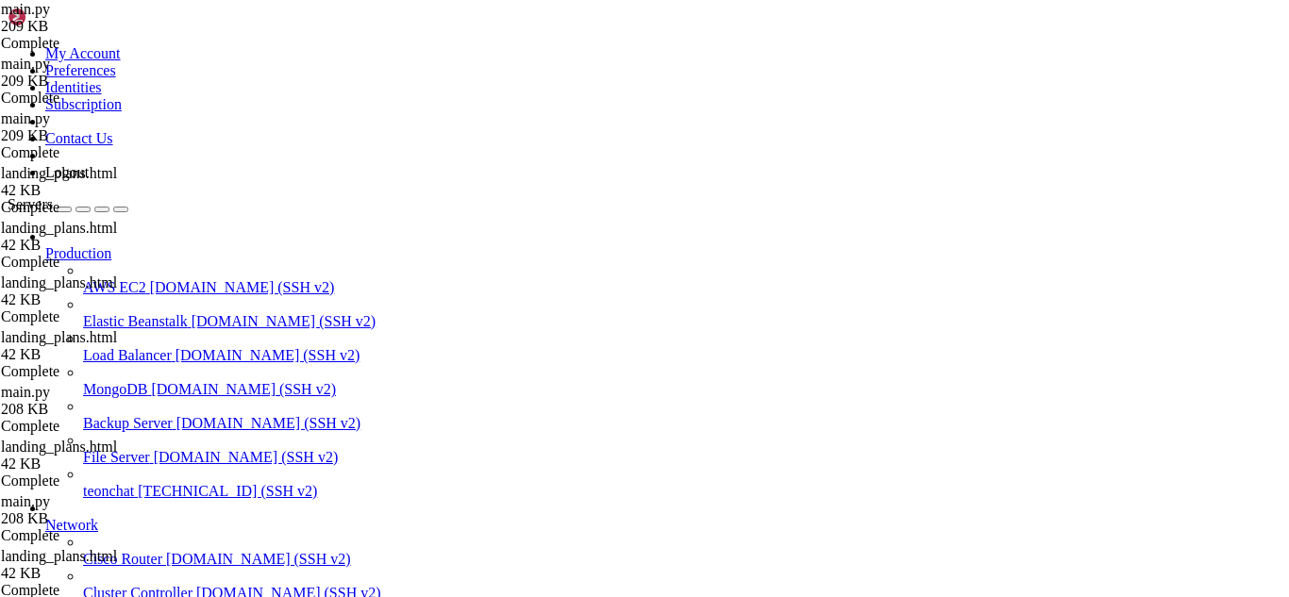
type input "/root/meuapp/flaskmkdir/oficial/app_delivery/static"
type textarea "function showAccessModal(email, link, username, password) {"
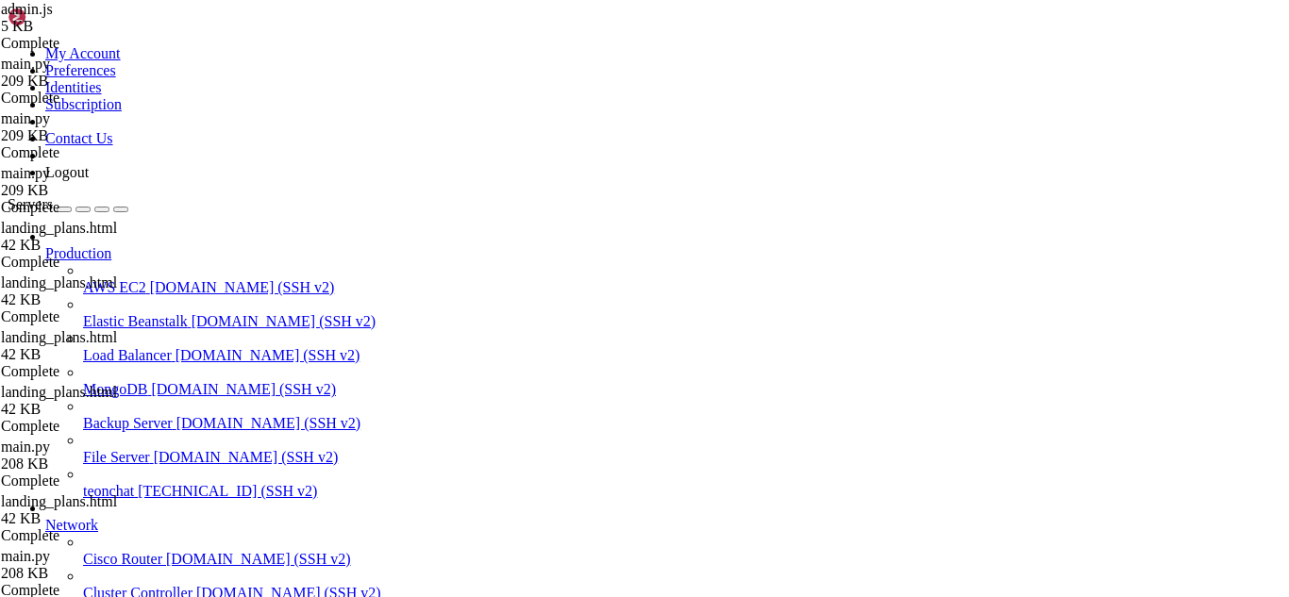
drag, startPoint x: 291, startPoint y: 378, endPoint x: 431, endPoint y: 370, distance: 140.8
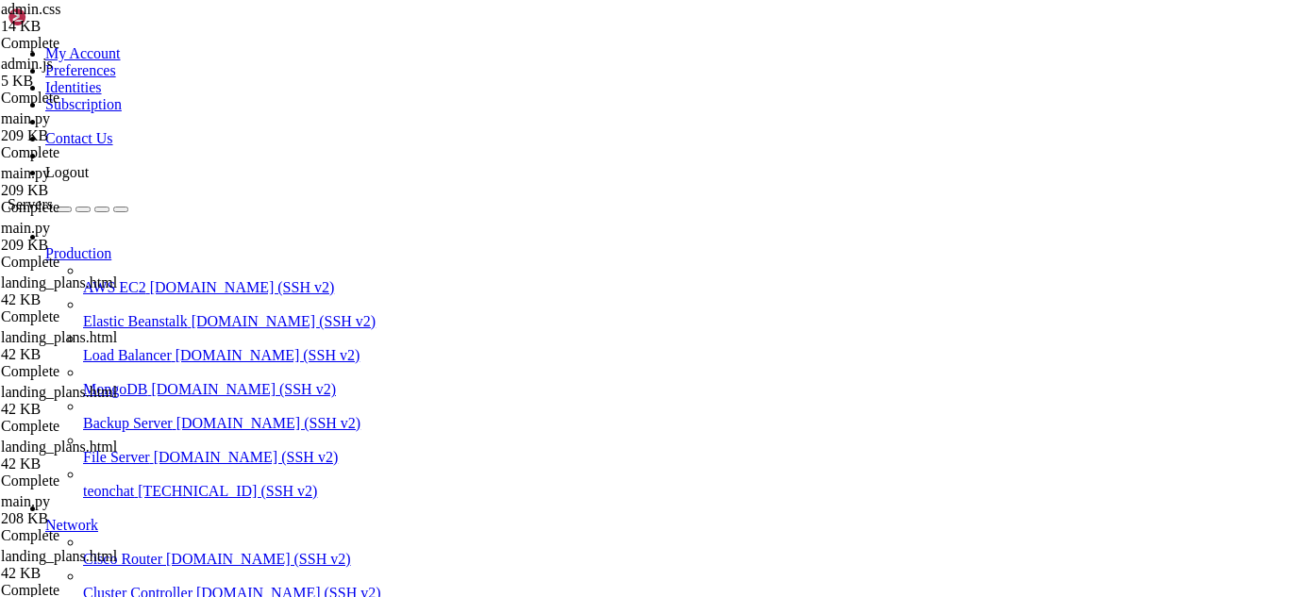
type textarea "--warning-color: #f39c12;"
type input "f"
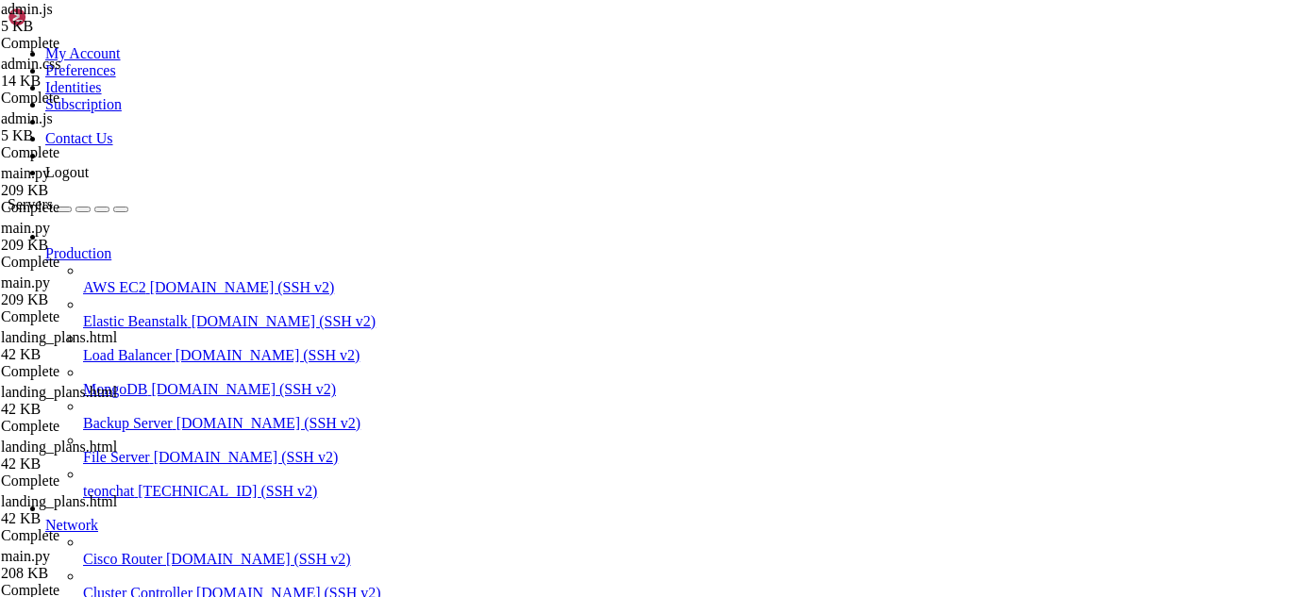
type textarea "}"
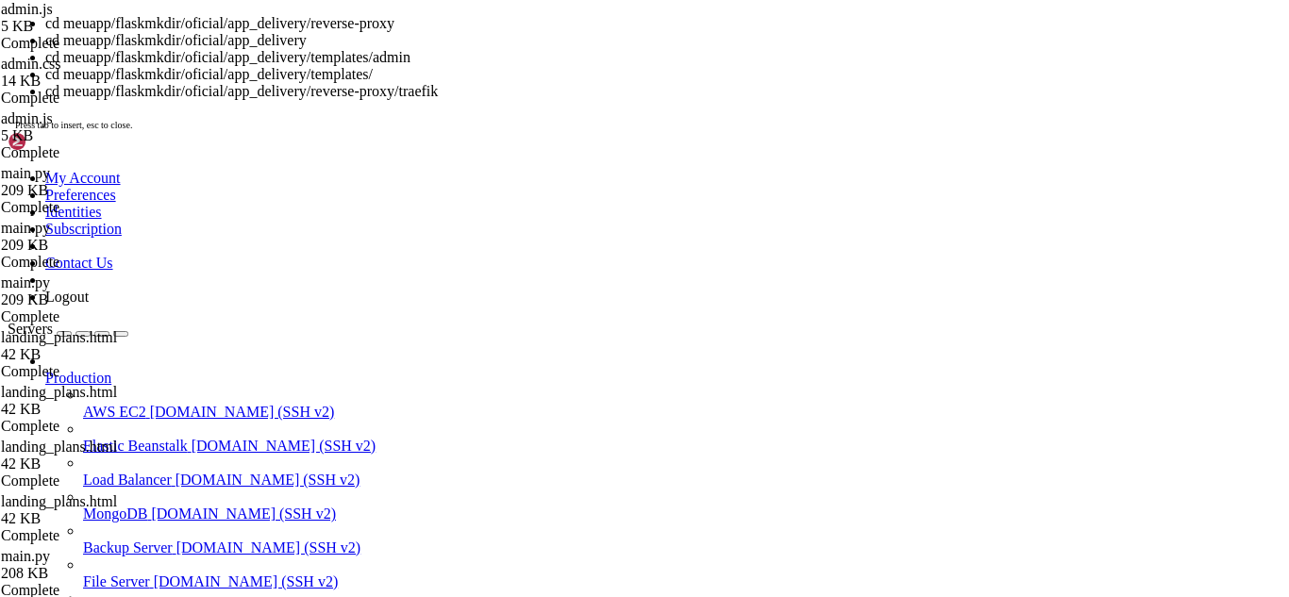
scroll to position [165049, 0]
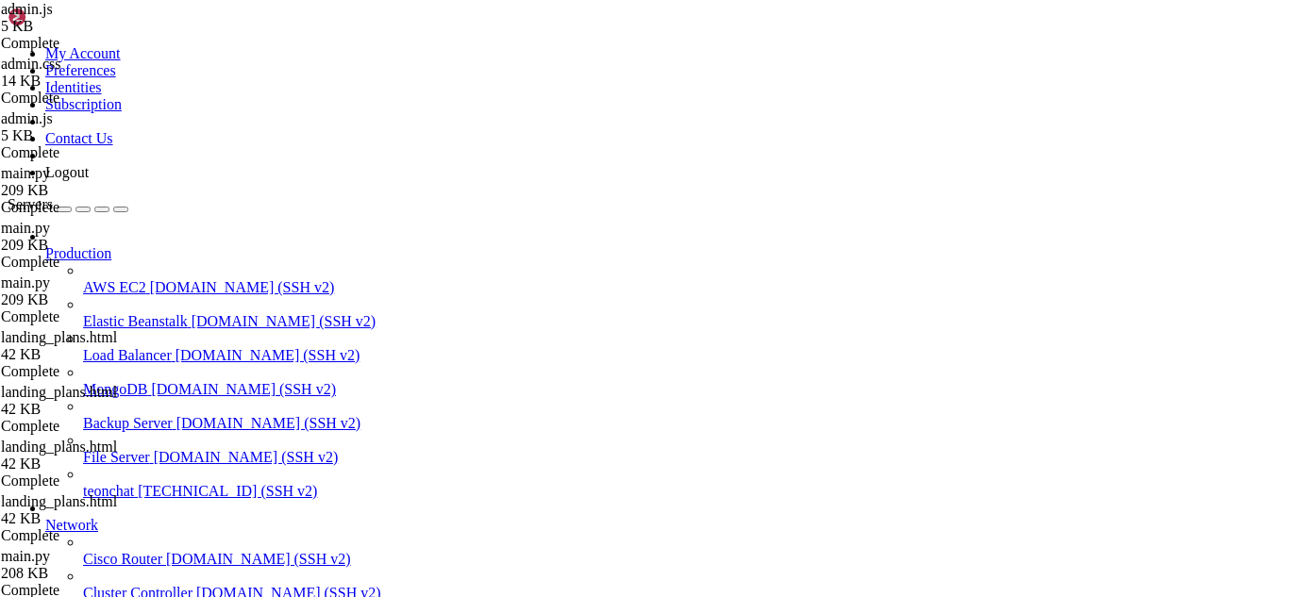
type input "/root/meuapp/flaskmkdir/oficial/app_delivery"
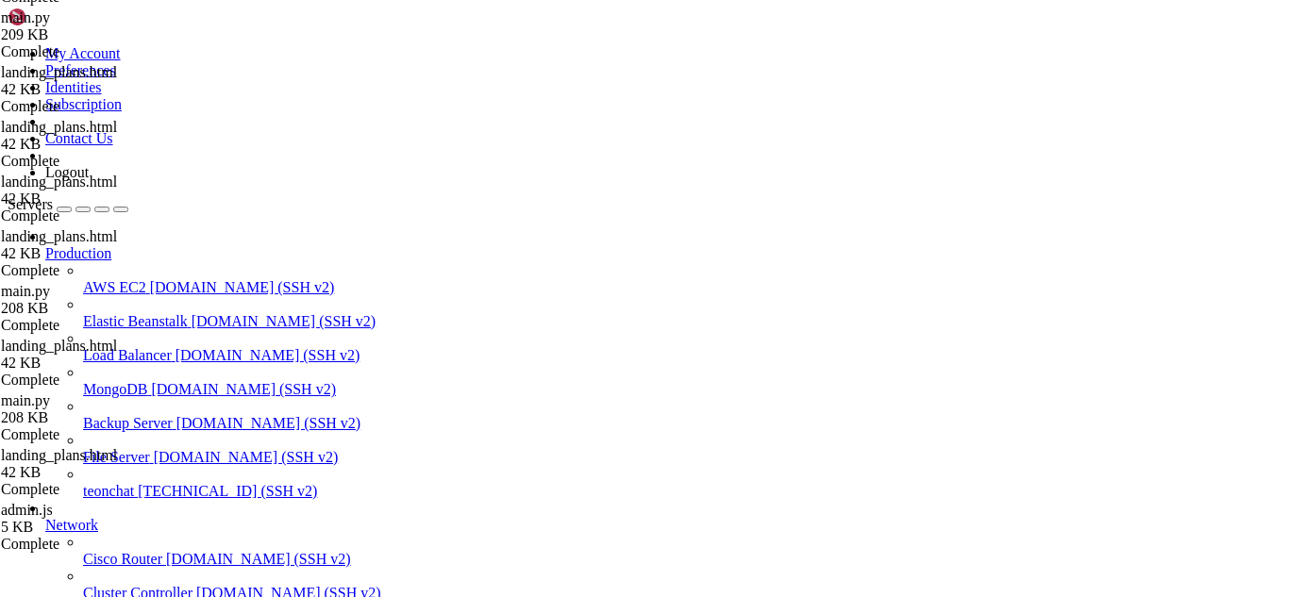
scroll to position [0, 0]
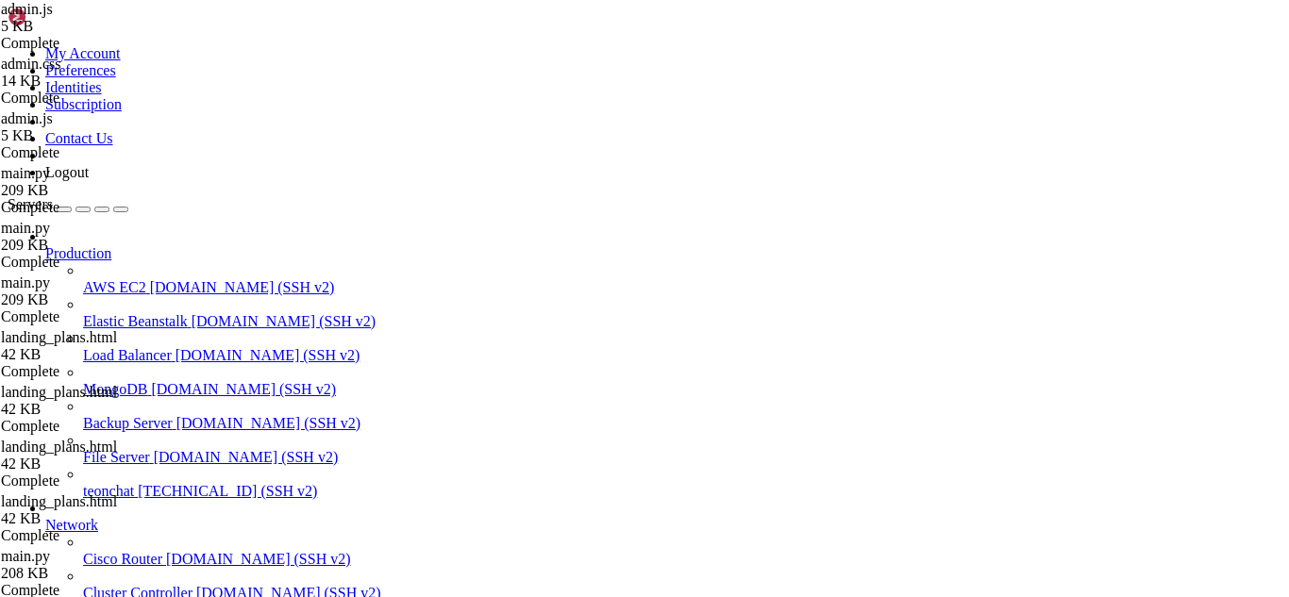
paste input "admin_get_subscription_info"
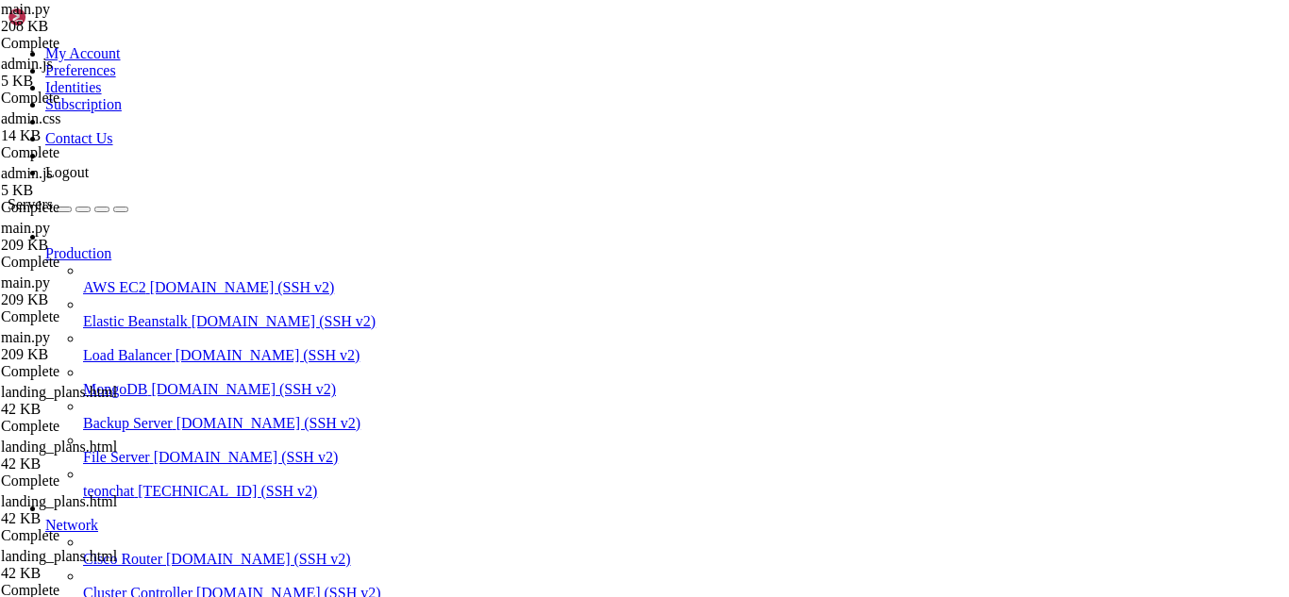
type input "admin_get_subscription_info"
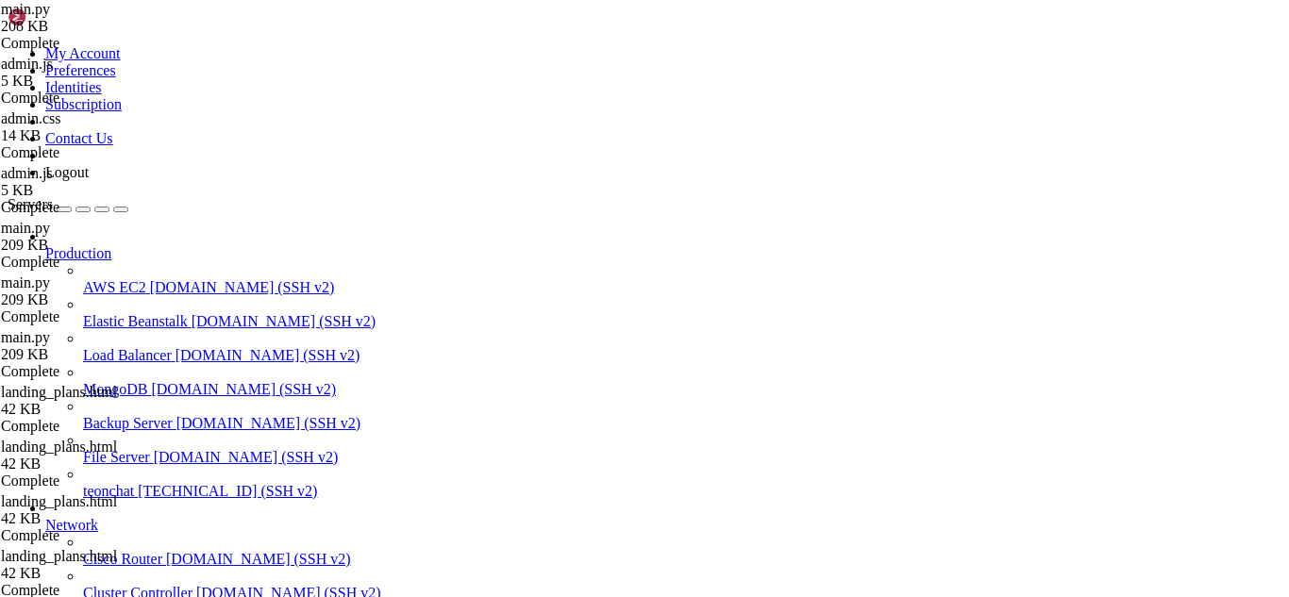
drag, startPoint x: 54, startPoint y: 1274, endPoint x: 32, endPoint y: 1292, distance: 28.2
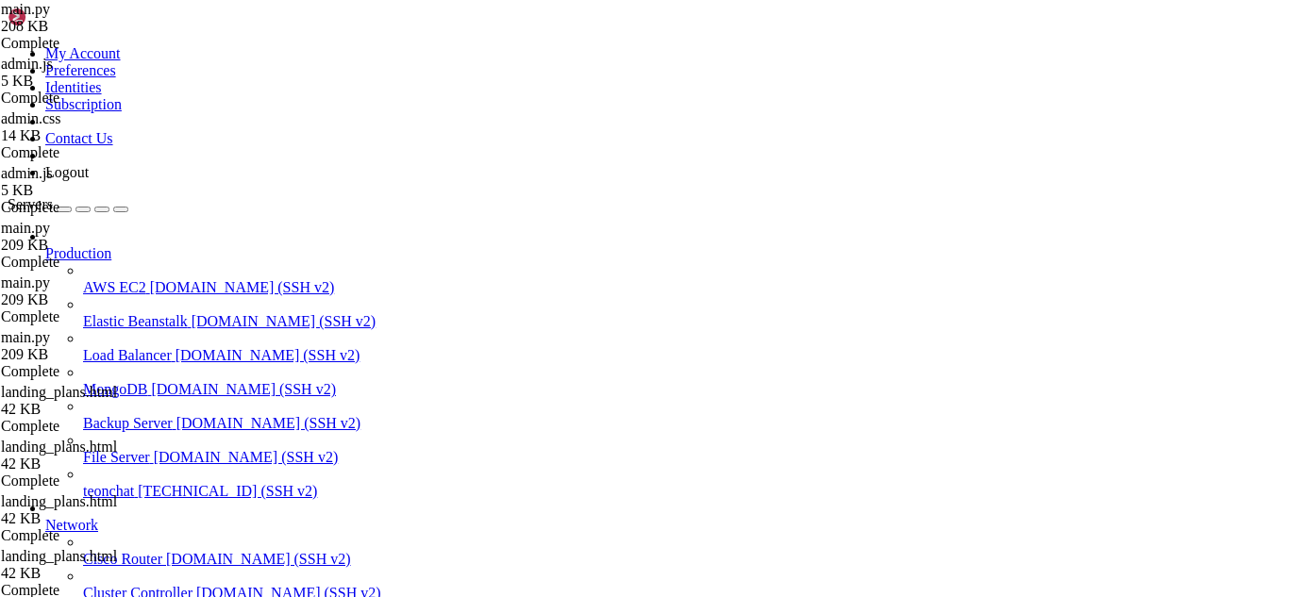
scroll to position [8, 2]
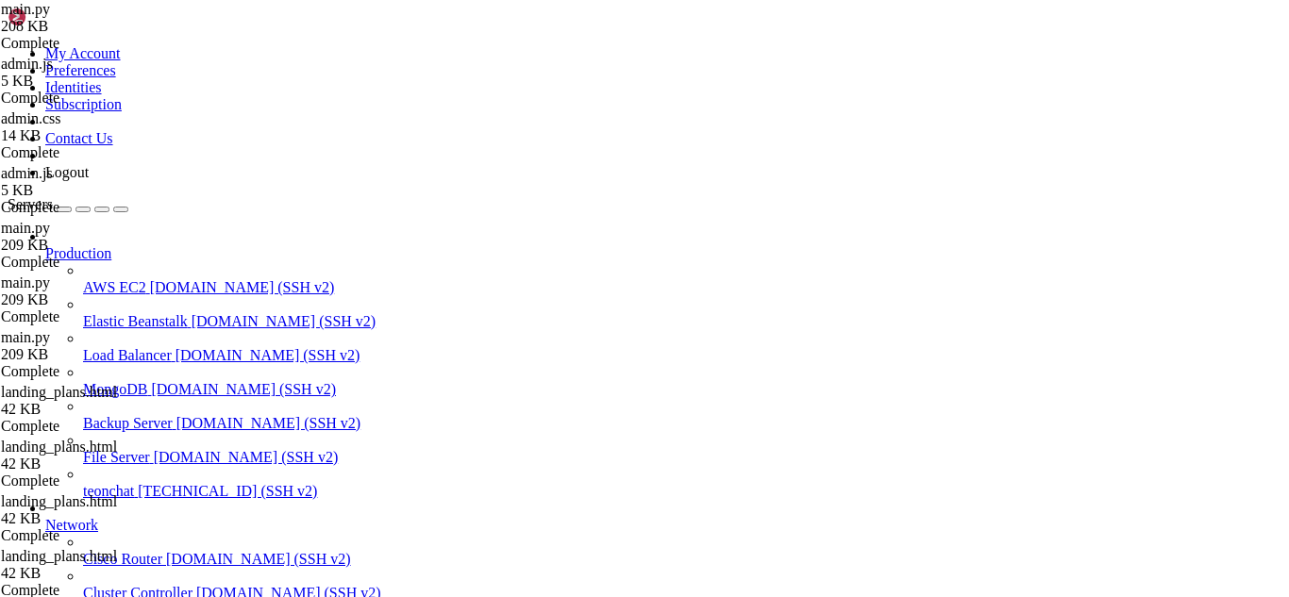
type input "/root/meuapp/flaskmkdir/oficial/app_delivery/static"
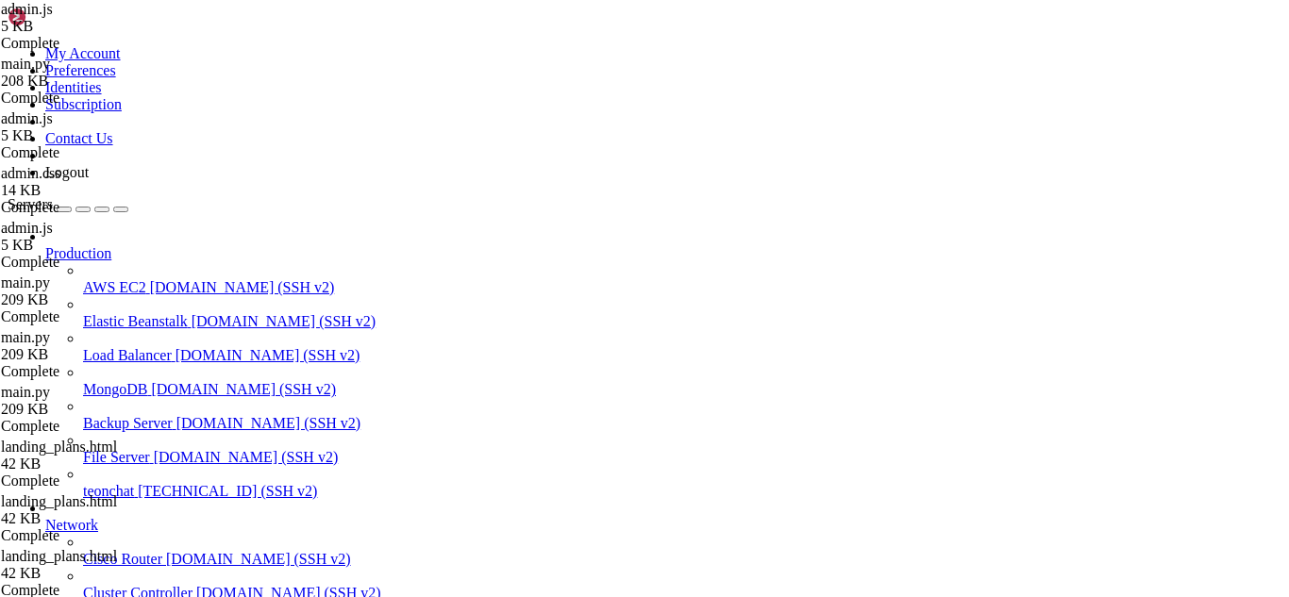
type input "fetch"
